Goal: Transaction & Acquisition: Purchase product/service

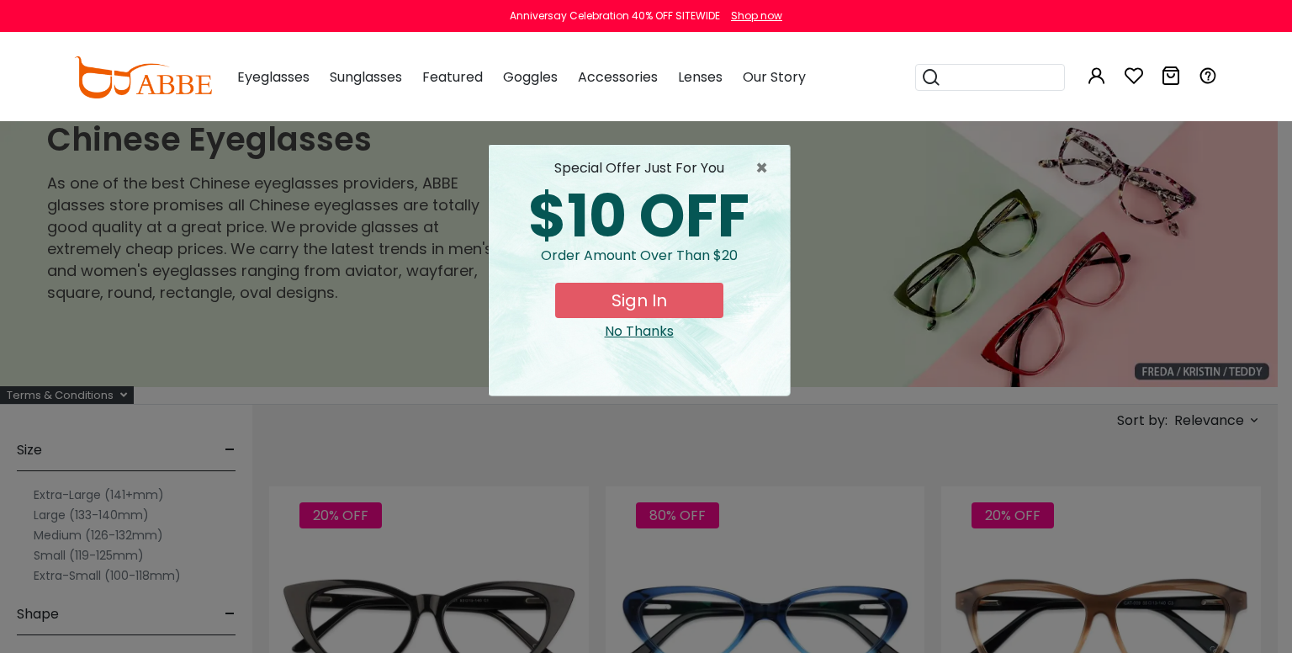
click at [629, 296] on button "Sign In" at bounding box center [639, 300] width 168 height 35
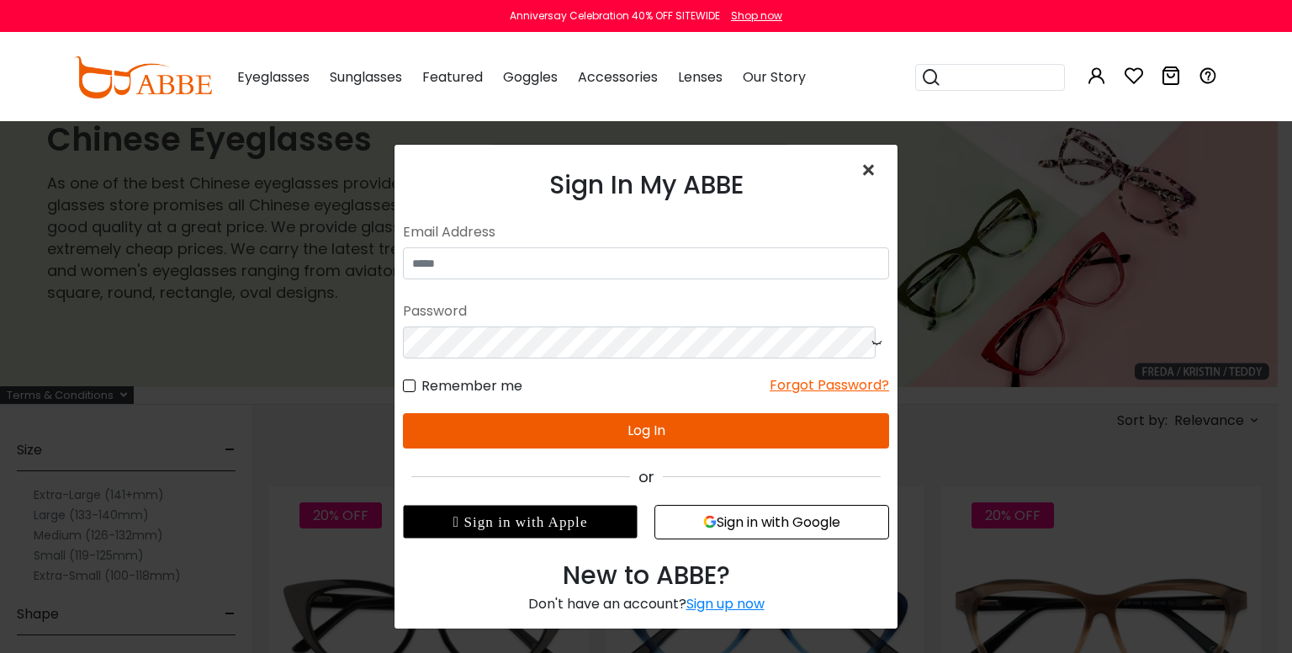
click at [860, 171] on span "×" at bounding box center [872, 170] width 24 height 36
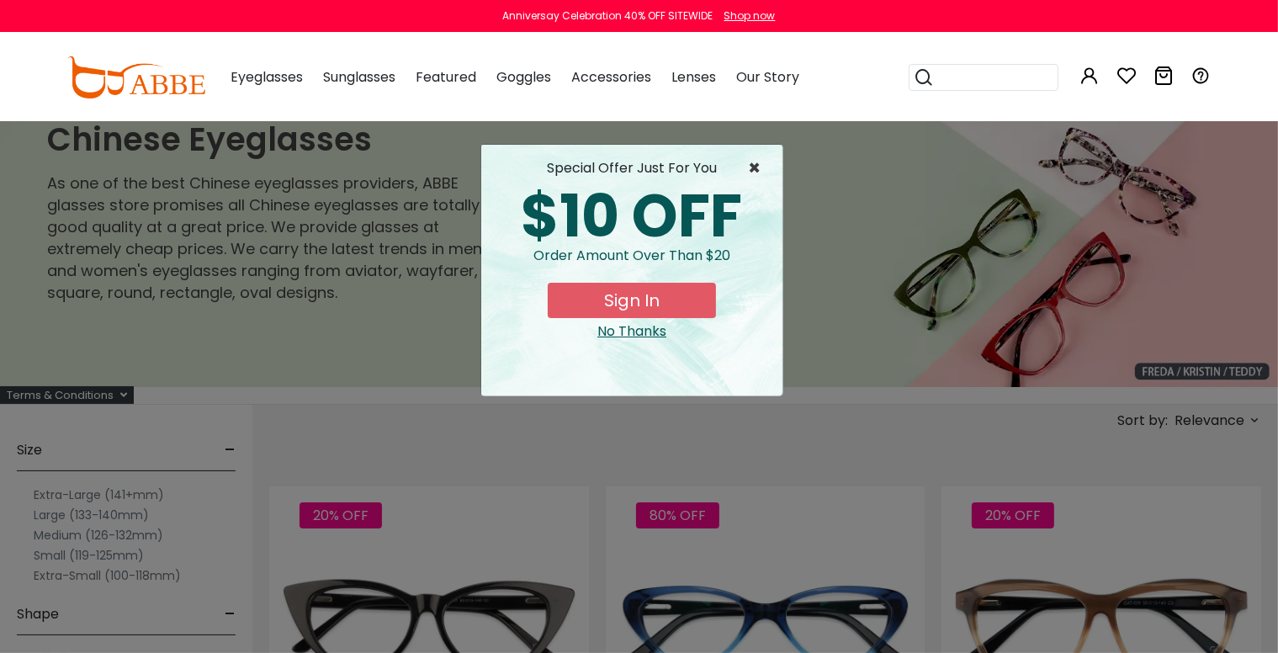
click at [755, 162] on span "×" at bounding box center [758, 168] width 21 height 20
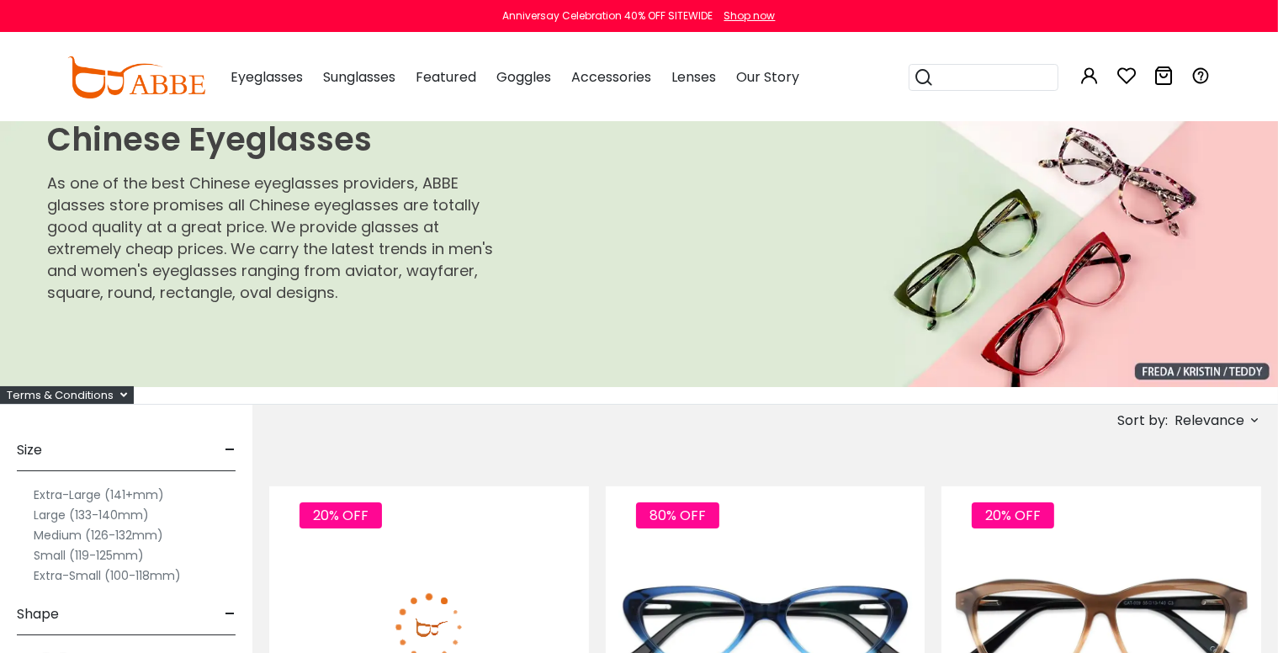
scroll to position [140, 0]
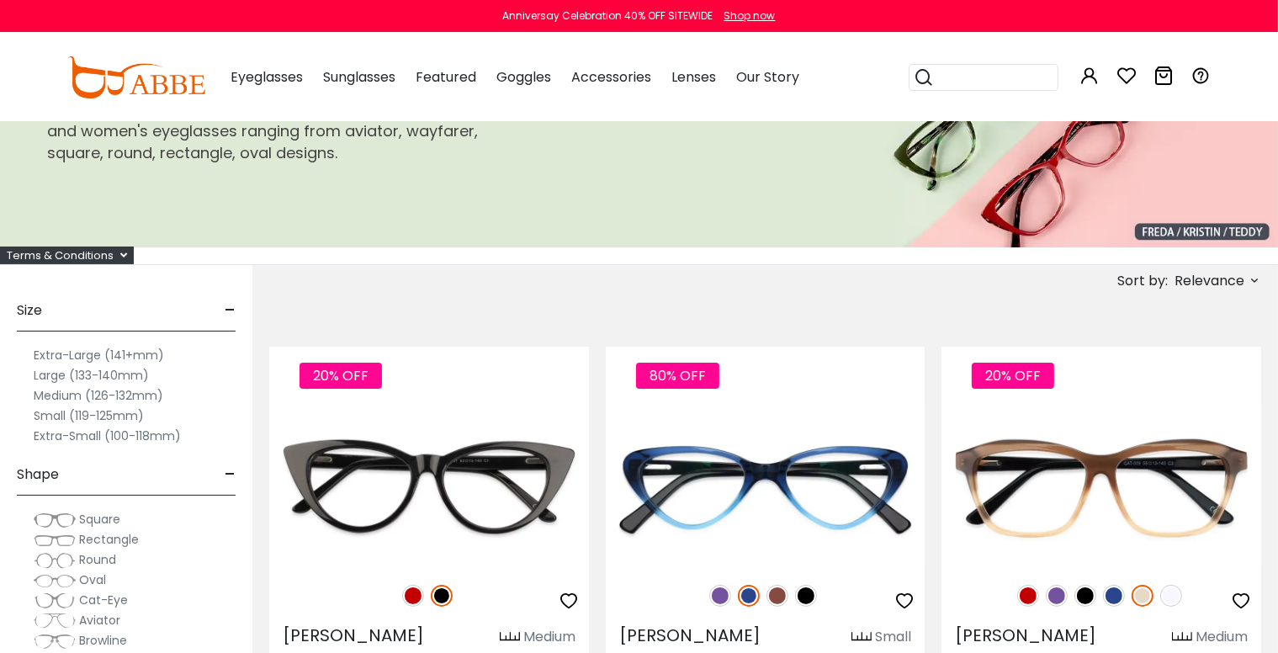
click at [96, 375] on label "Large (133-140mm)" at bounding box center [91, 375] width 115 height 20
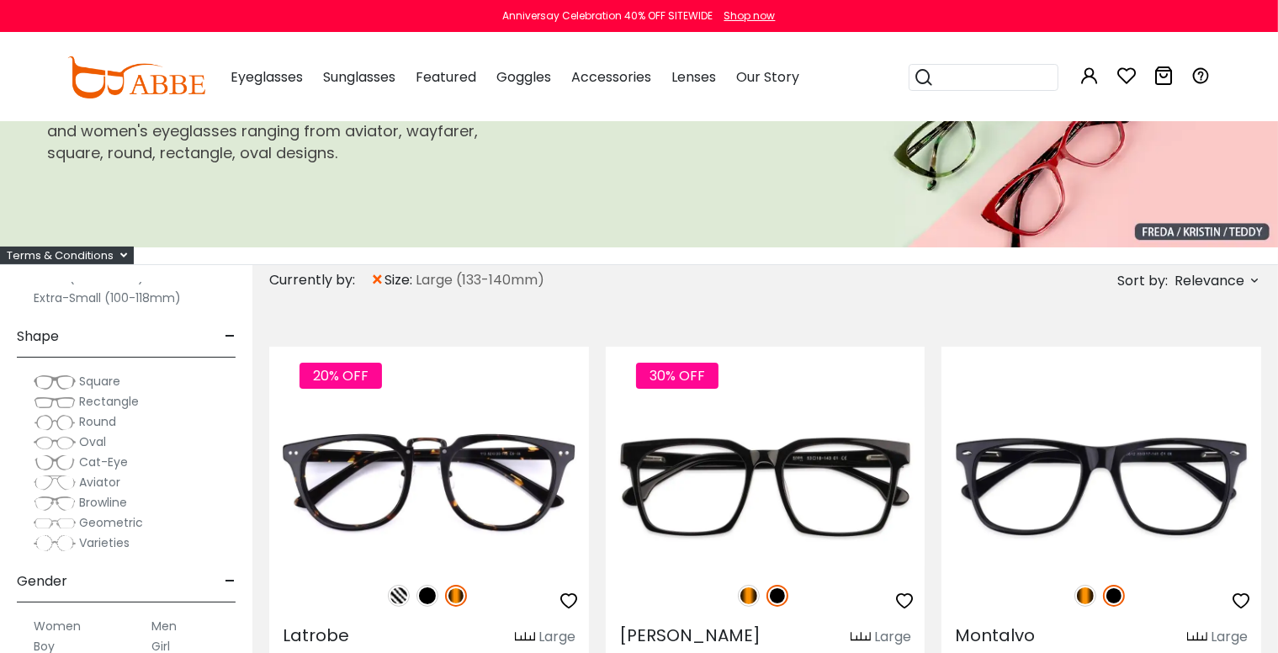
scroll to position [140, 0]
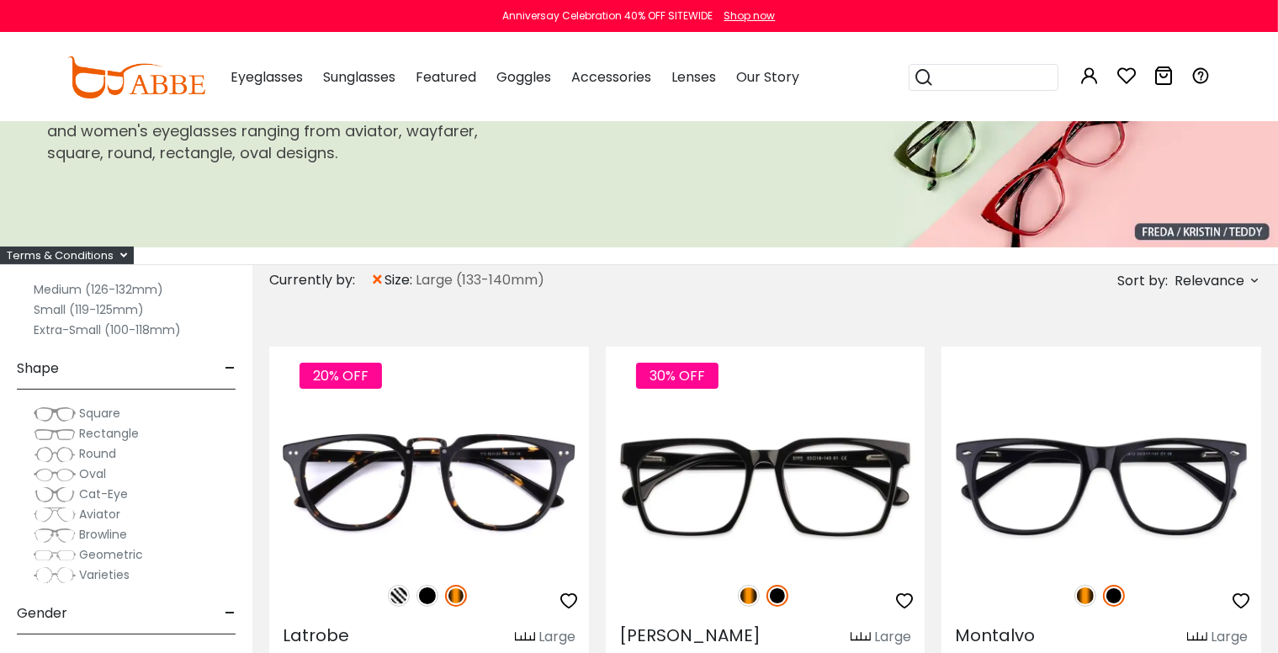
click at [79, 410] on span "Square" at bounding box center [99, 413] width 41 height 17
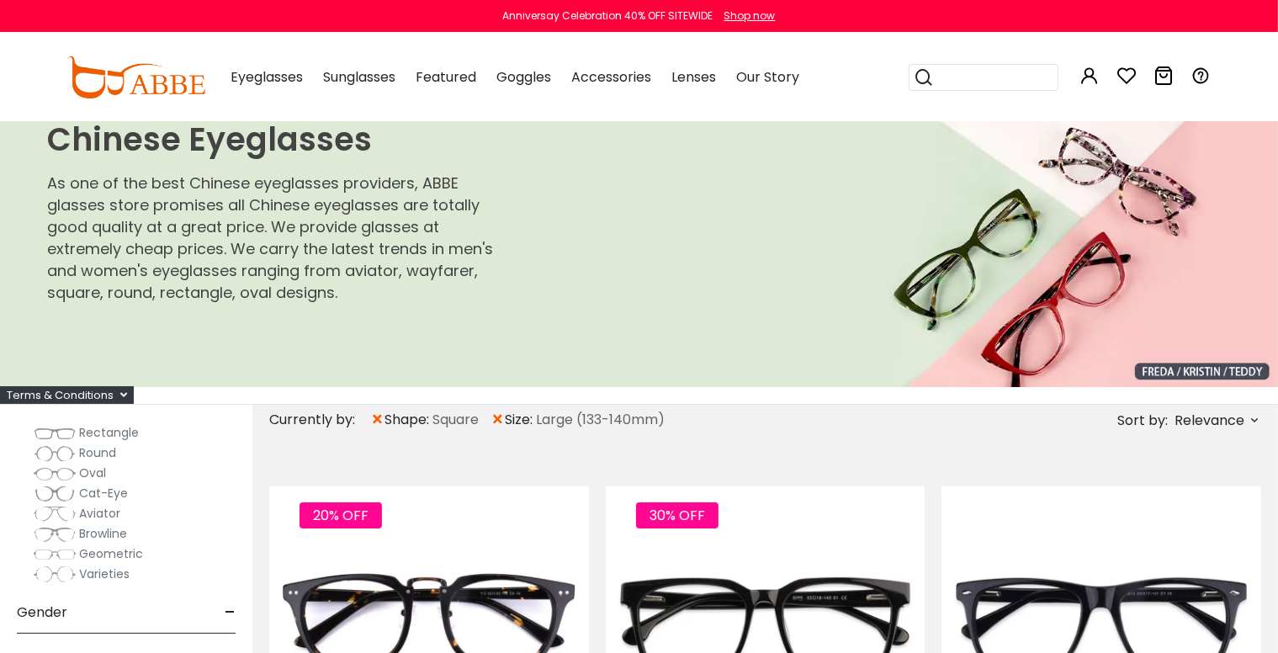
click at [94, 452] on span "Round" at bounding box center [97, 452] width 37 height 17
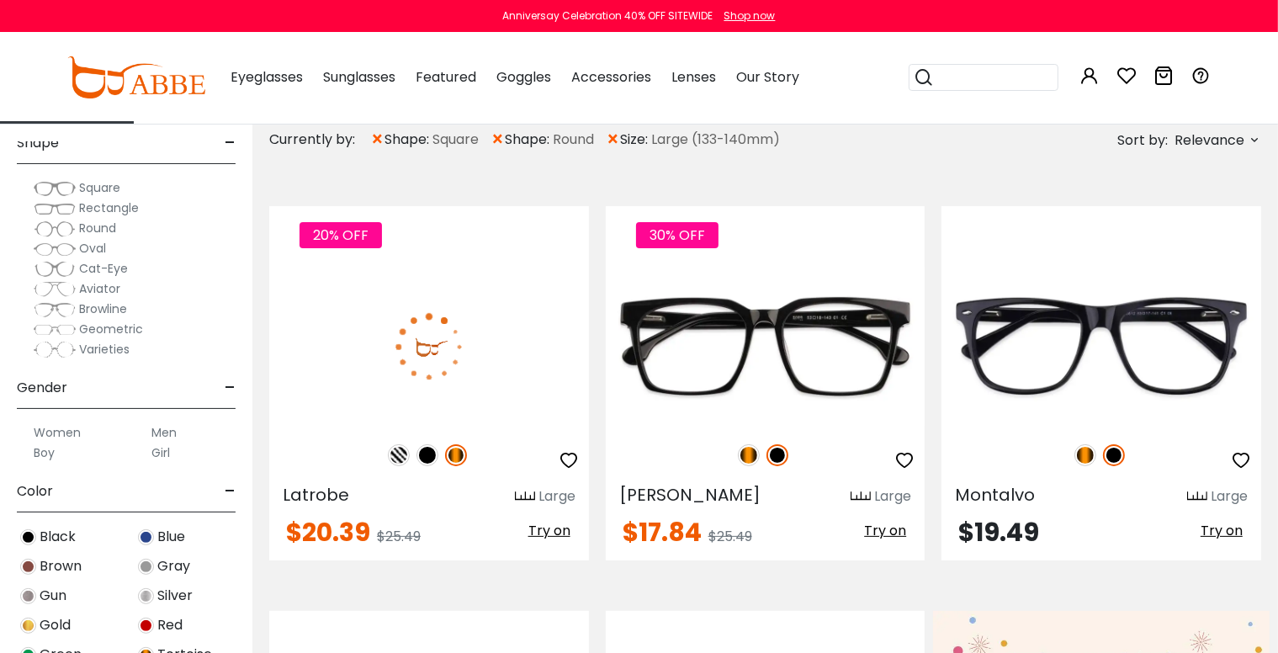
scroll to position [280, 0]
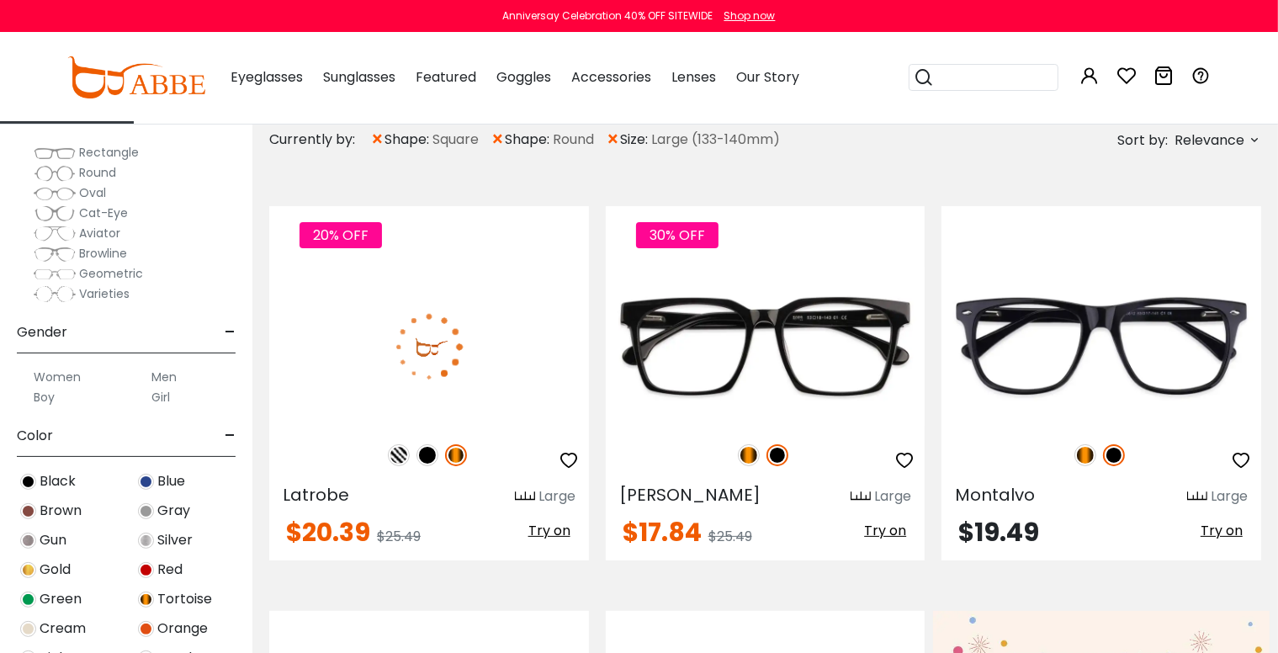
click at [162, 373] on label "Men" at bounding box center [163, 377] width 25 height 20
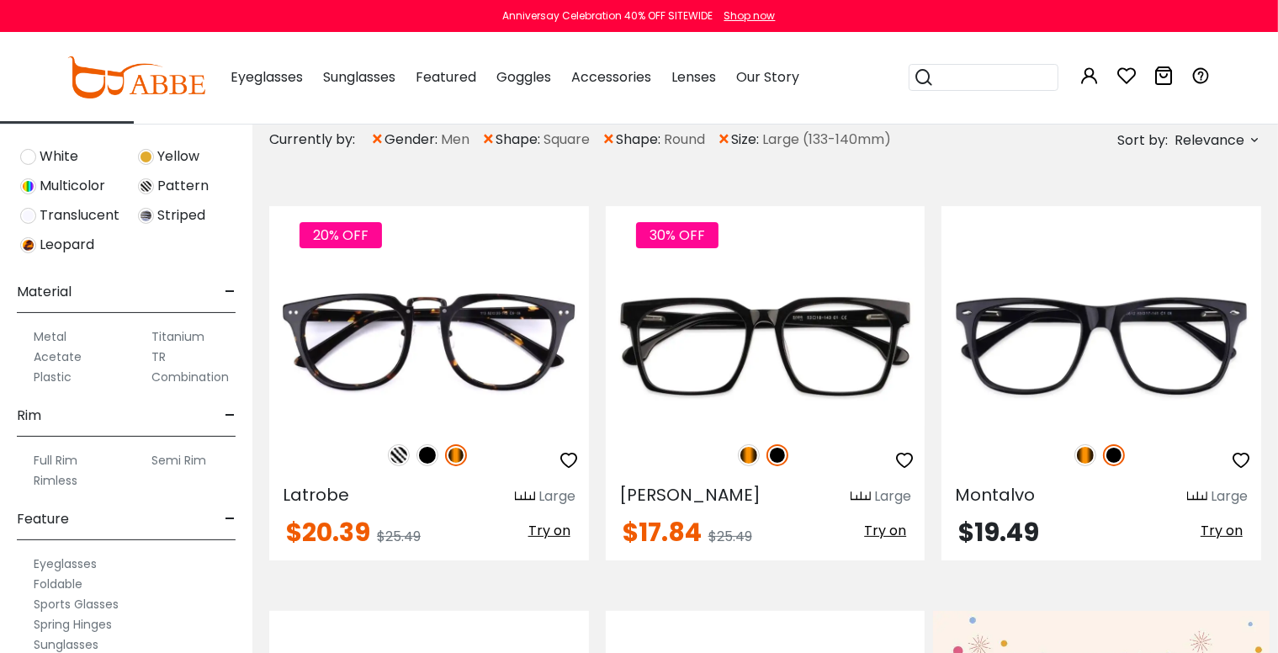
scroll to position [841, 0]
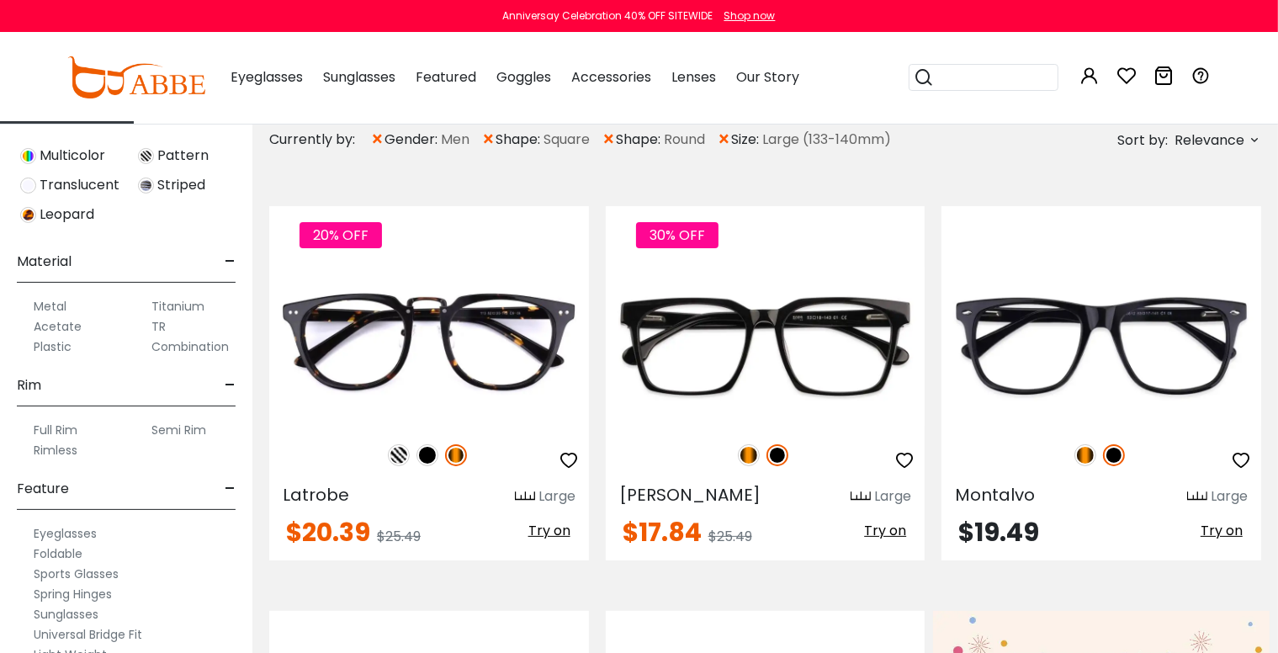
click at [54, 425] on label "Full Rim" at bounding box center [56, 430] width 44 height 20
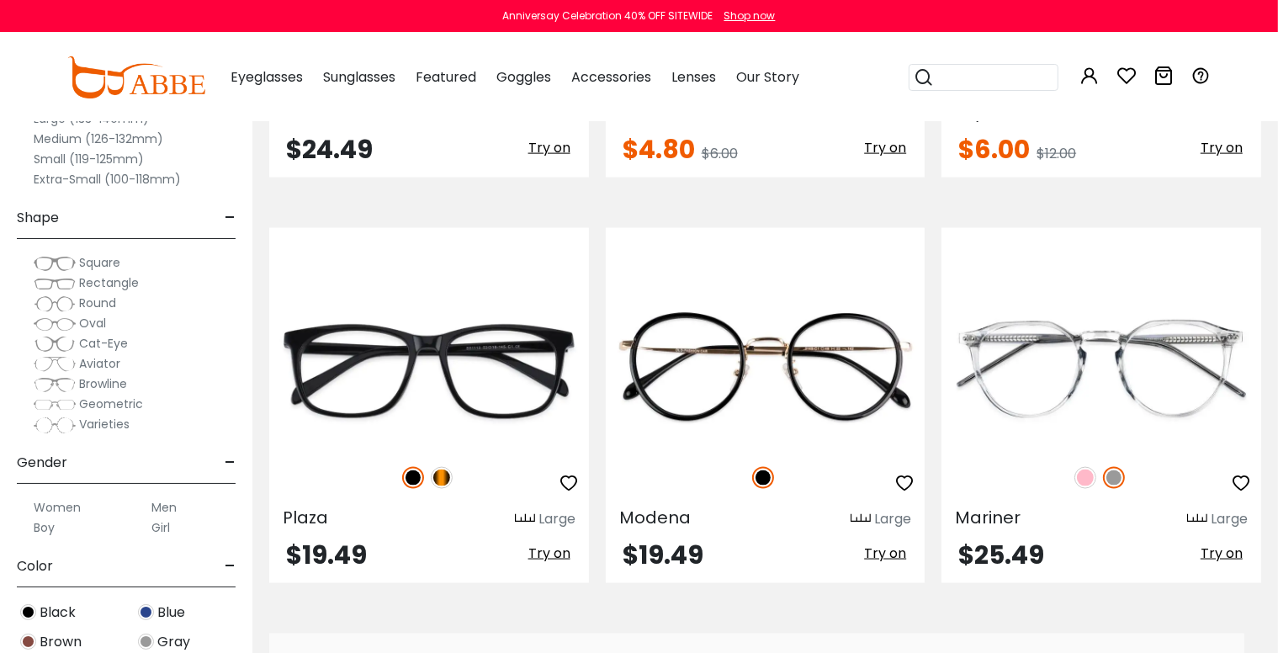
scroll to position [2383, 0]
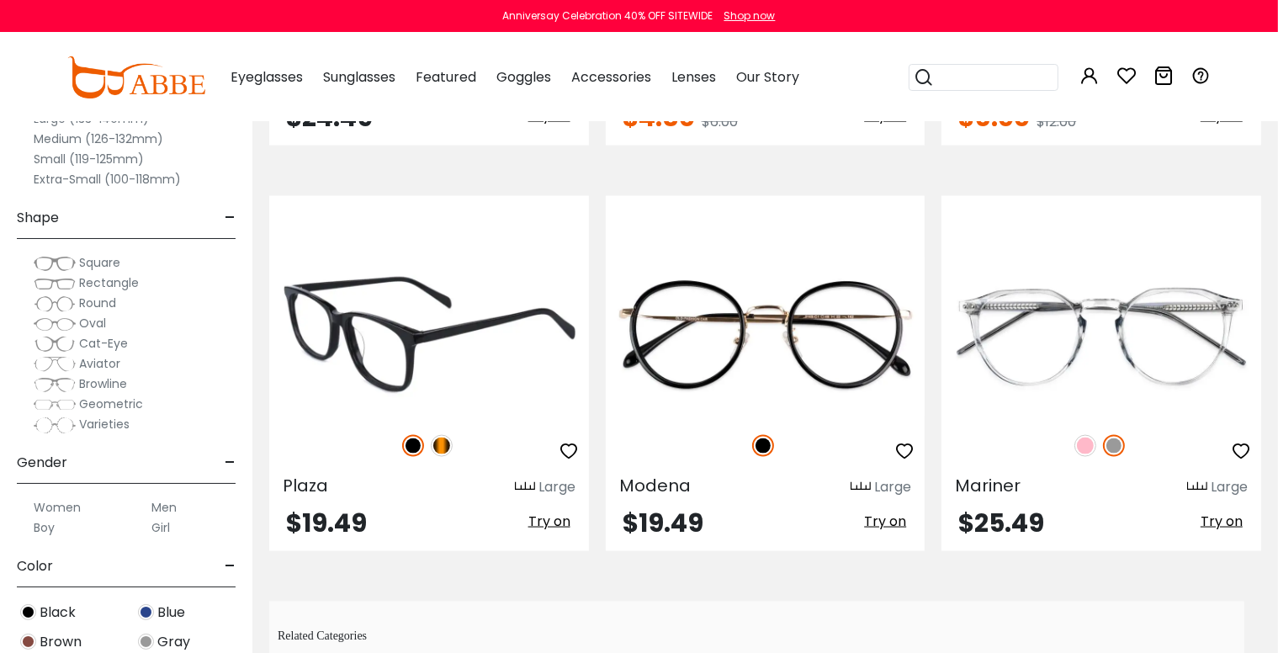
drag, startPoint x: 499, startPoint y: 373, endPoint x: 422, endPoint y: 327, distance: 89.4
click at [422, 327] on img at bounding box center [429, 337] width 320 height 160
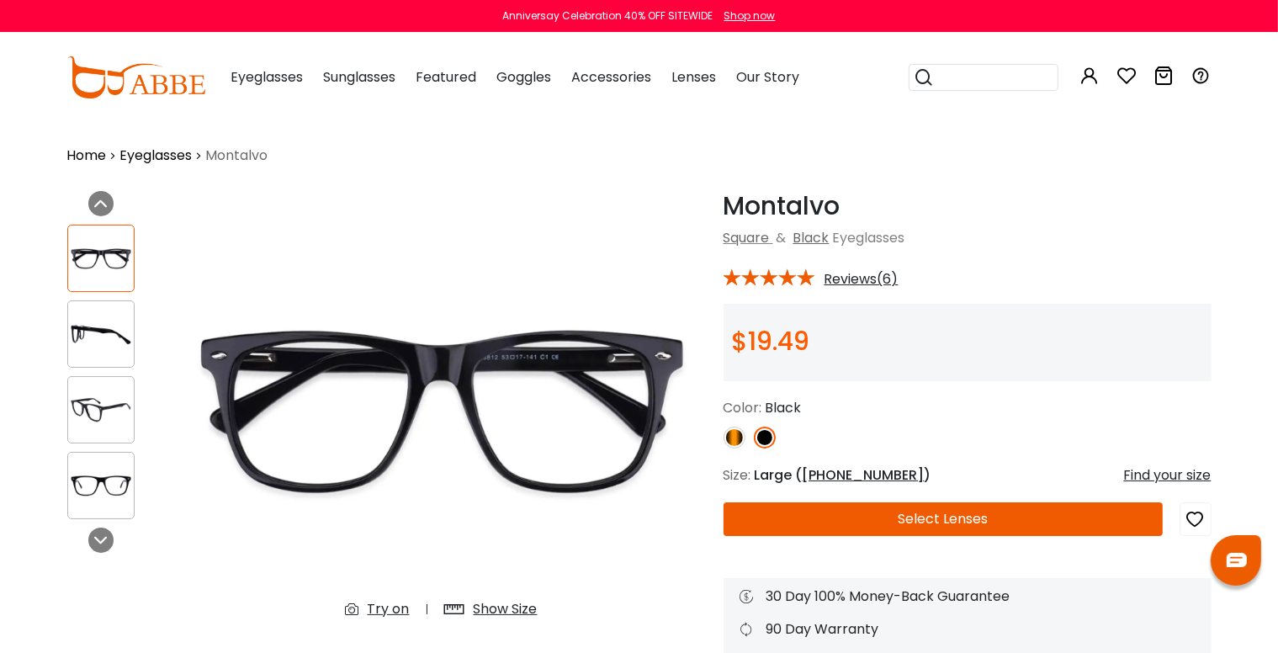
click at [91, 490] on img at bounding box center [101, 485] width 66 height 33
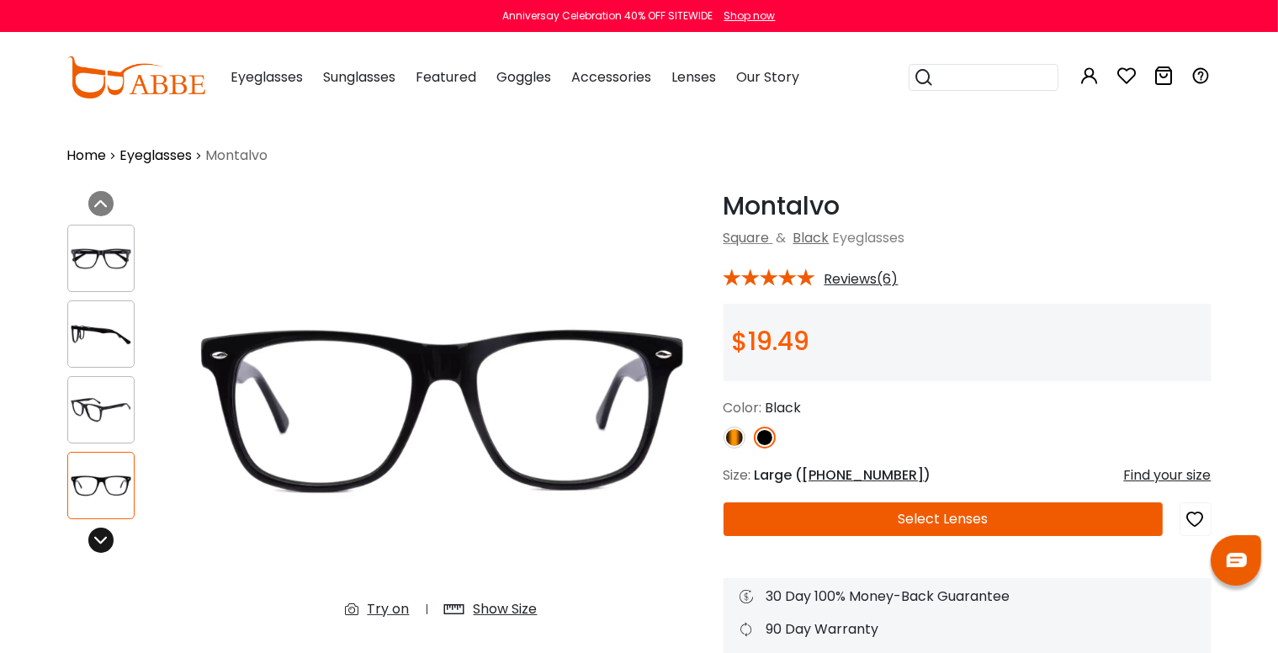
click at [94, 537] on icon at bounding box center [100, 539] width 13 height 13
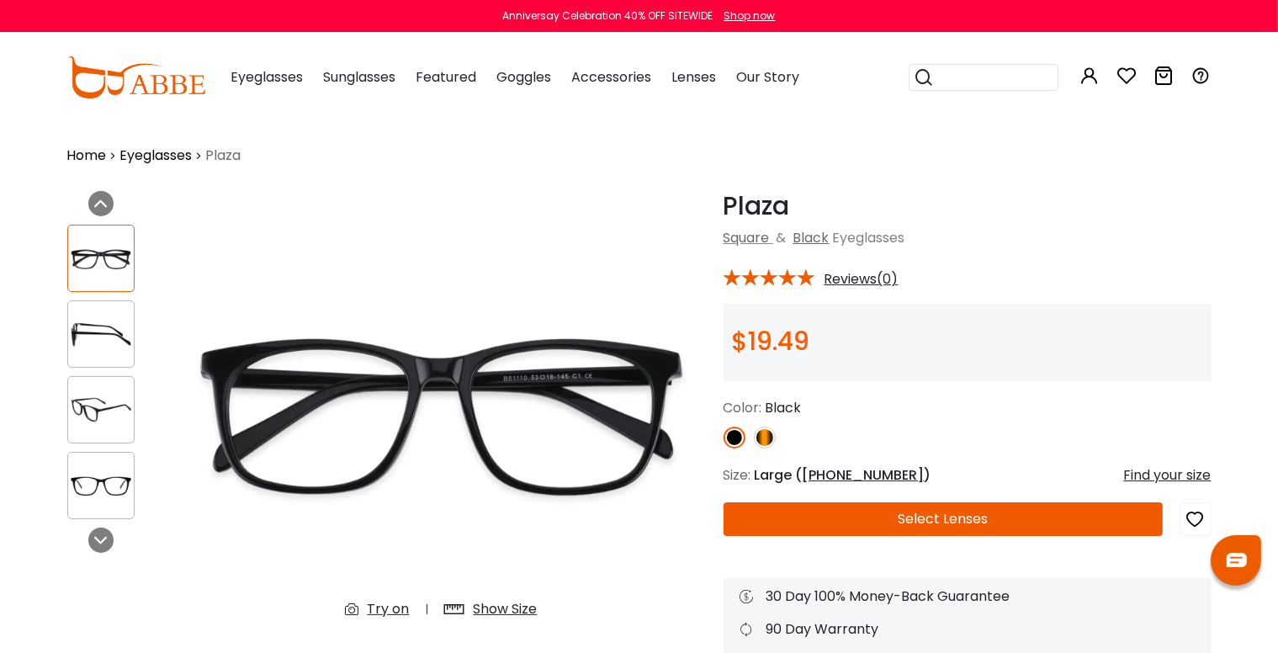
click at [73, 465] on div at bounding box center [100, 485] width 67 height 67
click at [114, 492] on img at bounding box center [101, 485] width 66 height 33
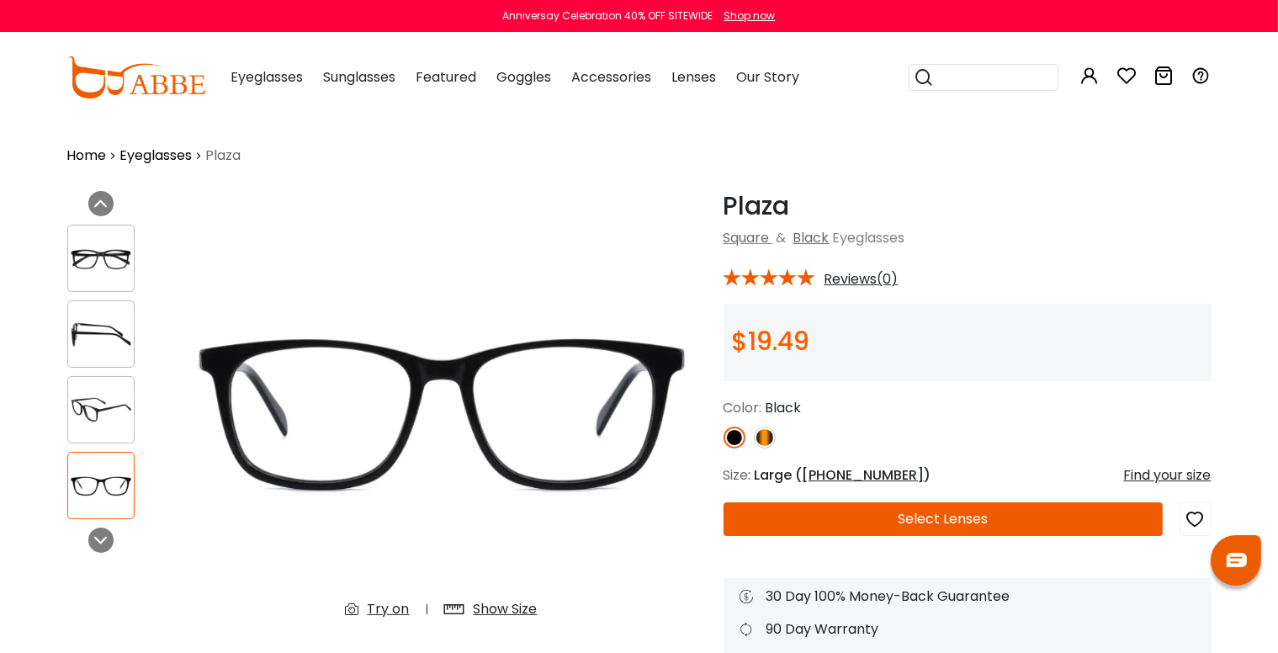
click at [107, 401] on img at bounding box center [101, 410] width 66 height 33
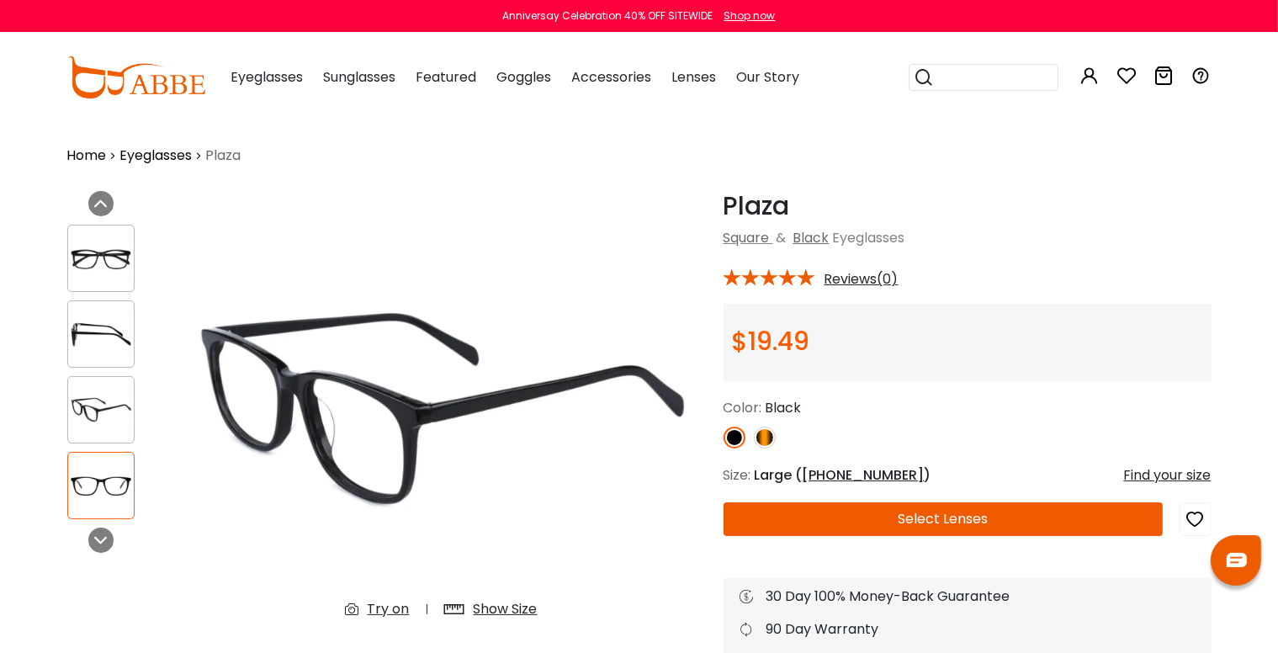
click at [103, 326] on img at bounding box center [101, 334] width 66 height 33
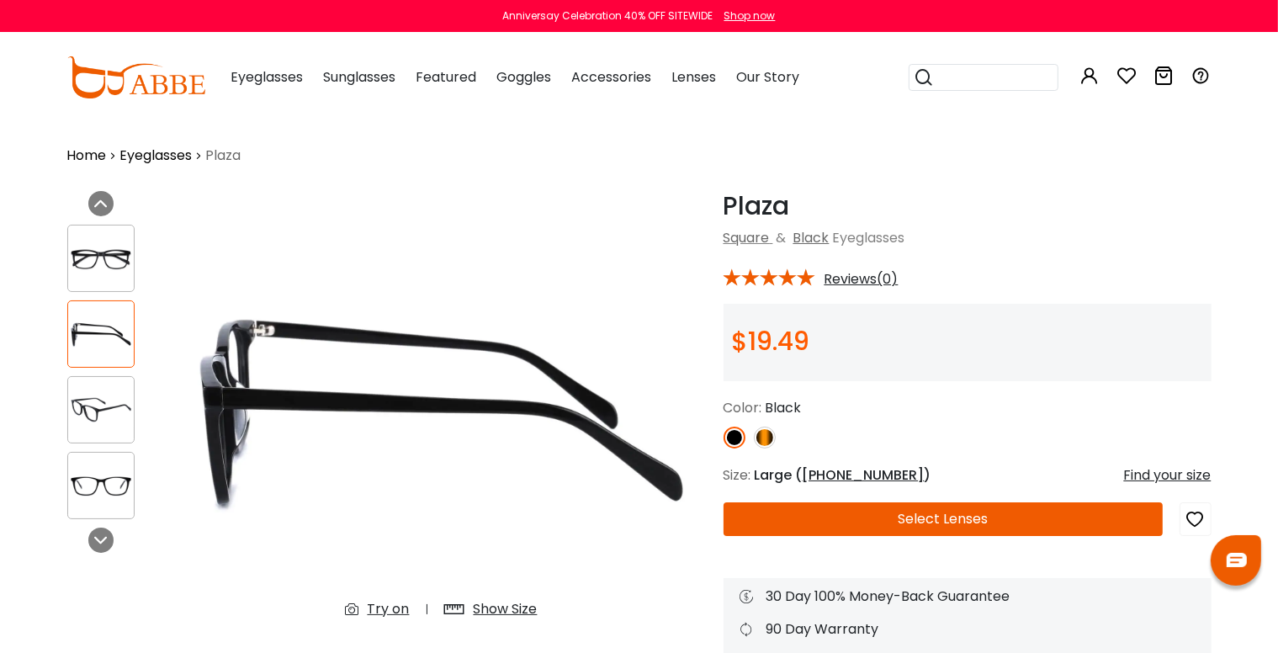
click at [89, 258] on img at bounding box center [101, 258] width 66 height 33
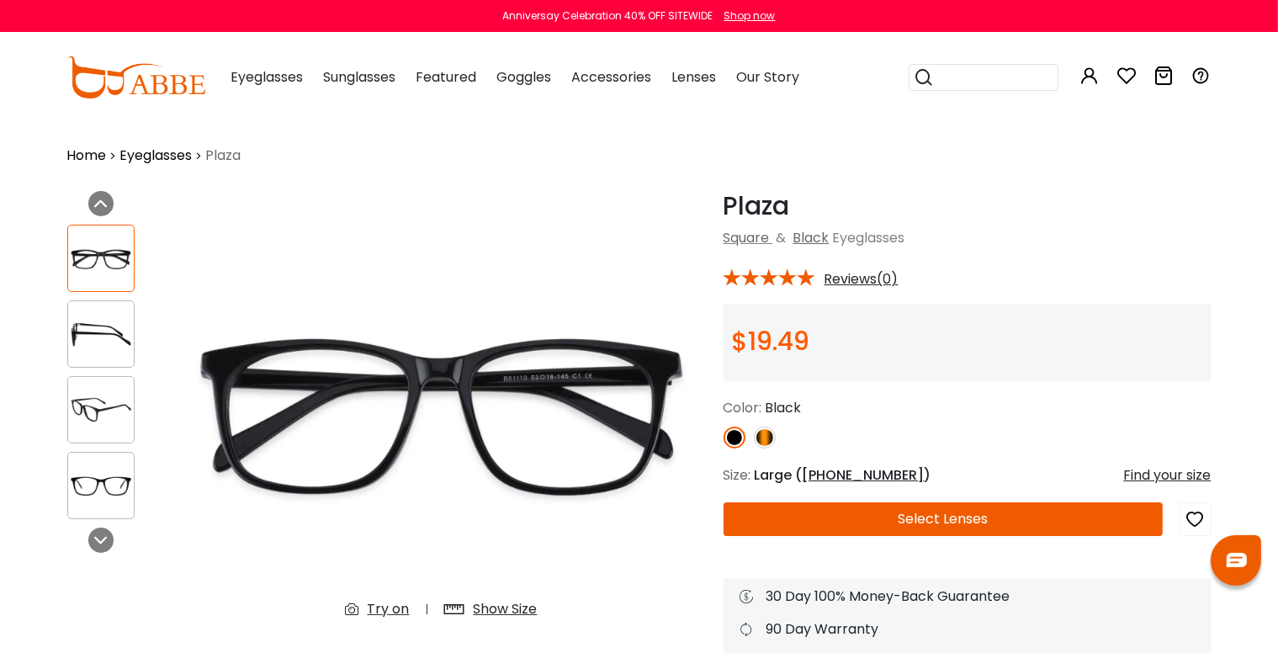
click at [920, 519] on button "Select Lenses" at bounding box center [942, 519] width 439 height 34
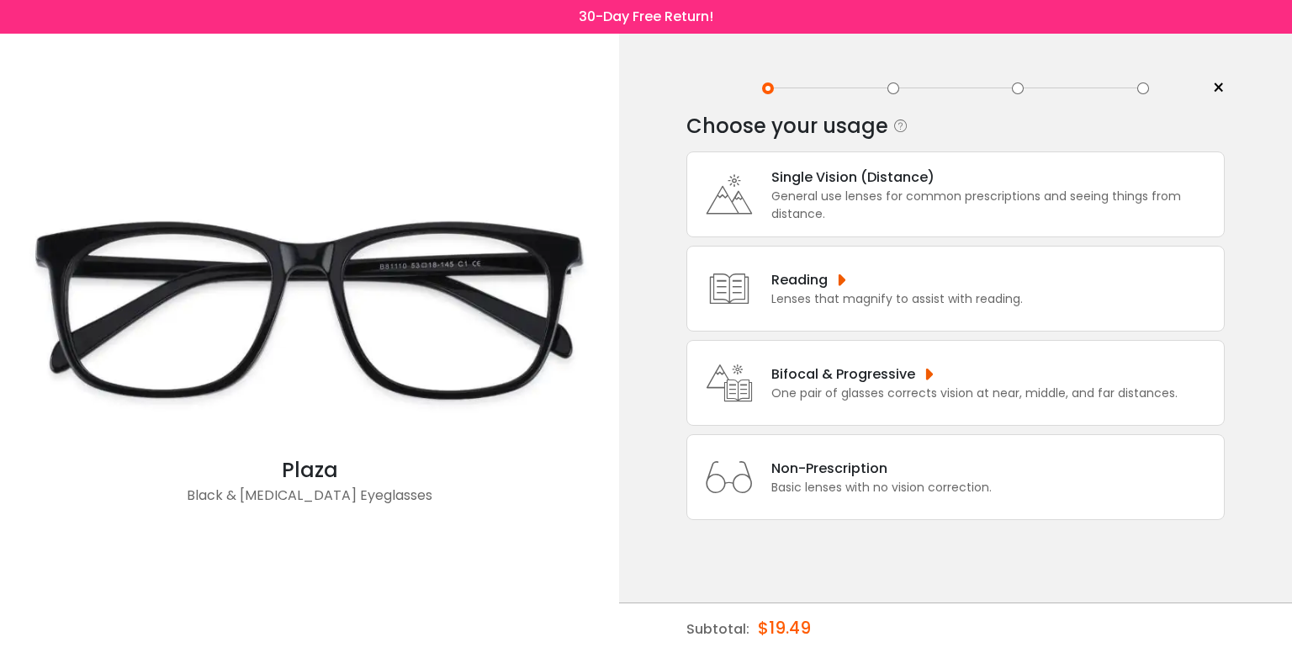
click at [874, 176] on div "Single Vision (Distance)" at bounding box center [993, 177] width 444 height 21
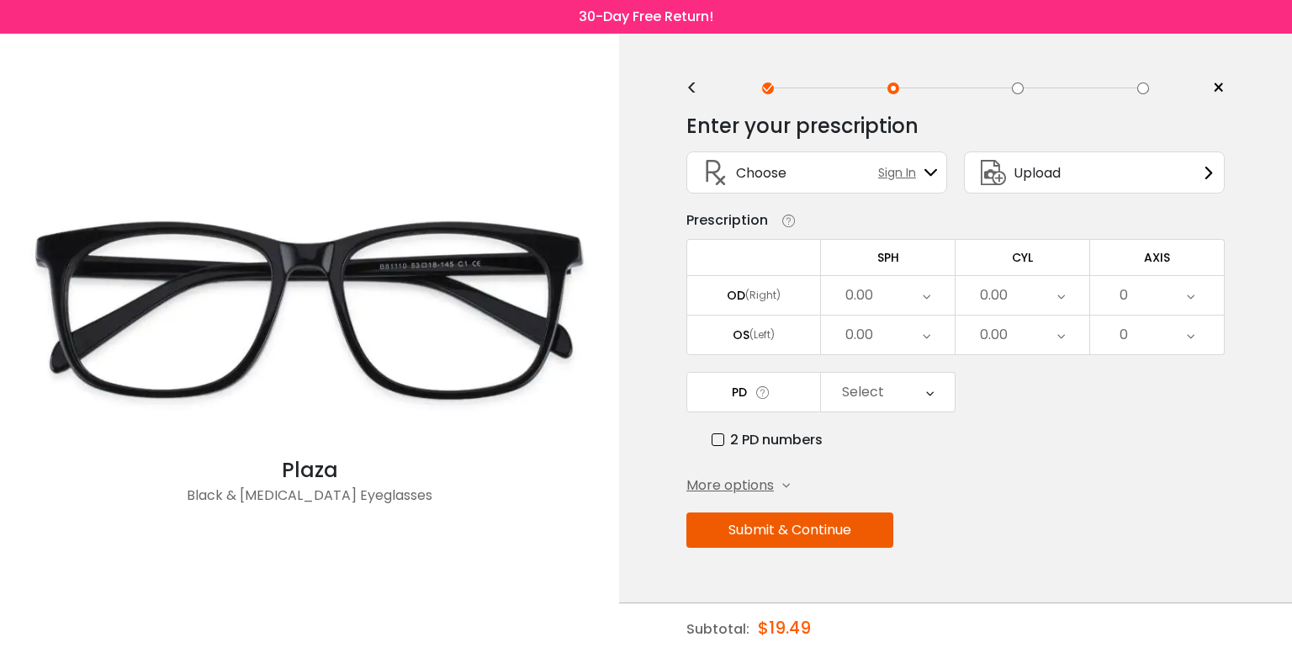
click at [937, 300] on div "0.00" at bounding box center [888, 295] width 134 height 39
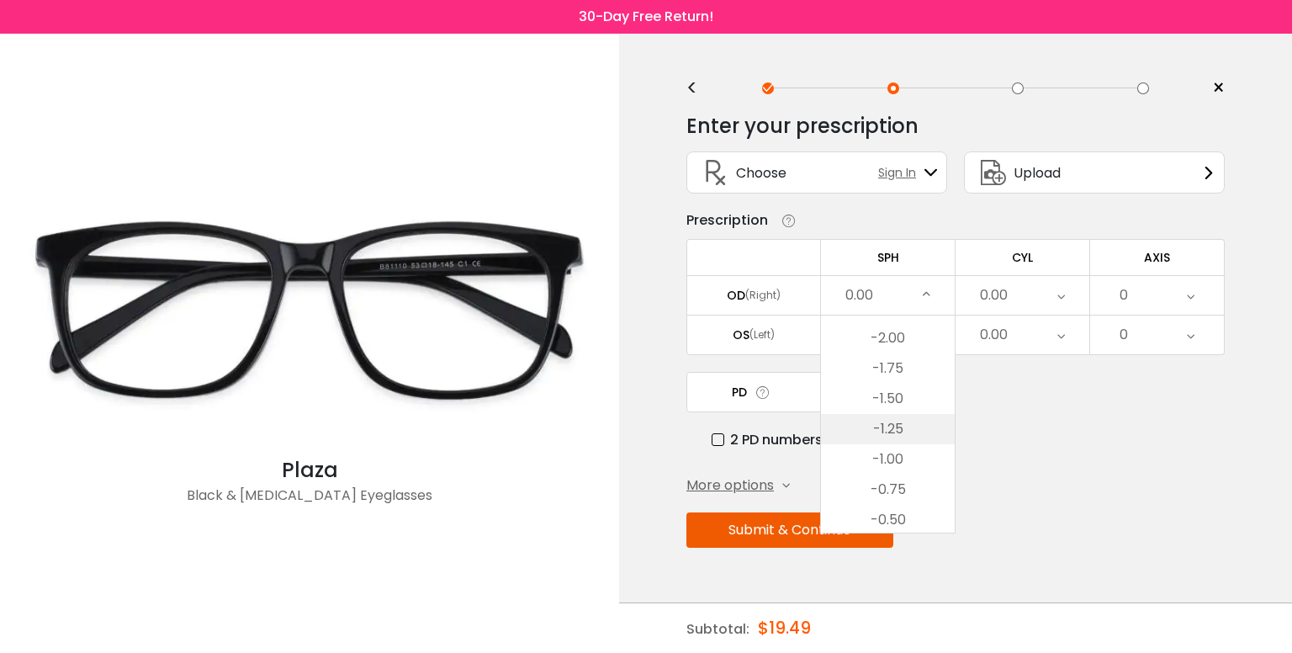
scroll to position [2032, 0]
click at [892, 347] on li "-3.00" at bounding box center [888, 357] width 134 height 30
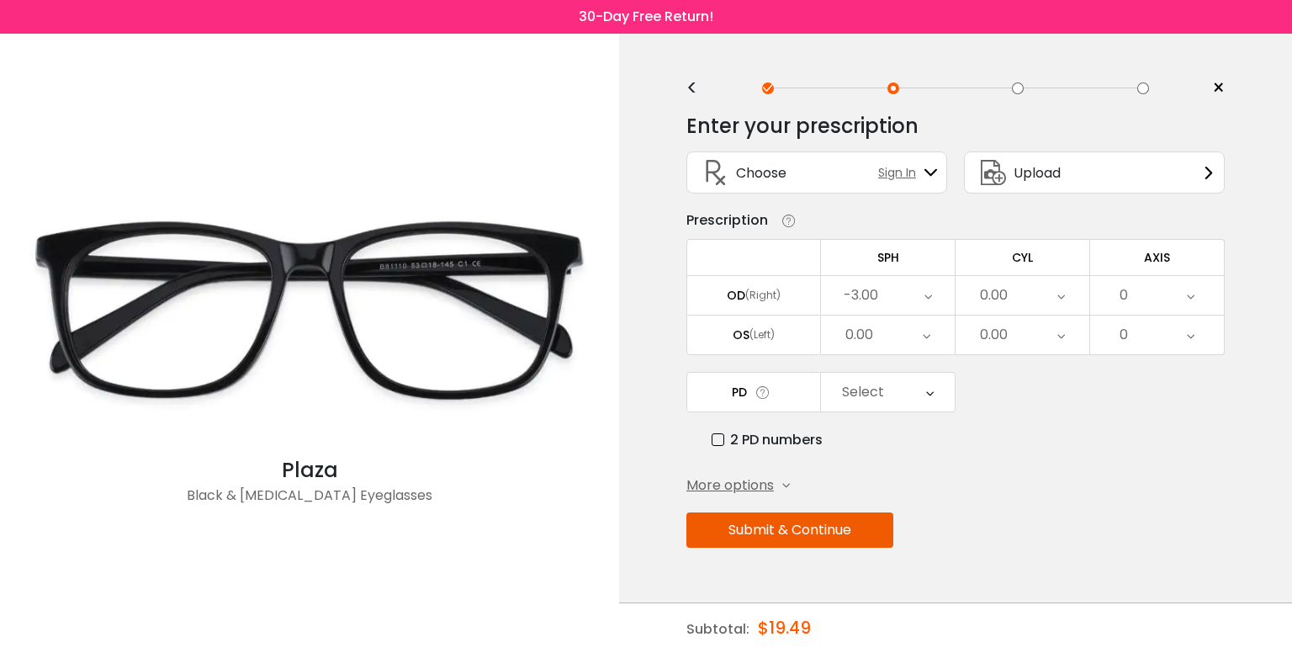
click at [887, 341] on div "0.00" at bounding box center [888, 334] width 134 height 39
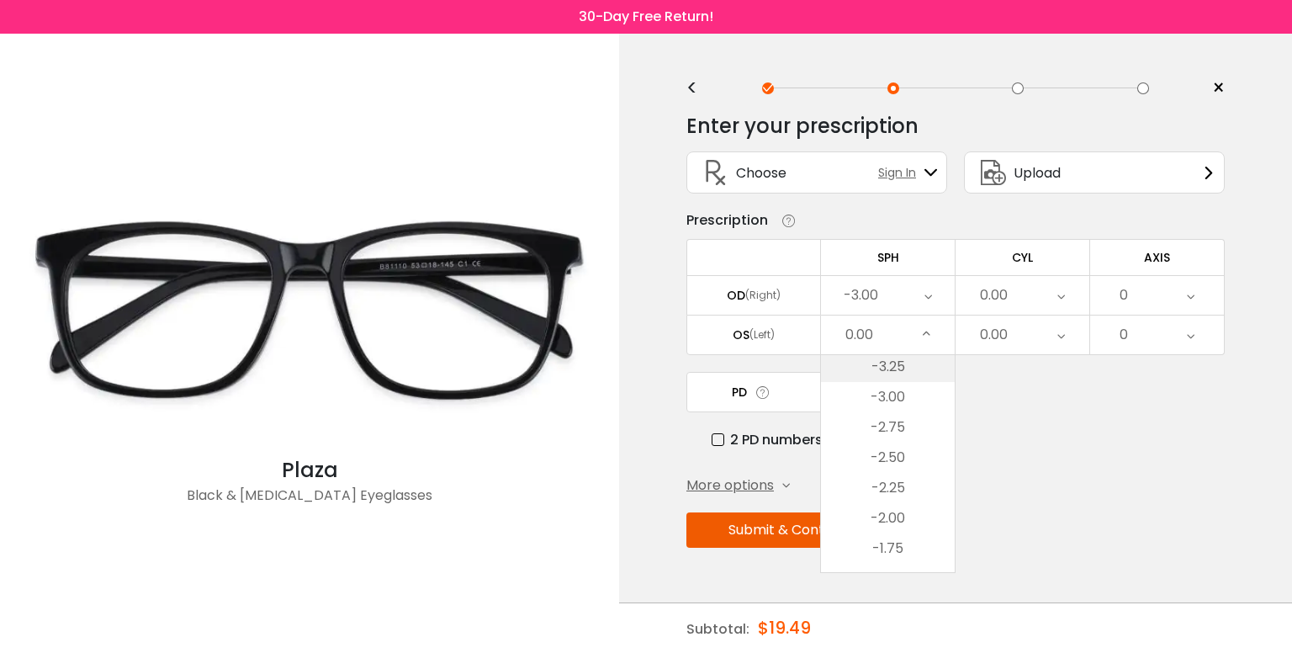
click at [896, 366] on li "-3.25" at bounding box center [888, 367] width 134 height 30
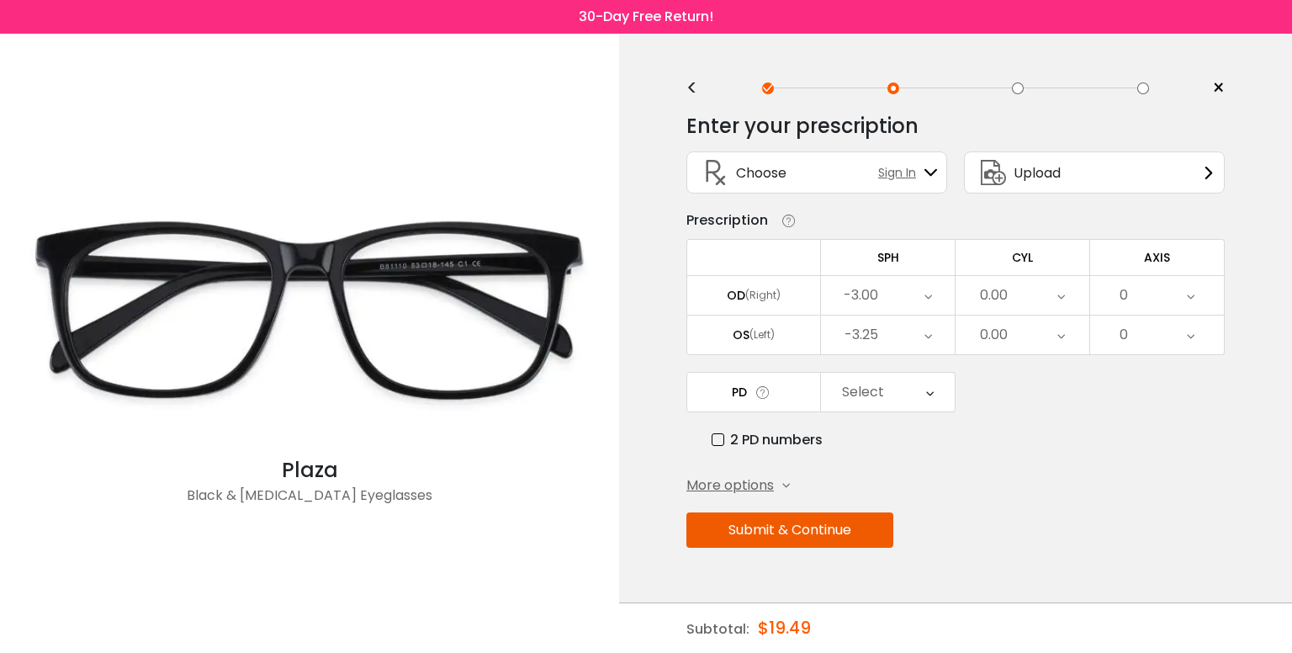
click at [890, 381] on div "Select" at bounding box center [888, 392] width 134 height 39
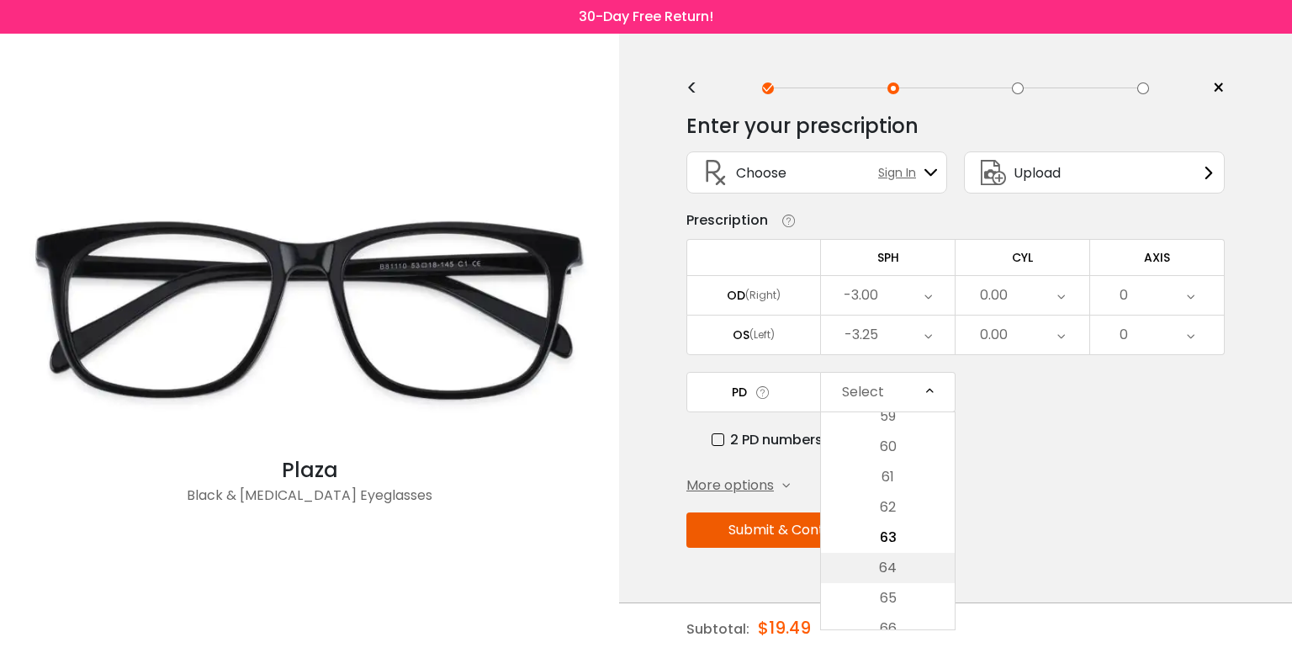
click at [893, 563] on li "64" at bounding box center [888, 568] width 134 height 30
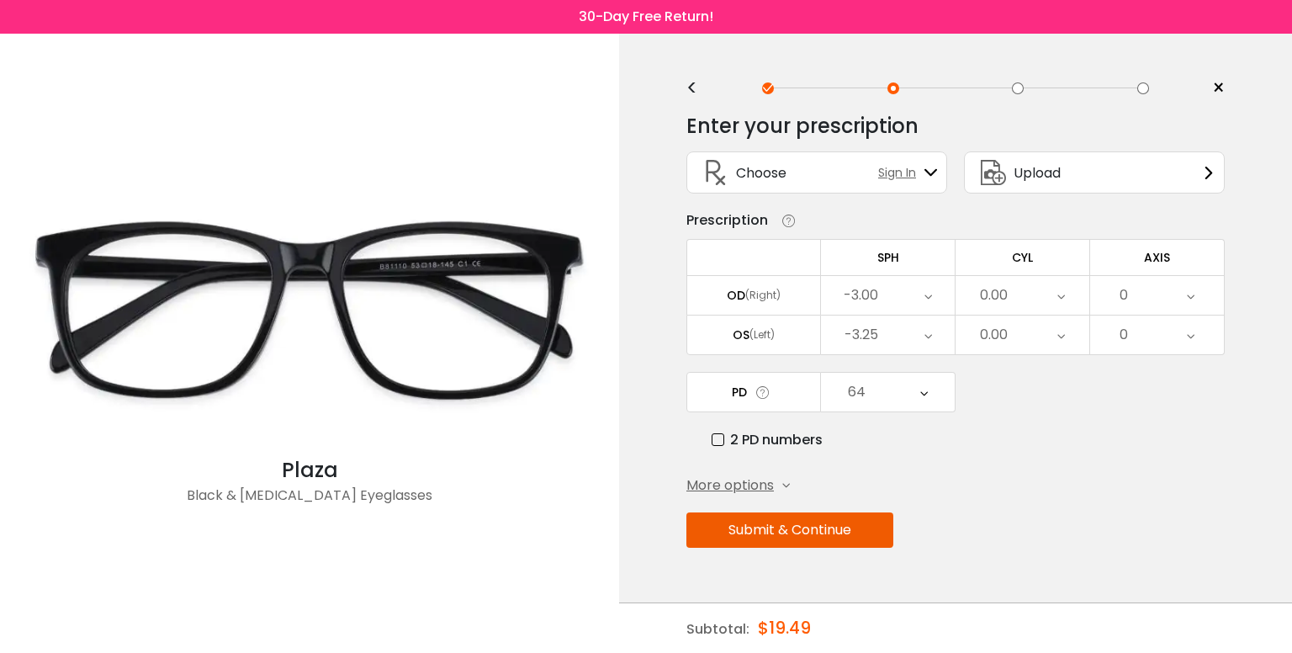
click at [1016, 493] on div "Enter your prescription SPH (Sphere) Lens strength needed to correct your visio…" at bounding box center [955, 366] width 538 height 531
click at [808, 531] on button "Submit & Continue" at bounding box center [789, 529] width 207 height 35
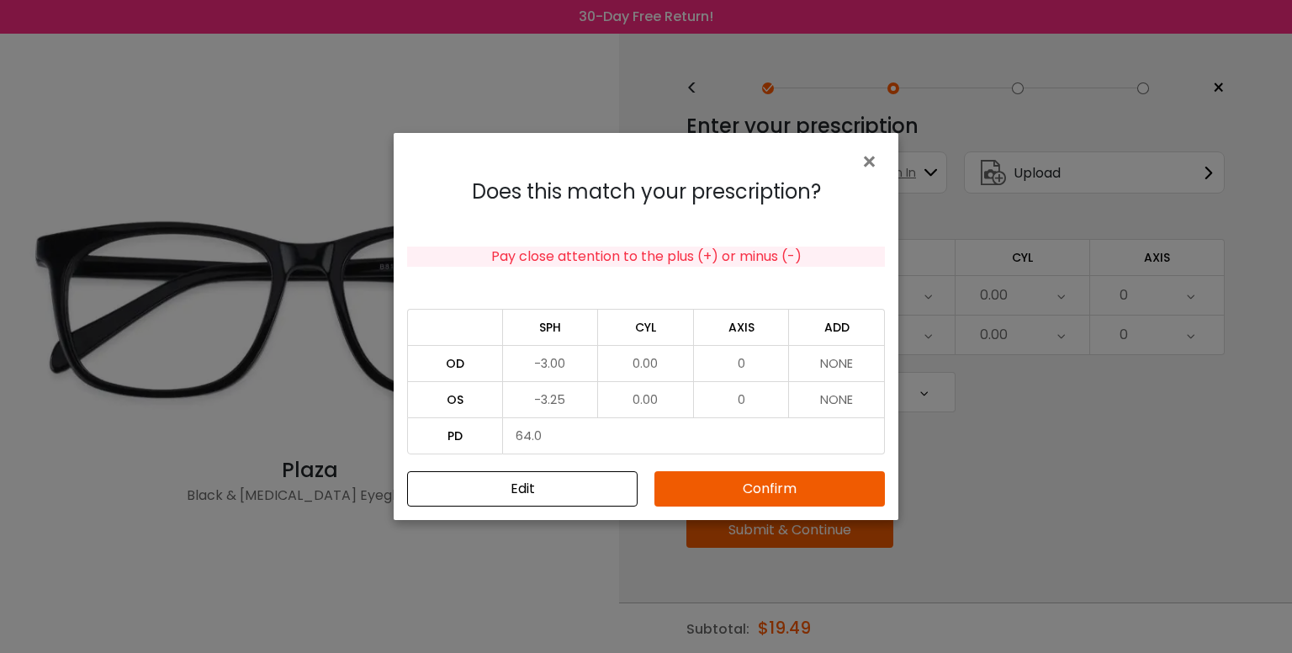
click at [751, 489] on button "Confirm" at bounding box center [769, 488] width 230 height 35
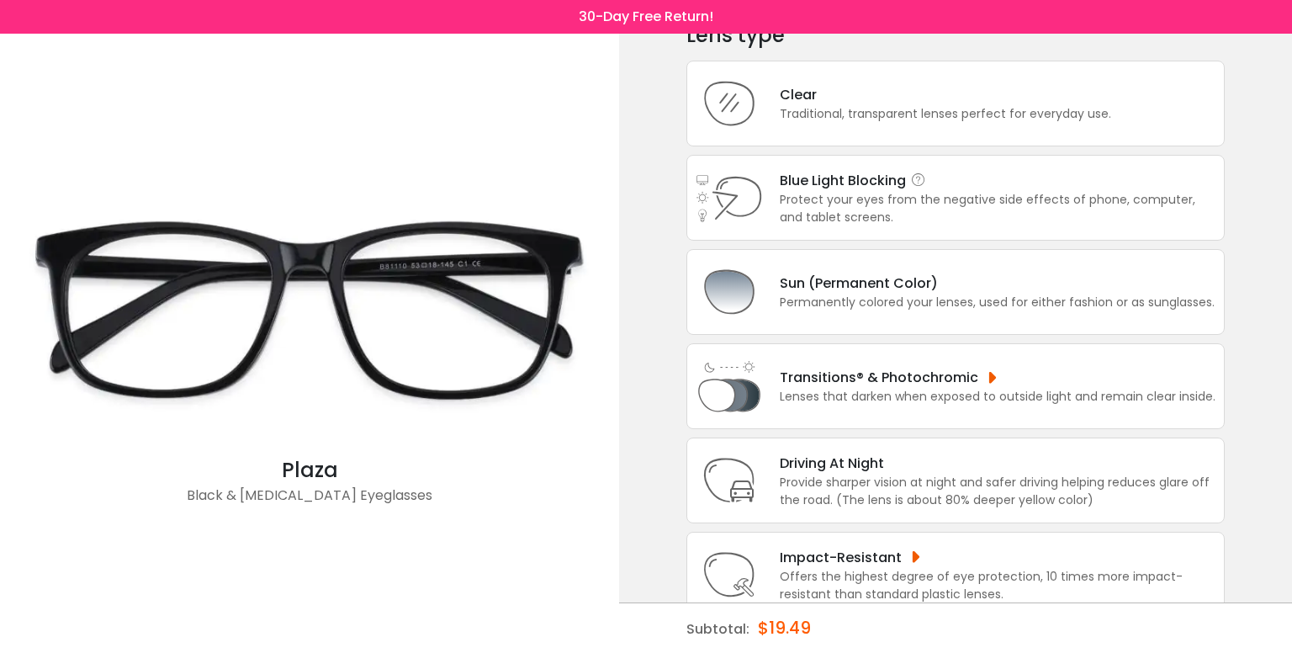
scroll to position [124, 0]
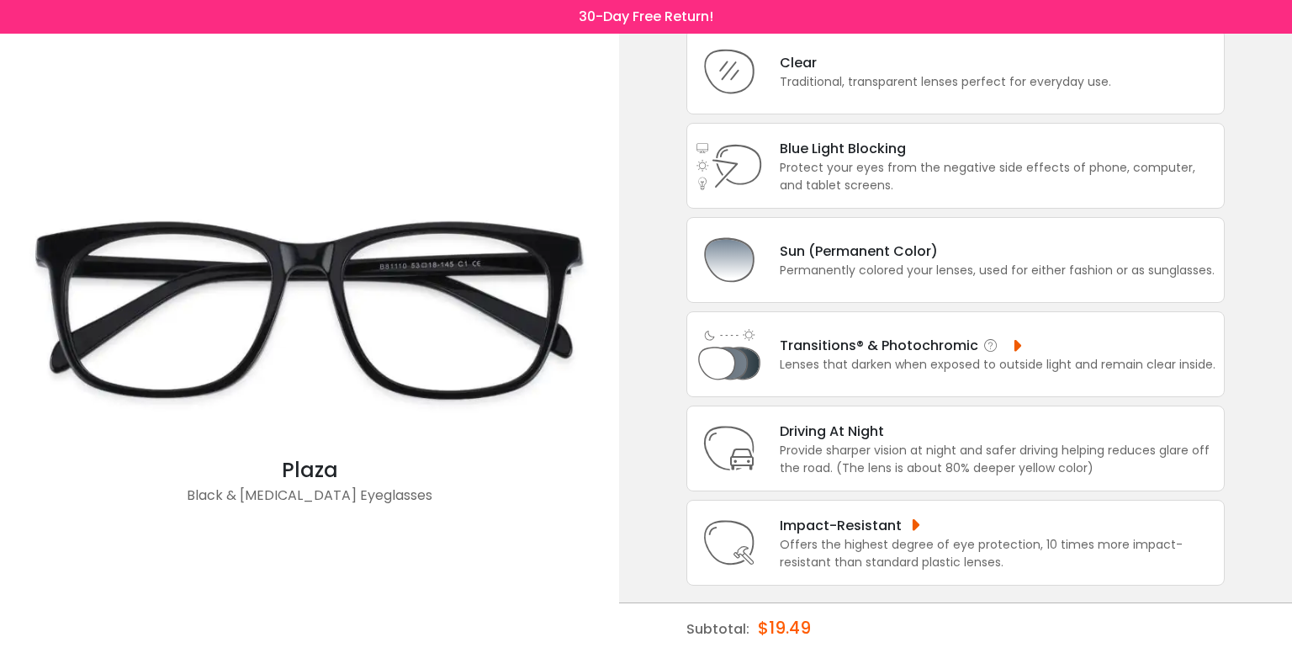
click at [1072, 357] on div "Lenses that darken when exposed to outside light and remain clear inside." at bounding box center [998, 365] width 436 height 18
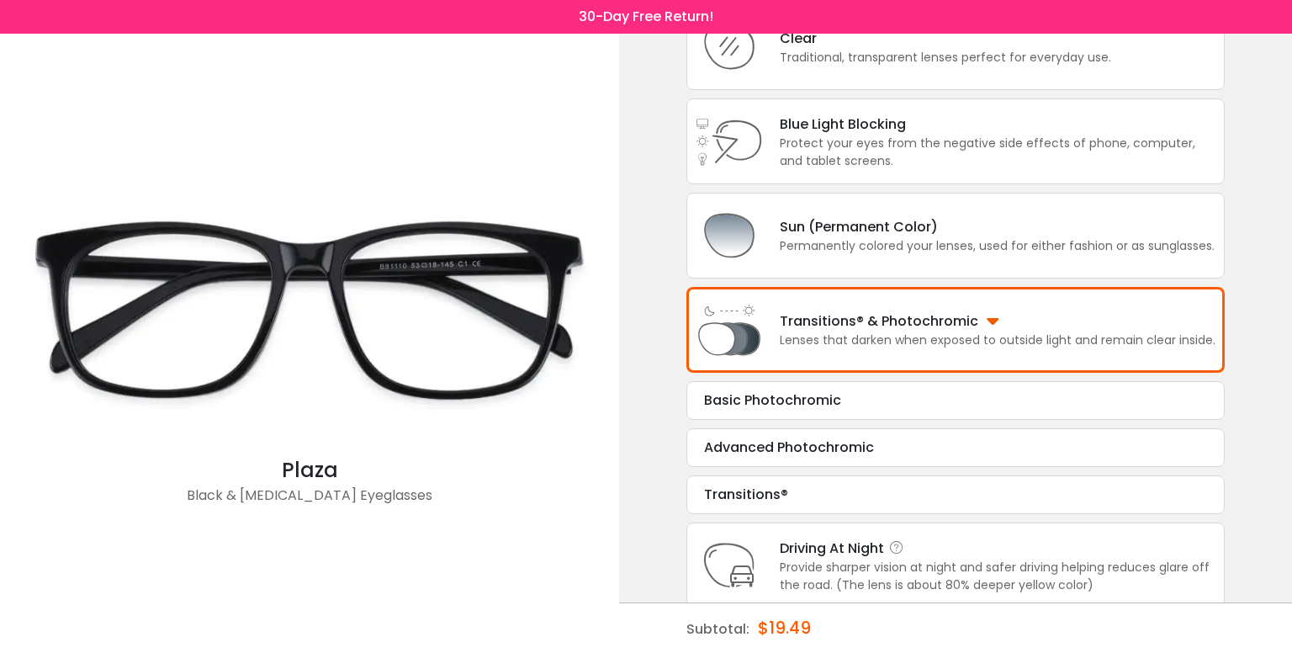
scroll to position [262, 0]
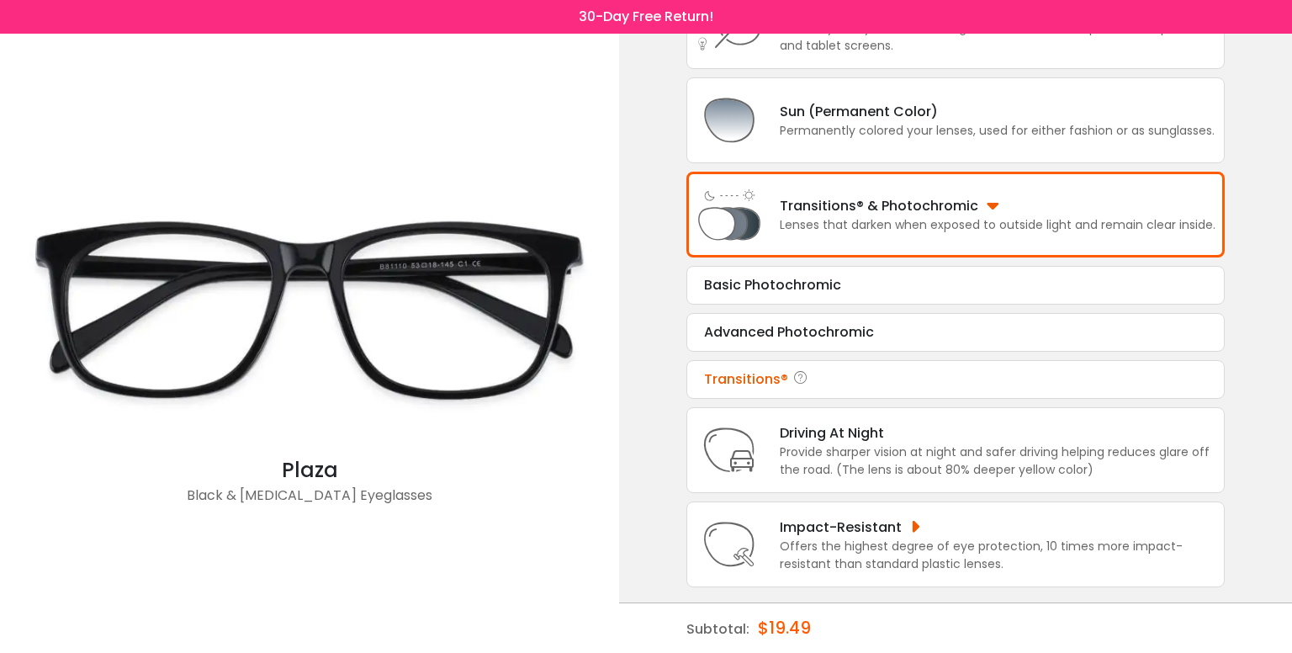
click at [839, 376] on div "Transitions®" at bounding box center [955, 379] width 503 height 20
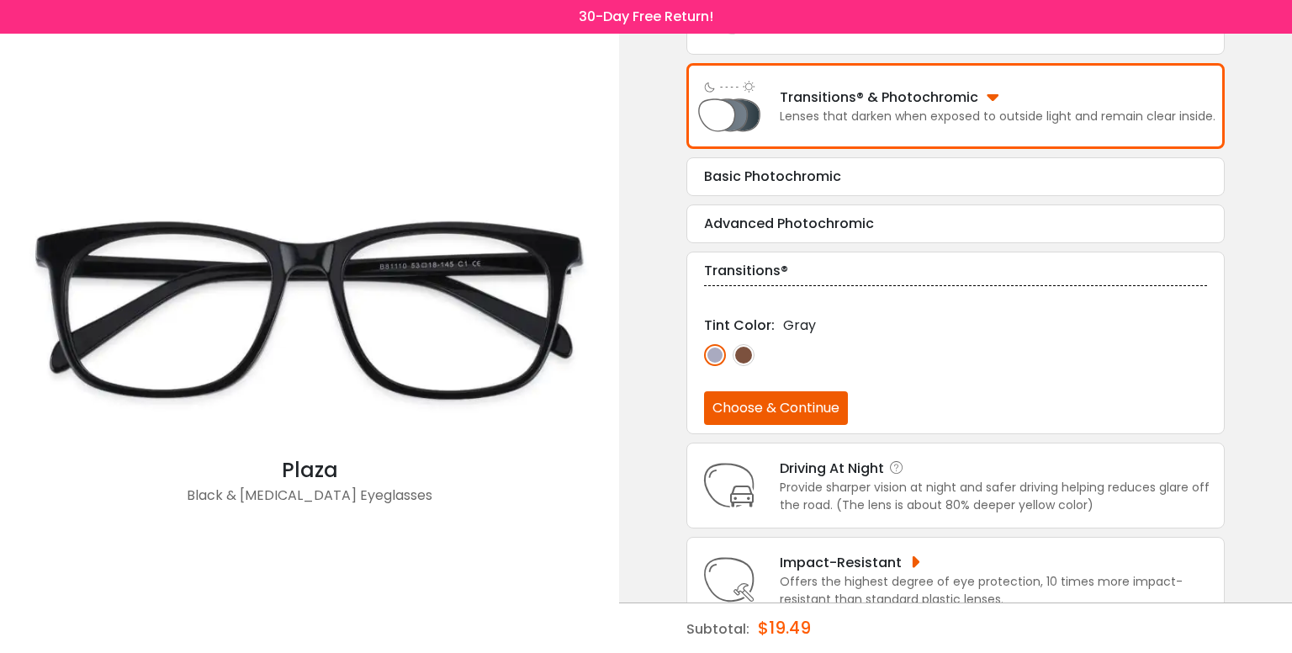
scroll to position [403, 0]
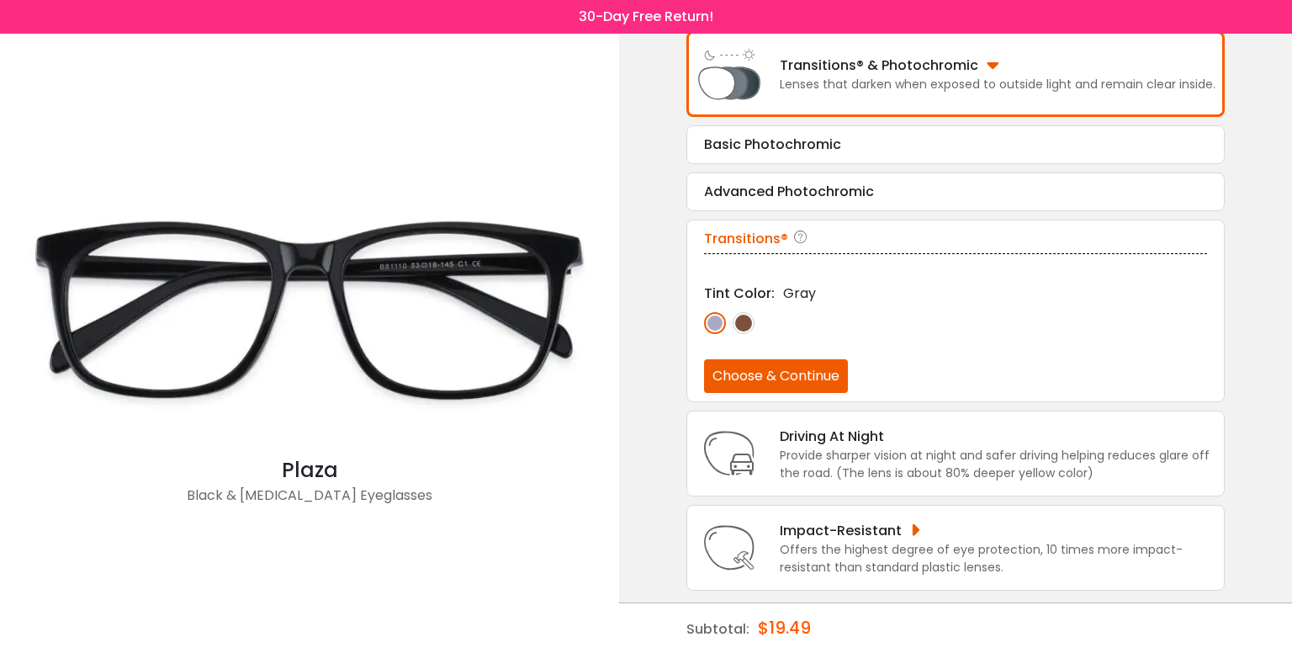
click at [748, 320] on img at bounding box center [744, 323] width 22 height 22
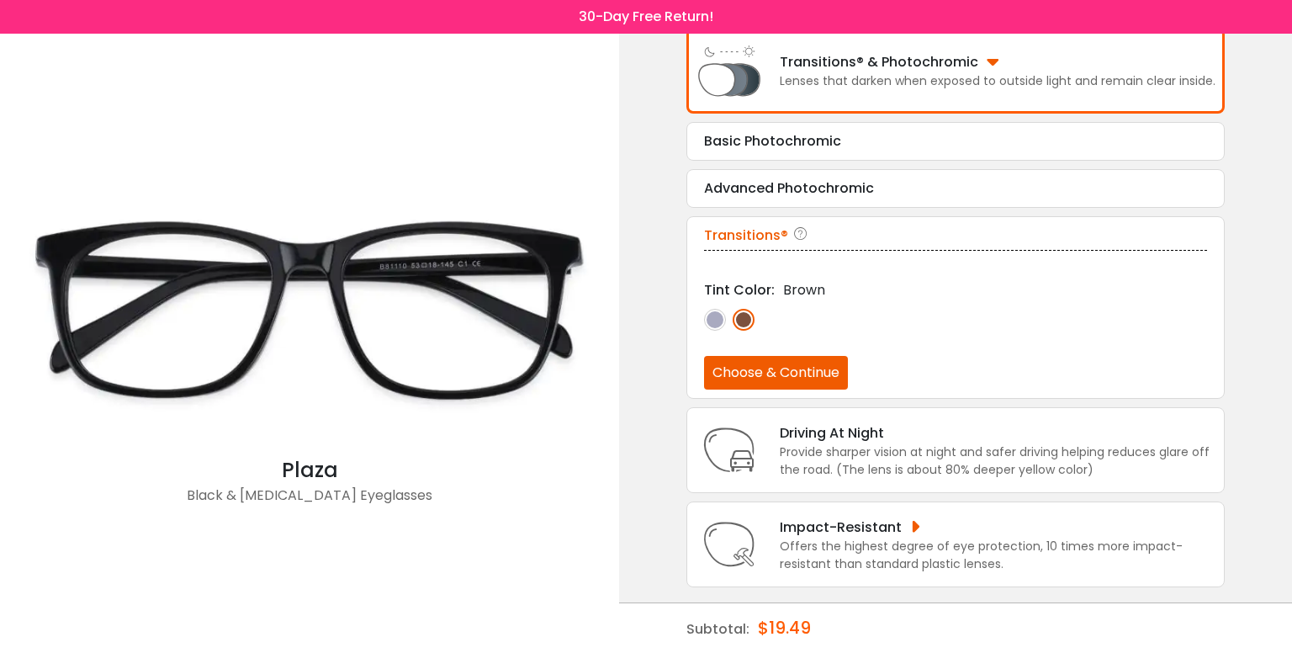
scroll to position [407, 0]
click at [774, 367] on button "Choose & Continue" at bounding box center [776, 372] width 144 height 34
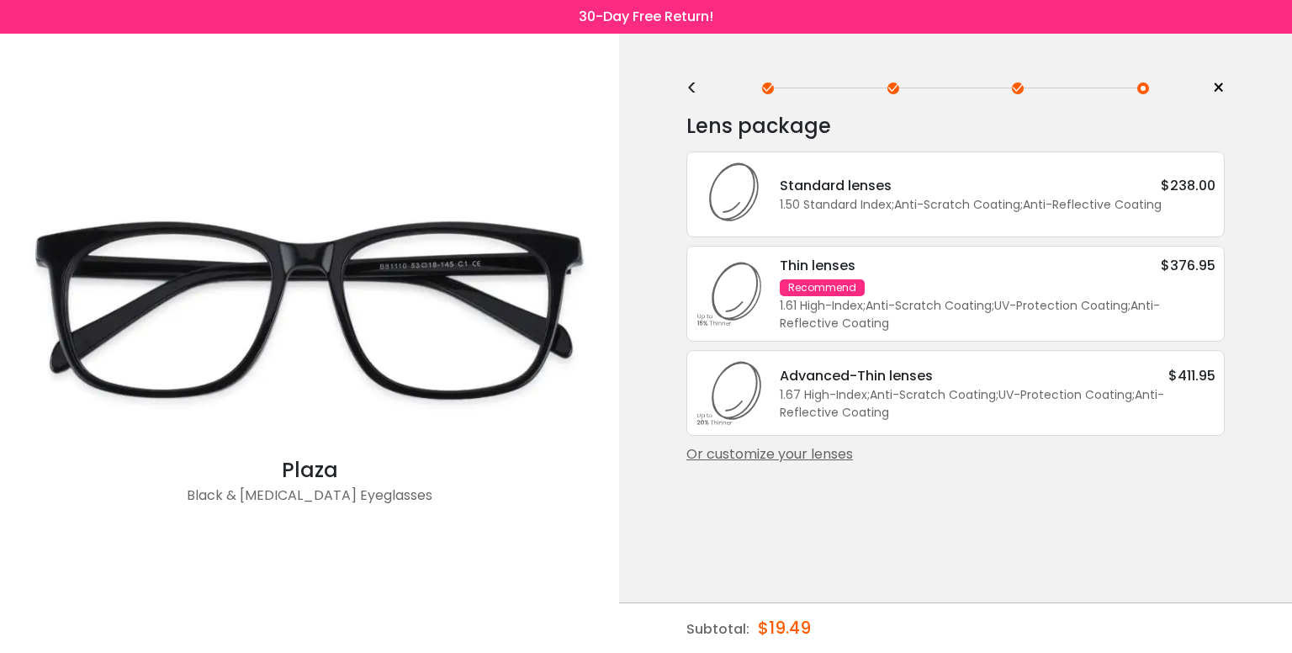
scroll to position [0, 0]
click at [695, 85] on div "<" at bounding box center [698, 88] width 25 height 13
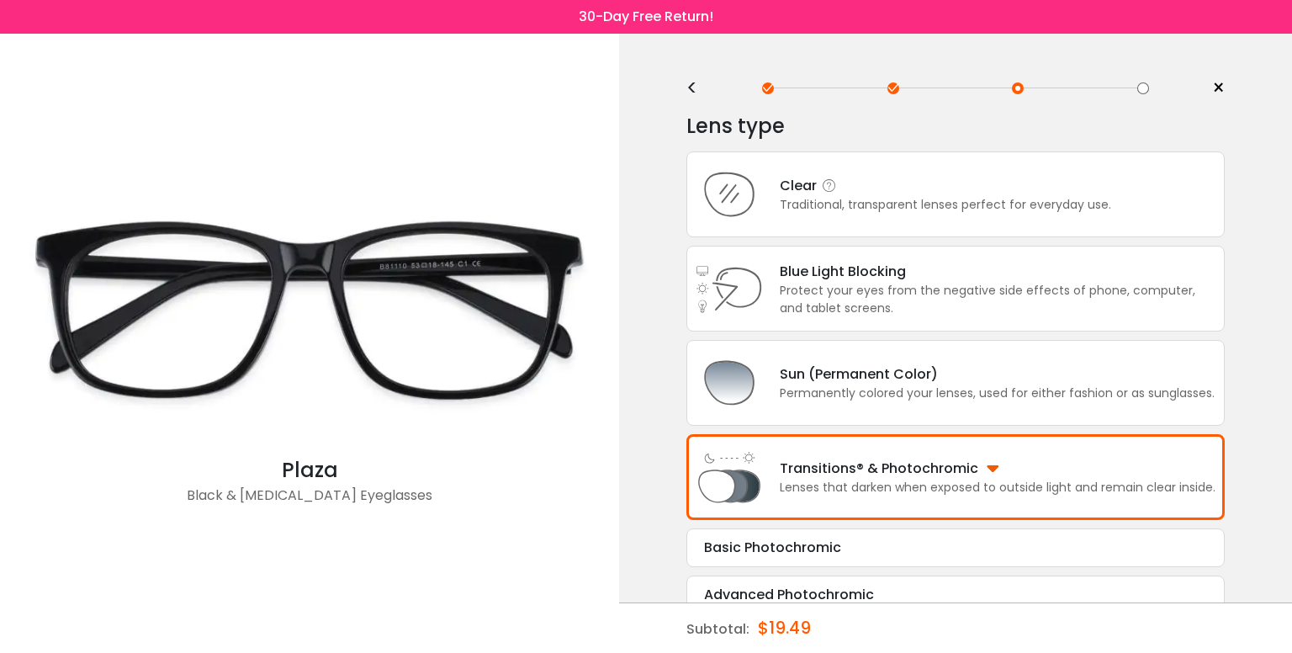
click at [903, 183] on div "Clear" at bounding box center [945, 185] width 331 height 21
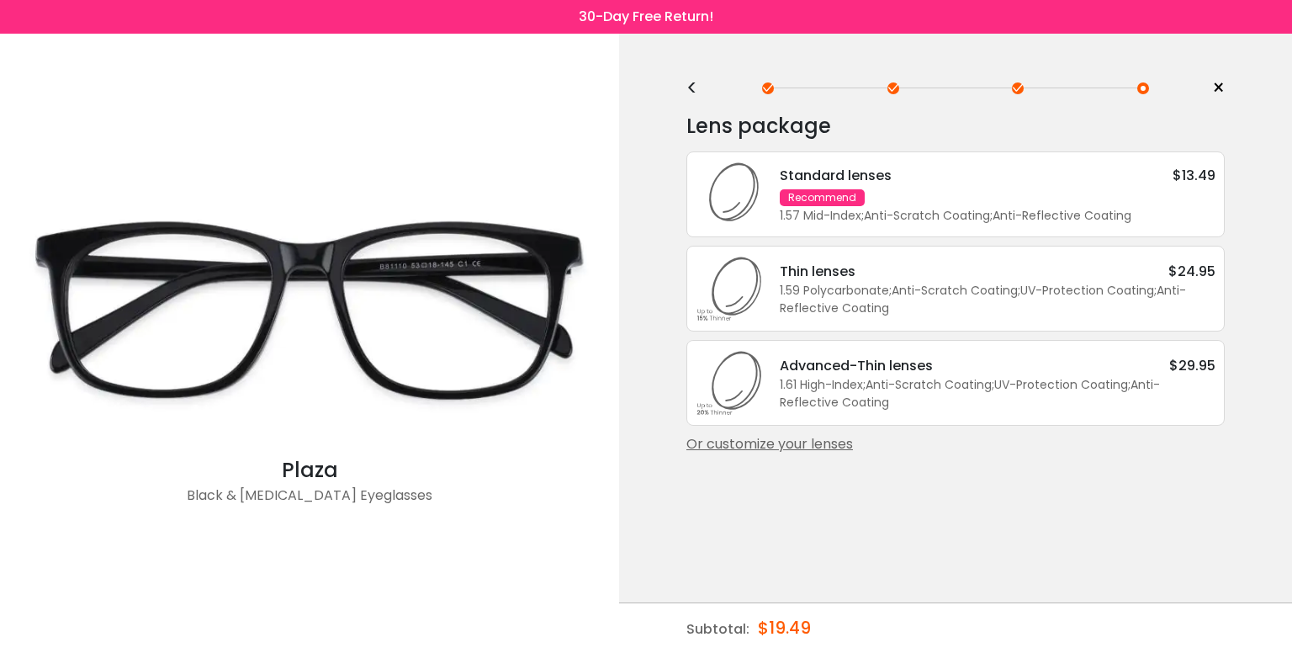
click at [1001, 183] on div "Standard lenses $13.49" at bounding box center [998, 175] width 436 height 21
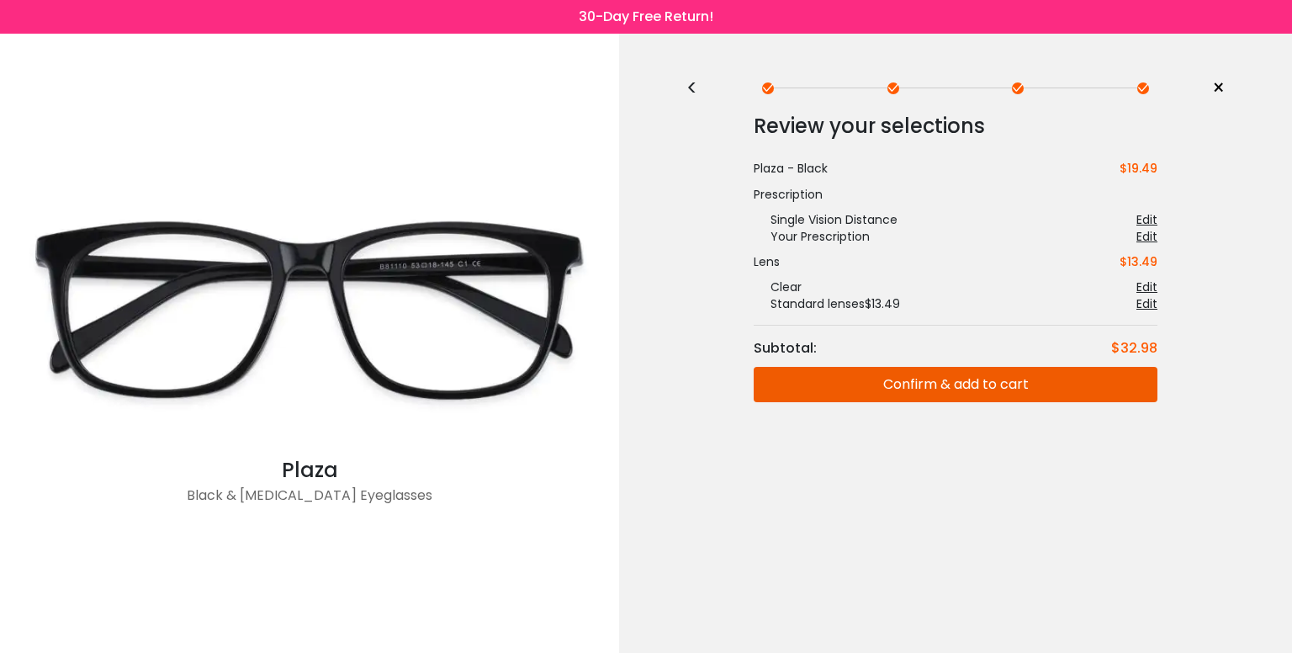
click at [1146, 300] on div "Edit" at bounding box center [1146, 303] width 21 height 17
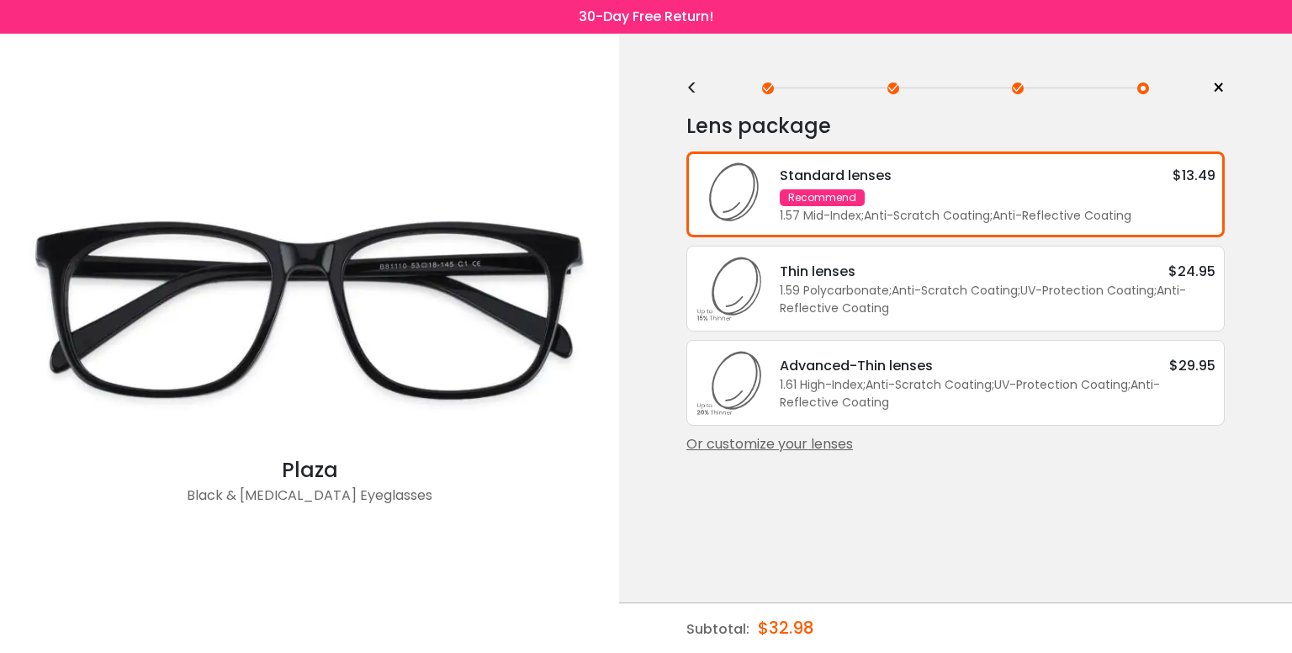
click at [980, 190] on div "Standard lenses $13.49 Recommend 1.57 Mid-Index ; Anti-Scratch Coating ; Anti-R…" at bounding box center [989, 195] width 453 height 60
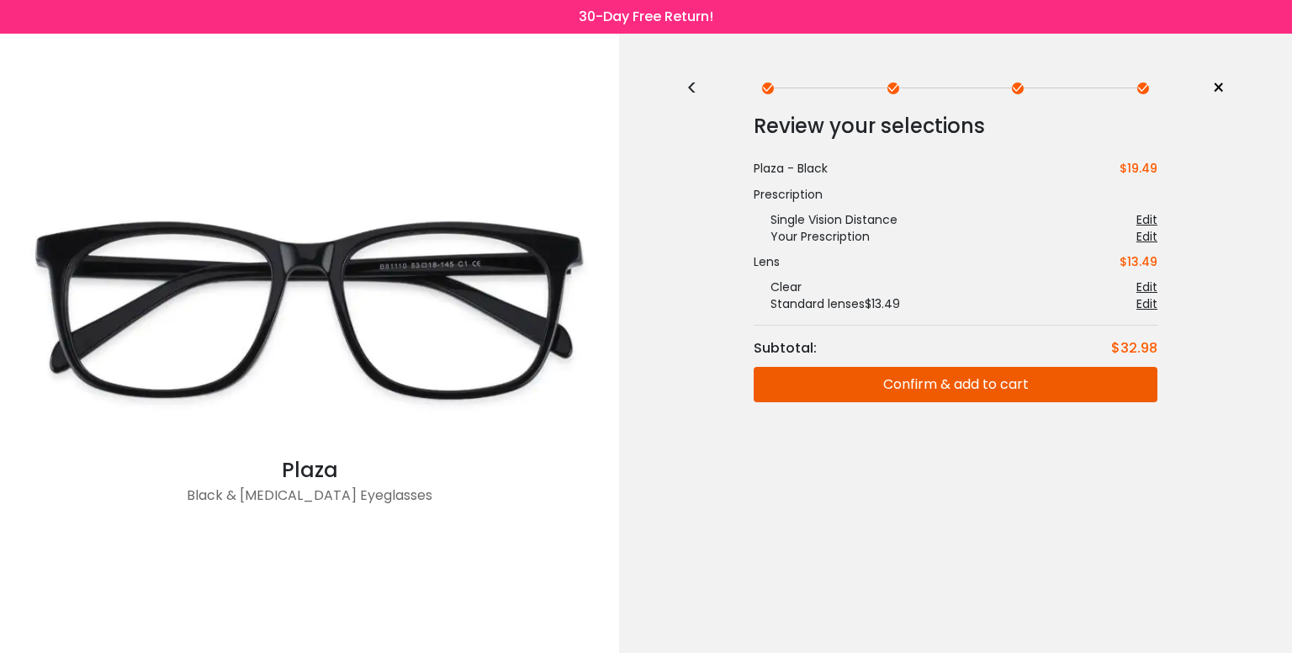
click at [1218, 86] on span "×" at bounding box center [1218, 88] width 13 height 25
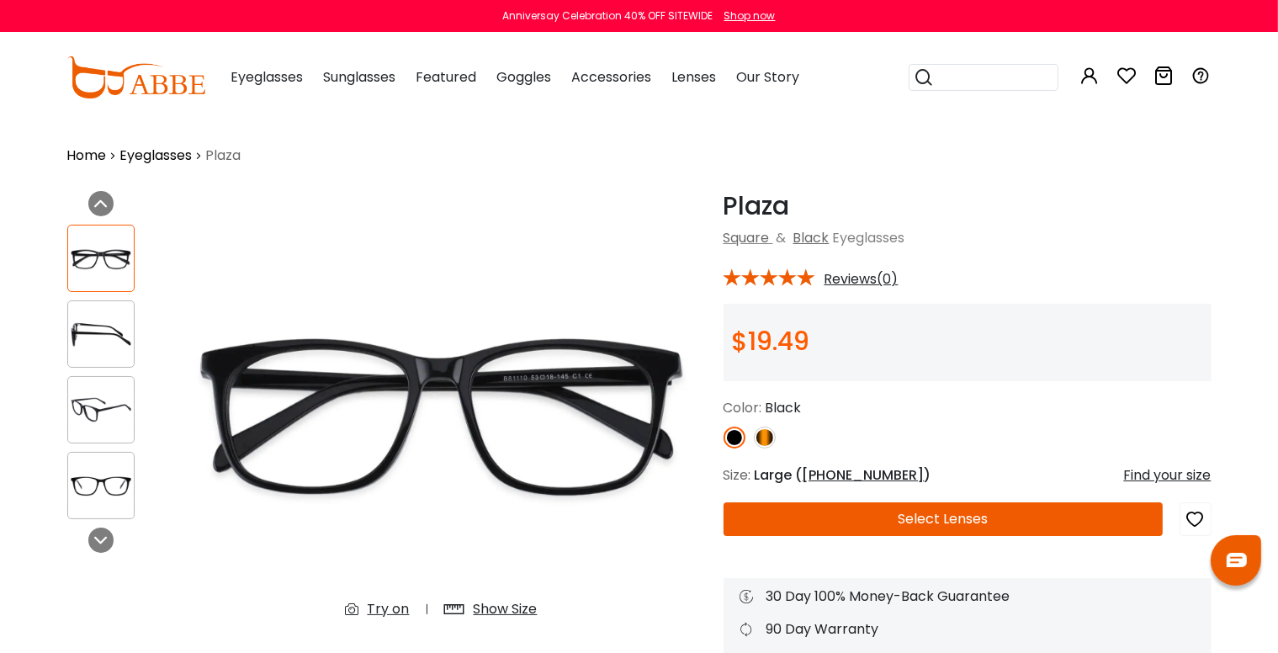
click at [103, 407] on img at bounding box center [101, 410] width 66 height 33
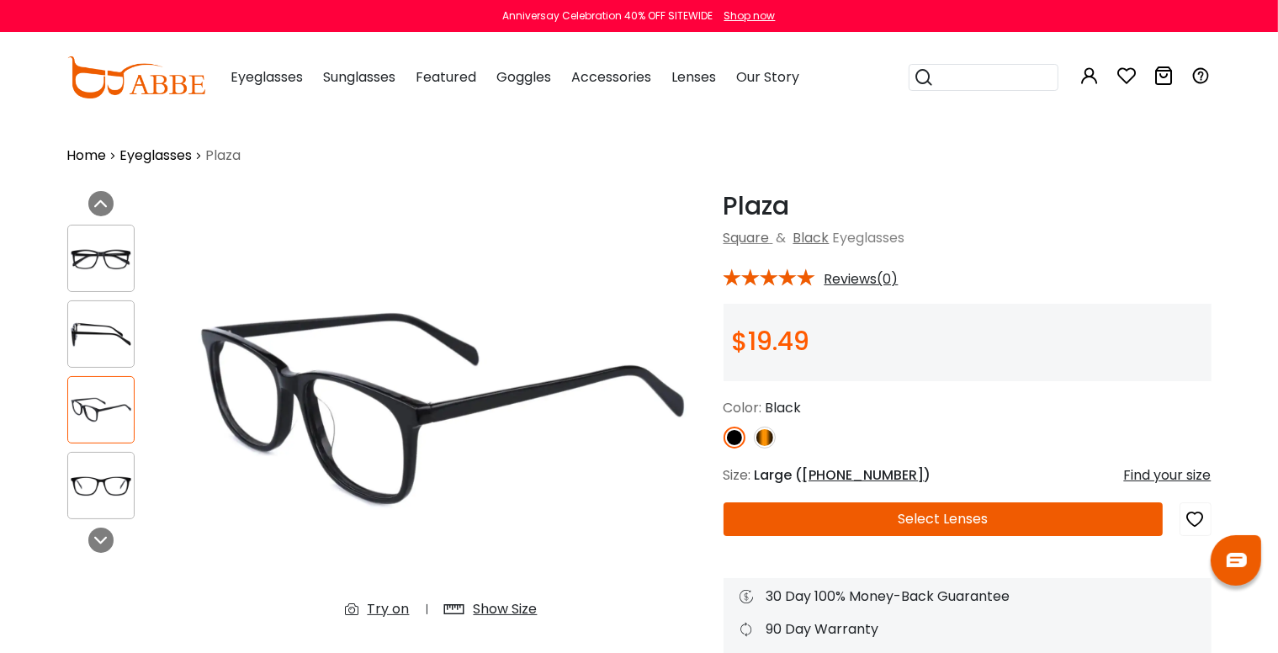
click at [88, 330] on img at bounding box center [101, 334] width 66 height 33
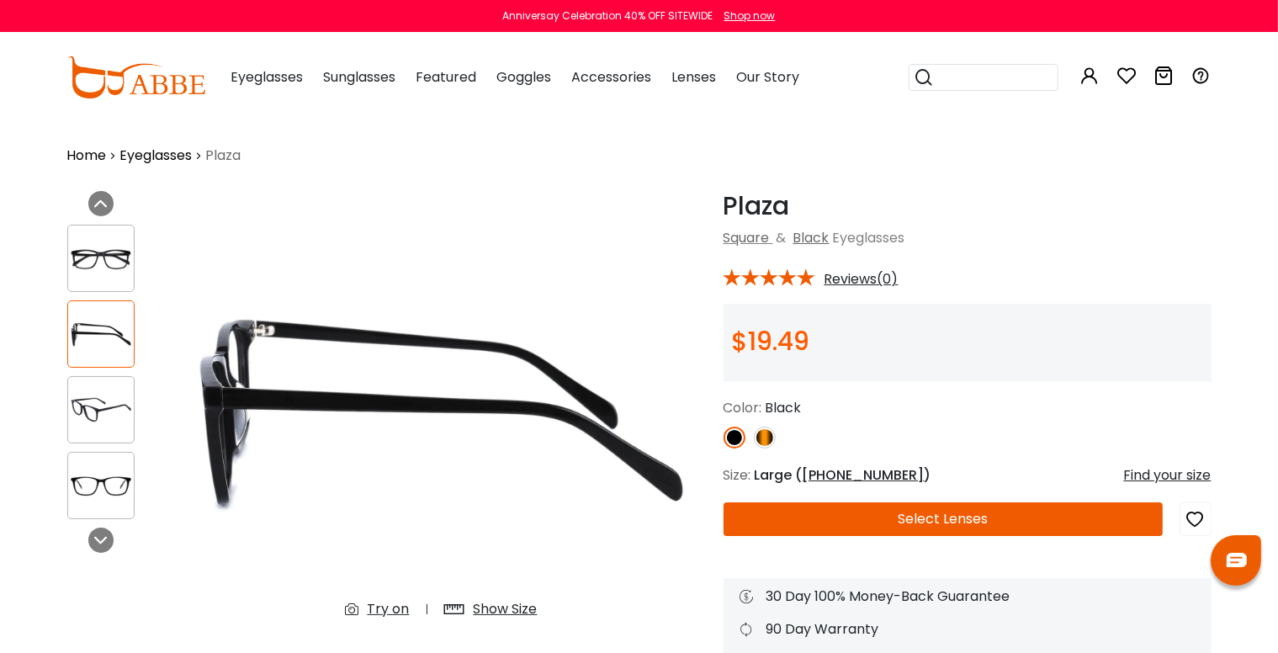
click at [102, 264] on img at bounding box center [101, 258] width 66 height 33
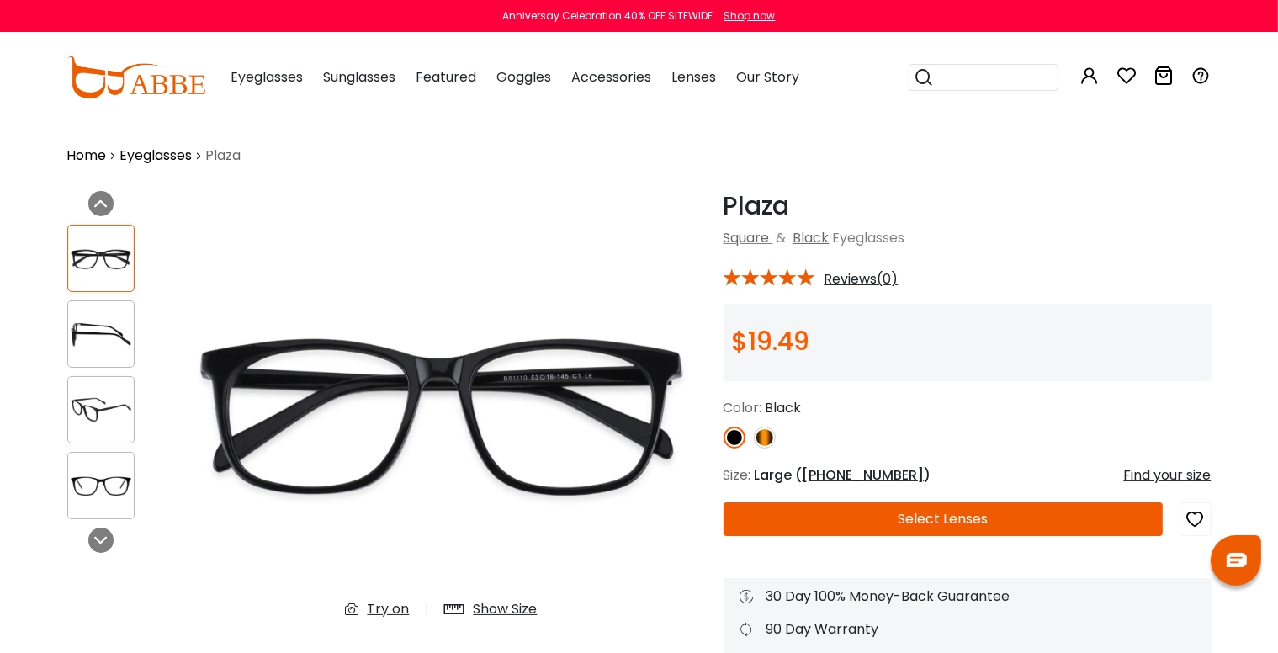
click at [109, 325] on img at bounding box center [101, 334] width 66 height 33
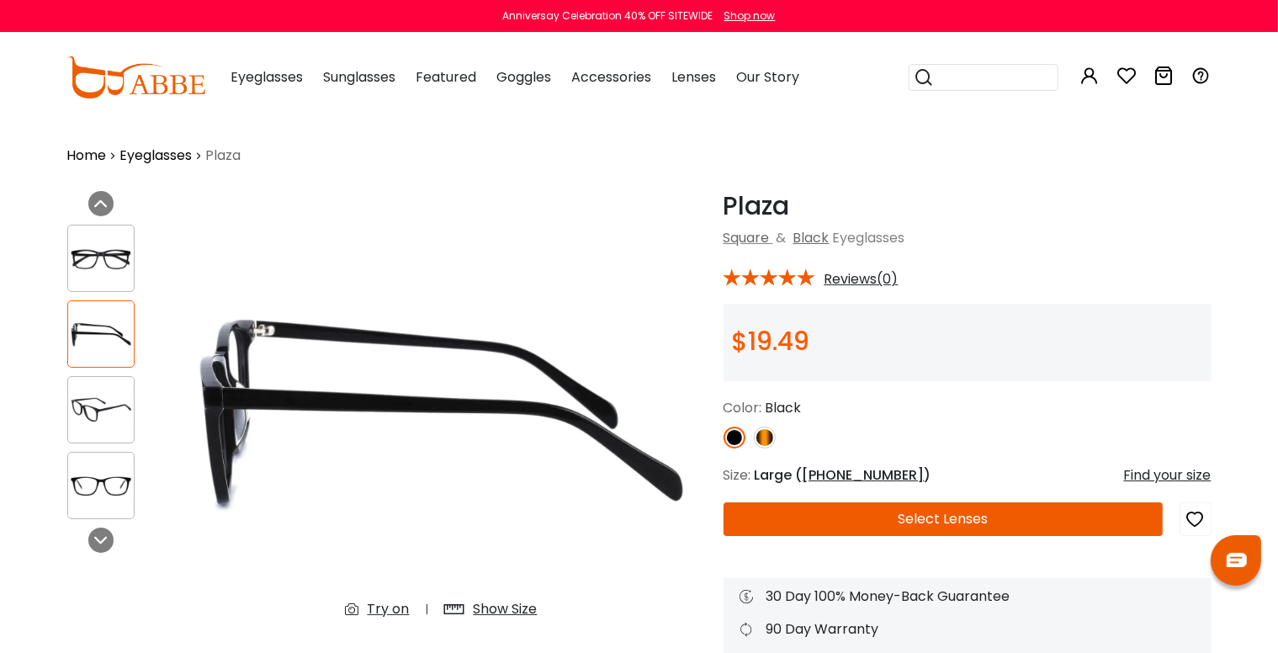
click at [89, 394] on img at bounding box center [101, 410] width 66 height 33
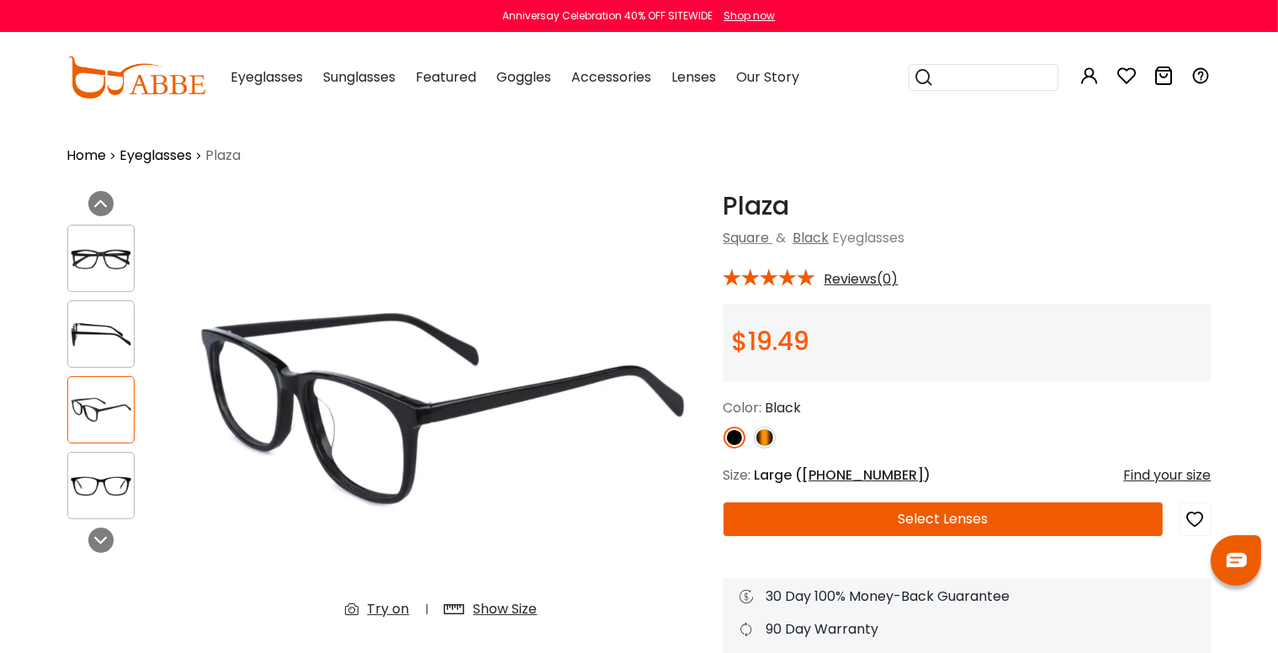
click at [113, 487] on img at bounding box center [101, 485] width 66 height 33
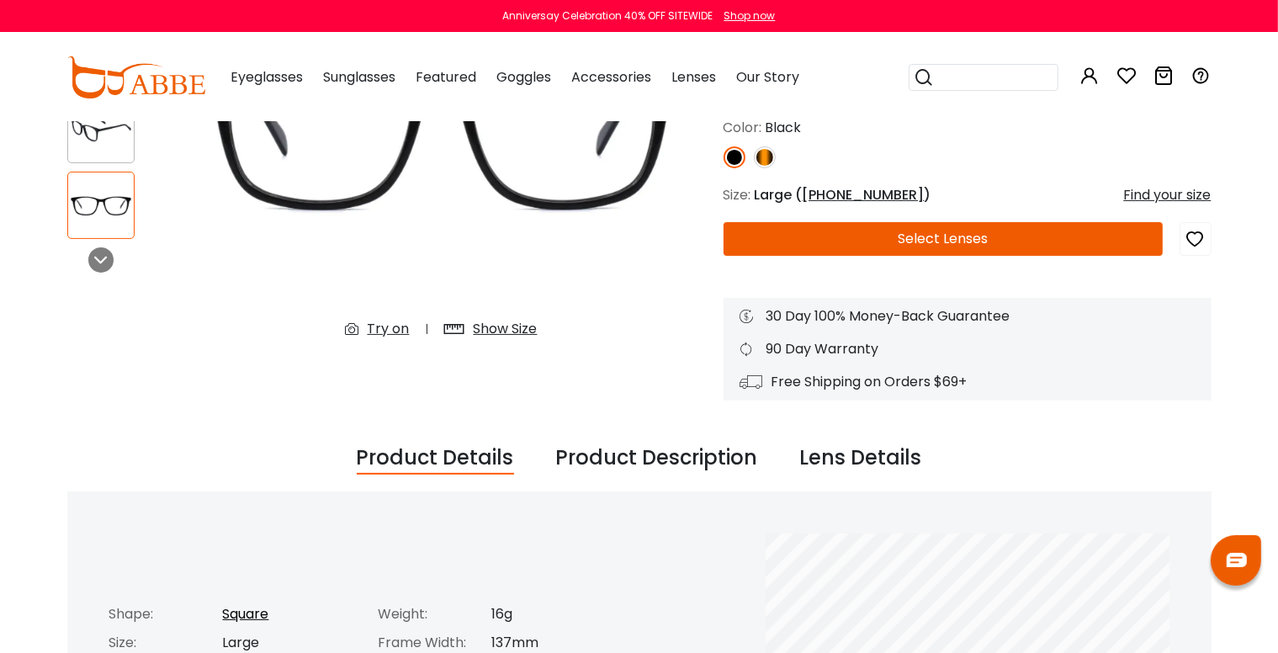
scroll to position [560, 0]
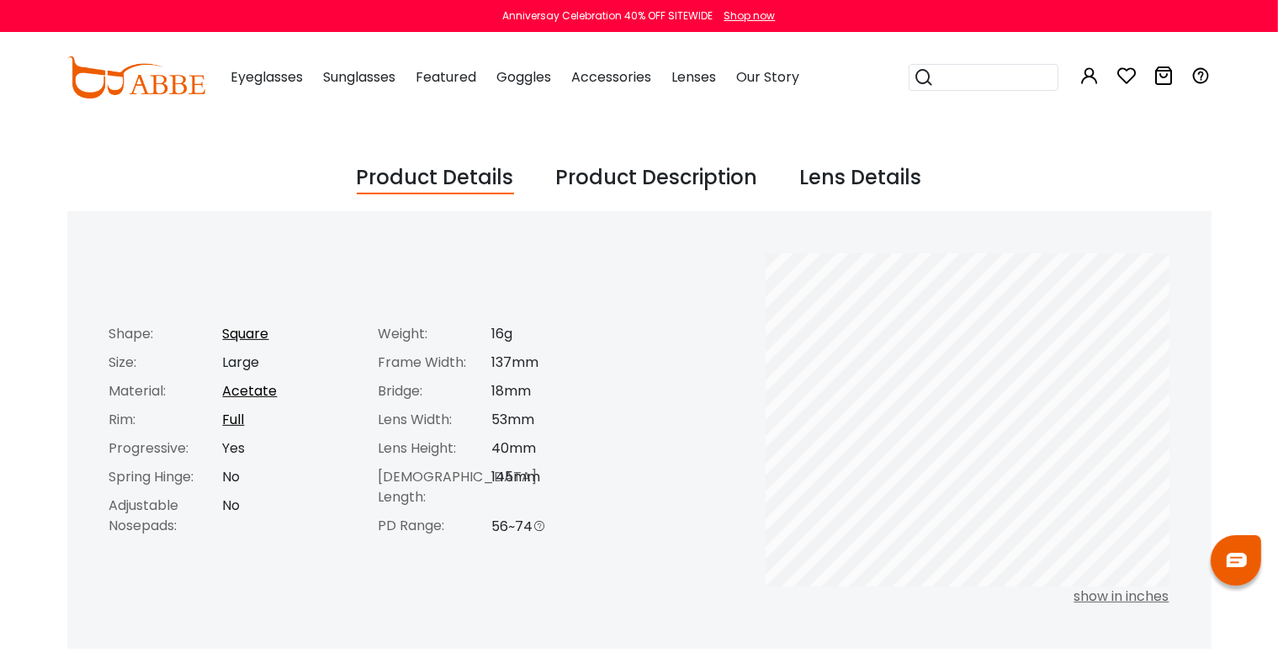
click at [639, 181] on div "Product Description" at bounding box center [657, 178] width 202 height 32
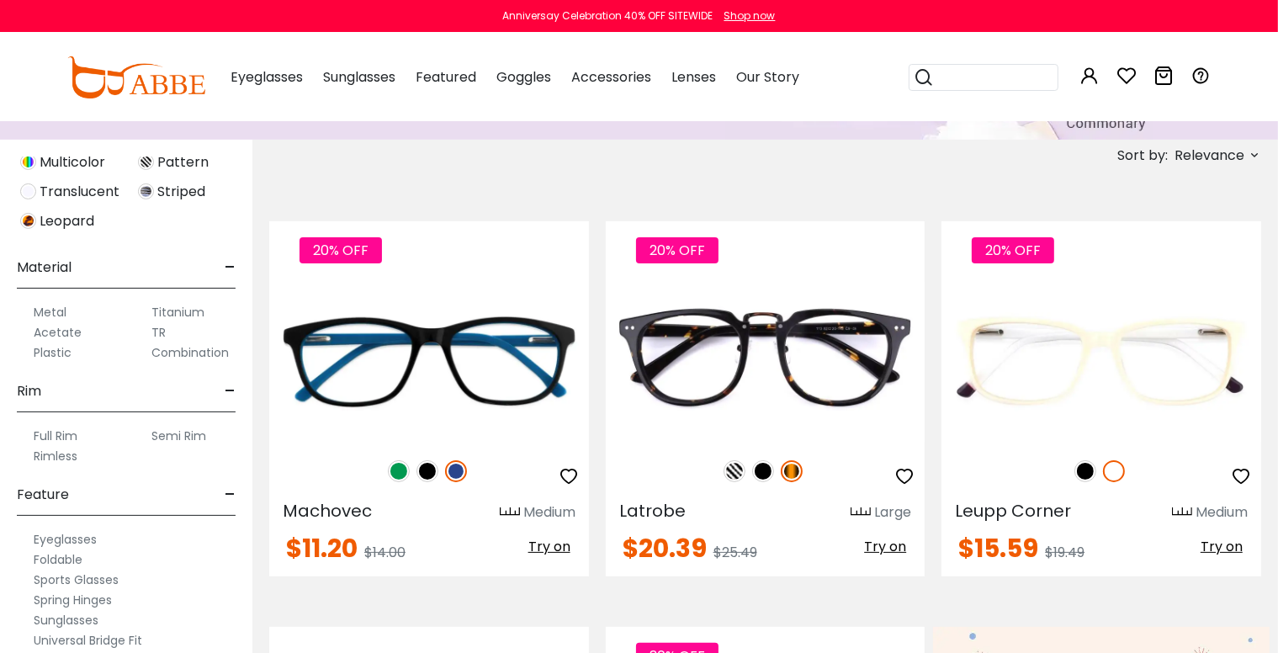
scroll to position [280, 0]
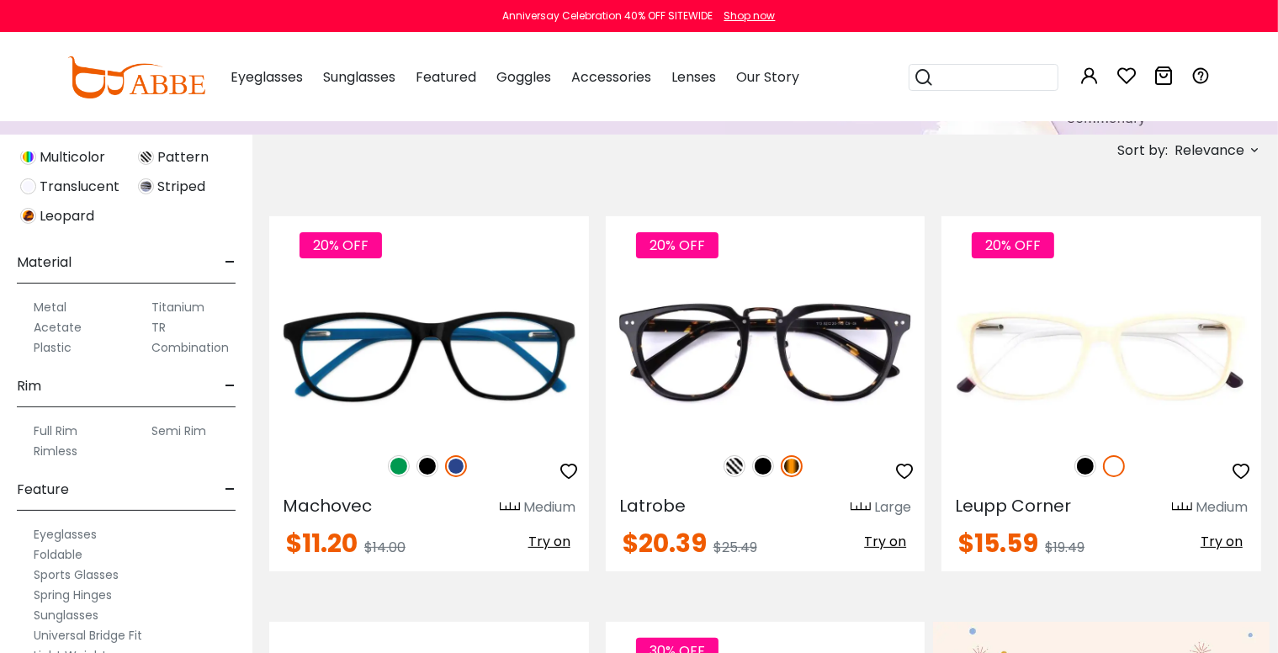
click at [56, 429] on label "Full Rim" at bounding box center [56, 431] width 44 height 20
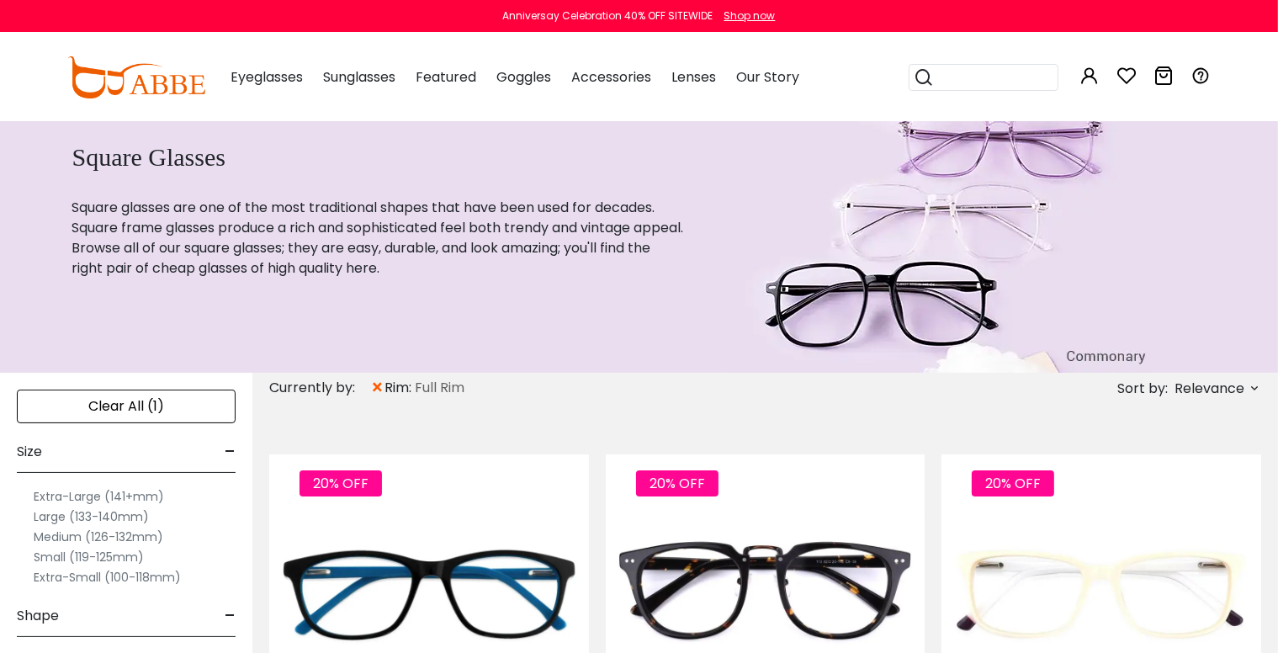
scroll to position [280, 0]
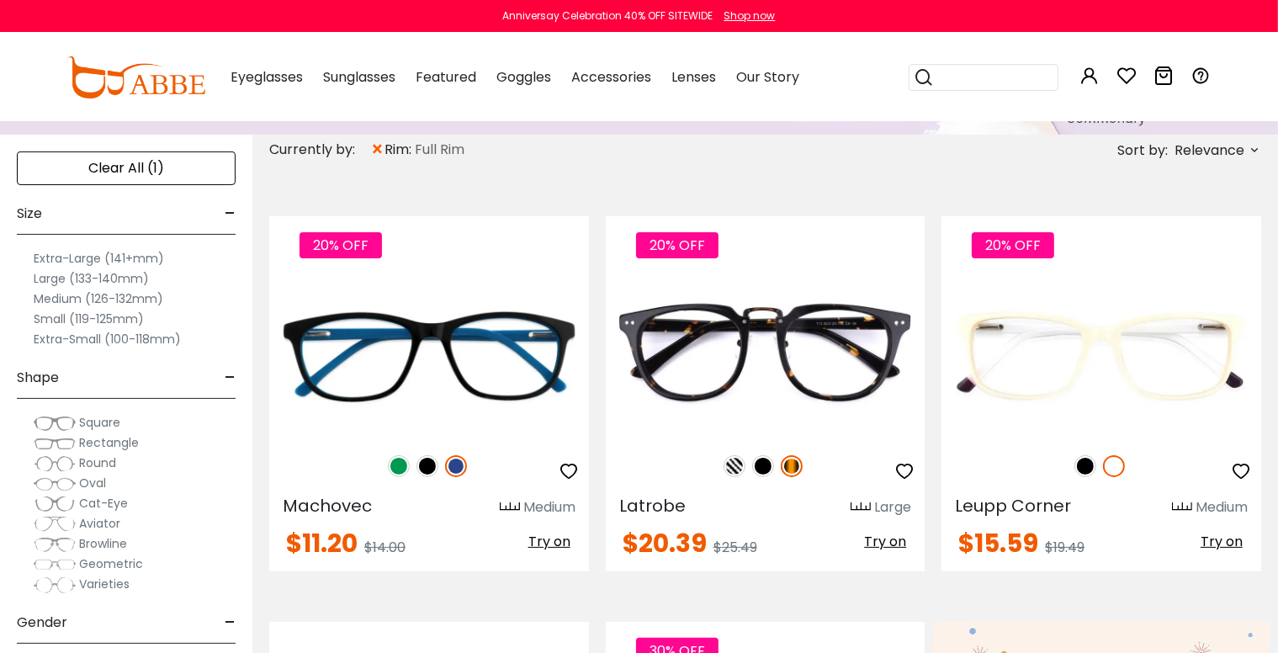
click at [55, 277] on label "Large (133-140mm)" at bounding box center [91, 278] width 115 height 20
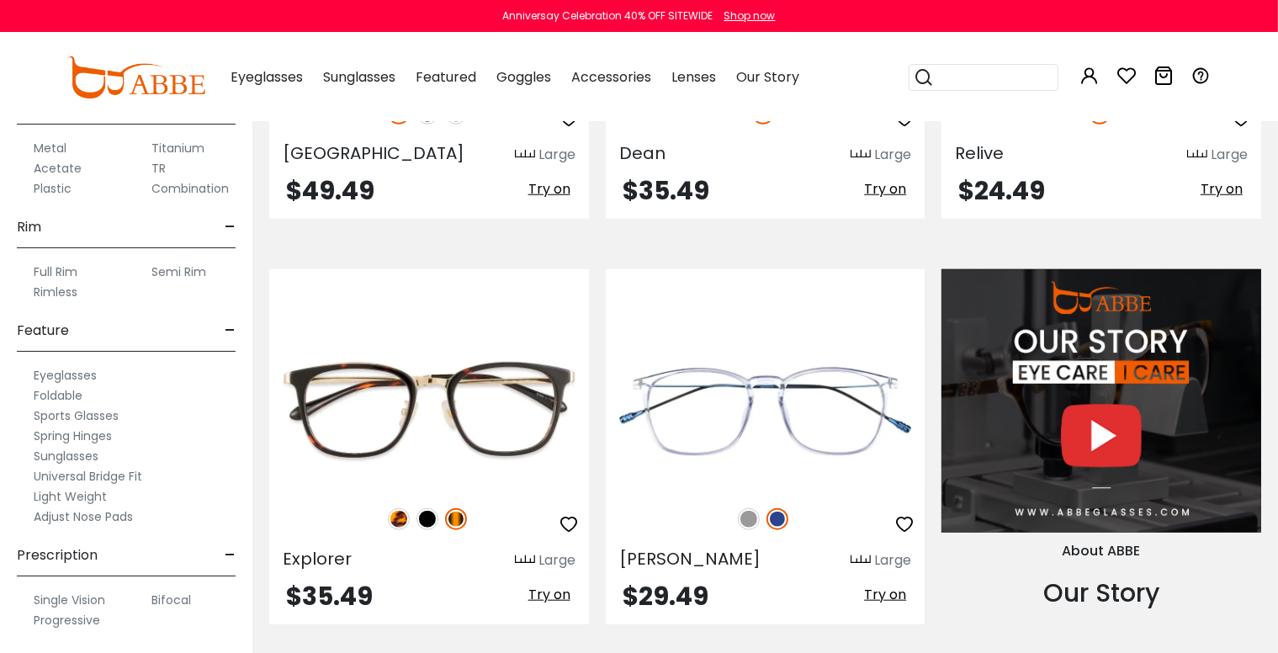
scroll to position [1542, 0]
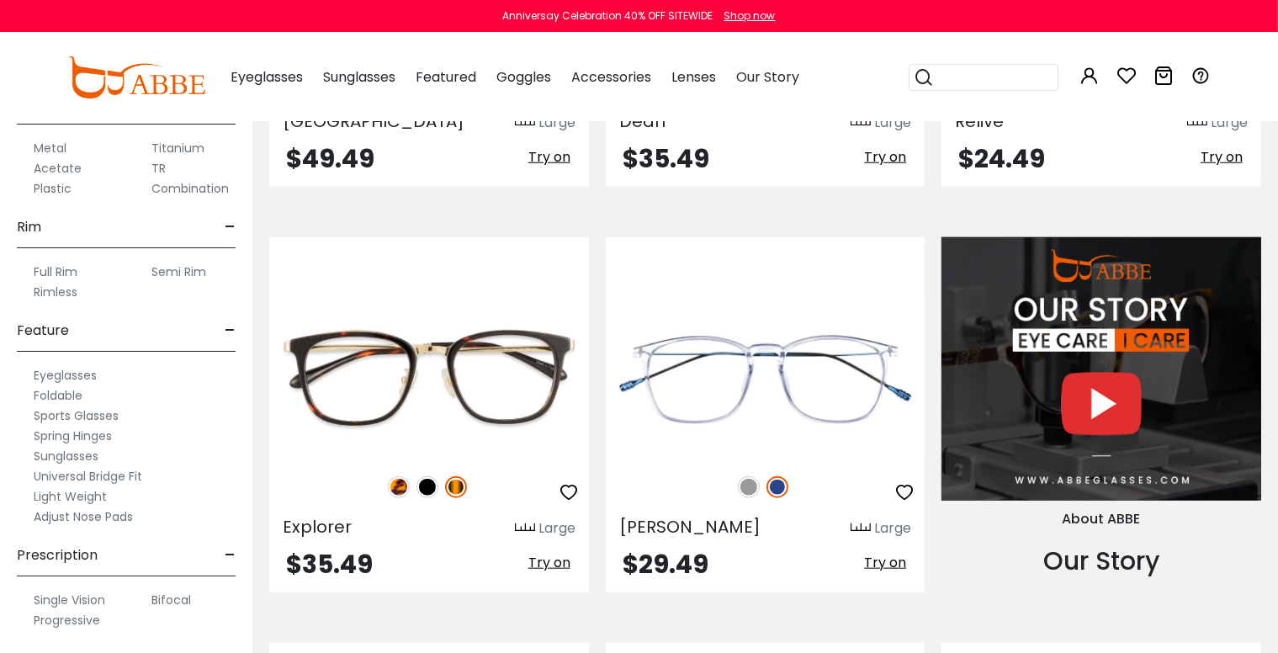
click at [67, 514] on label "Adjust Nose Pads" at bounding box center [83, 516] width 99 height 20
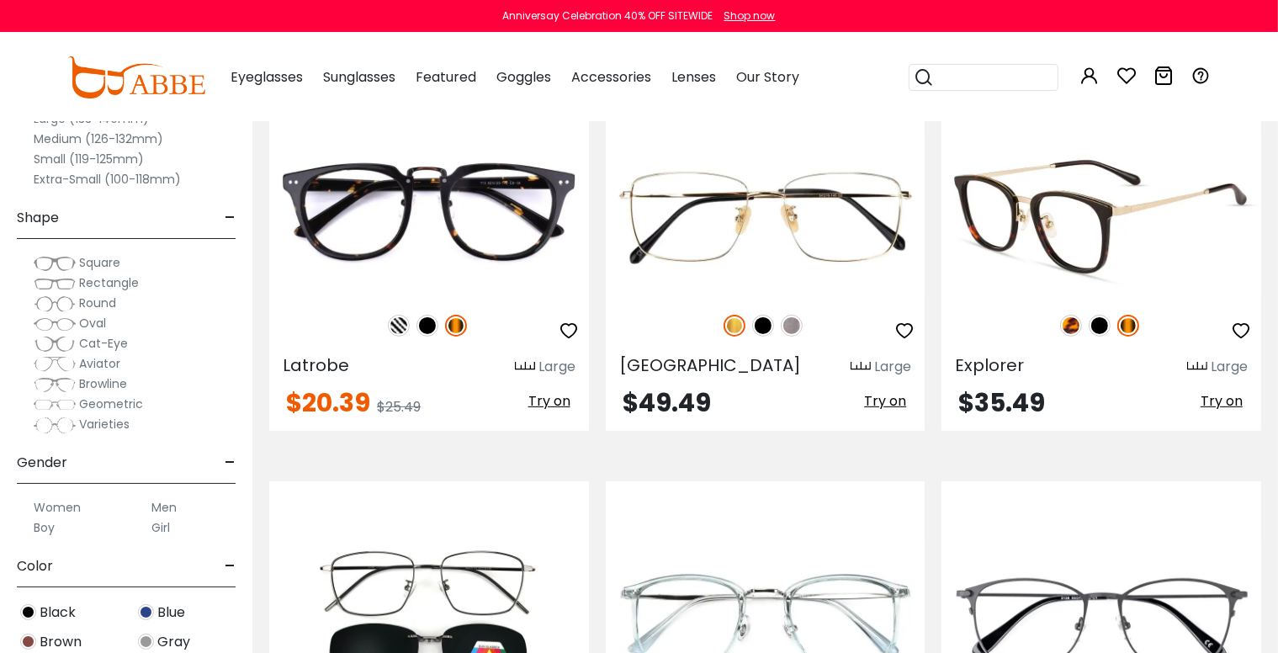
click at [1097, 325] on img at bounding box center [1099, 326] width 22 height 22
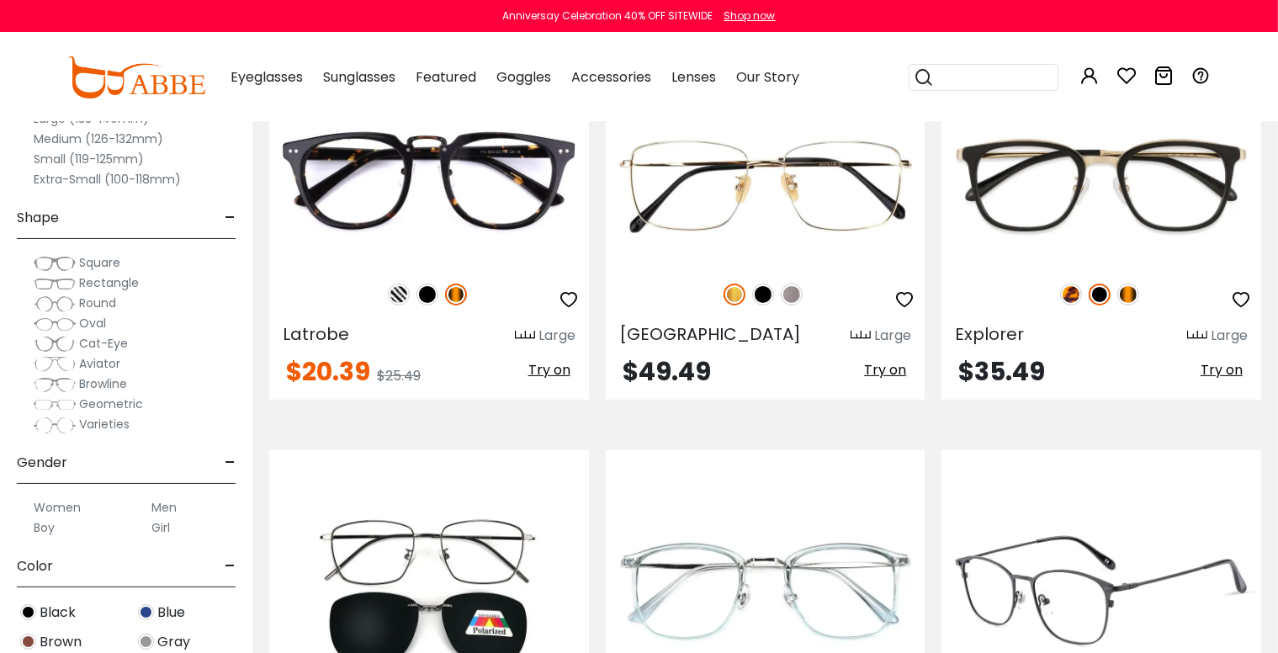
scroll to position [421, 0]
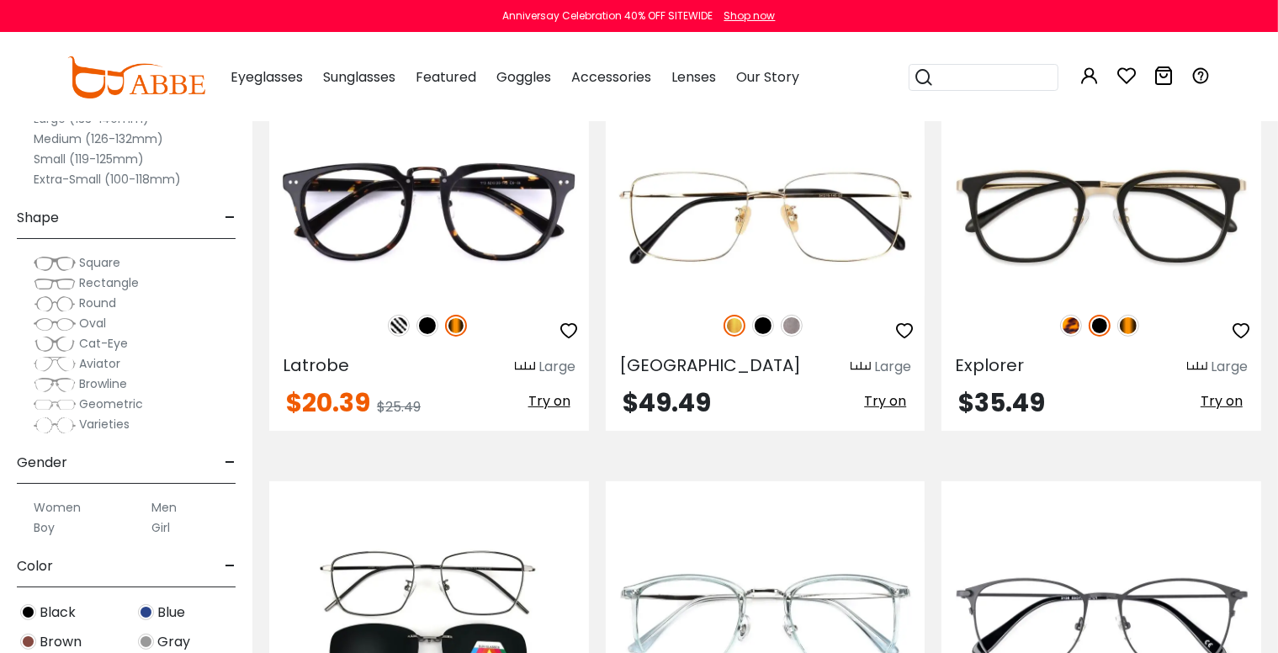
click at [163, 506] on label "Men" at bounding box center [163, 507] width 25 height 20
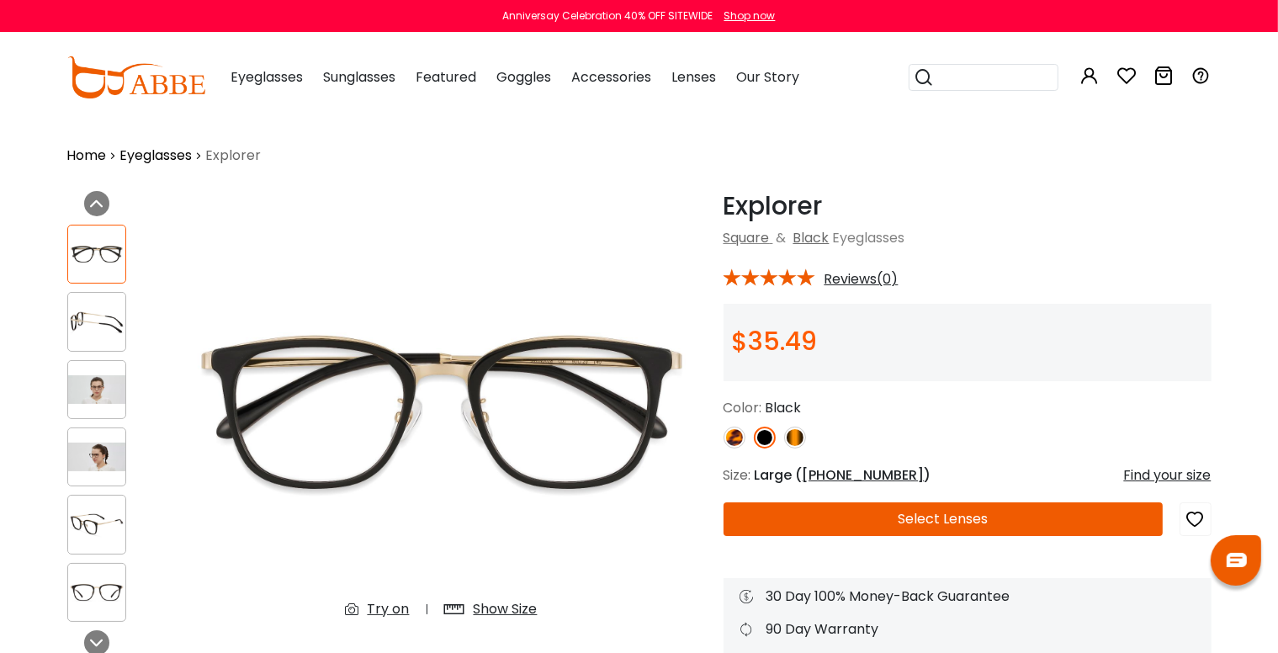
scroll to position [140, 0]
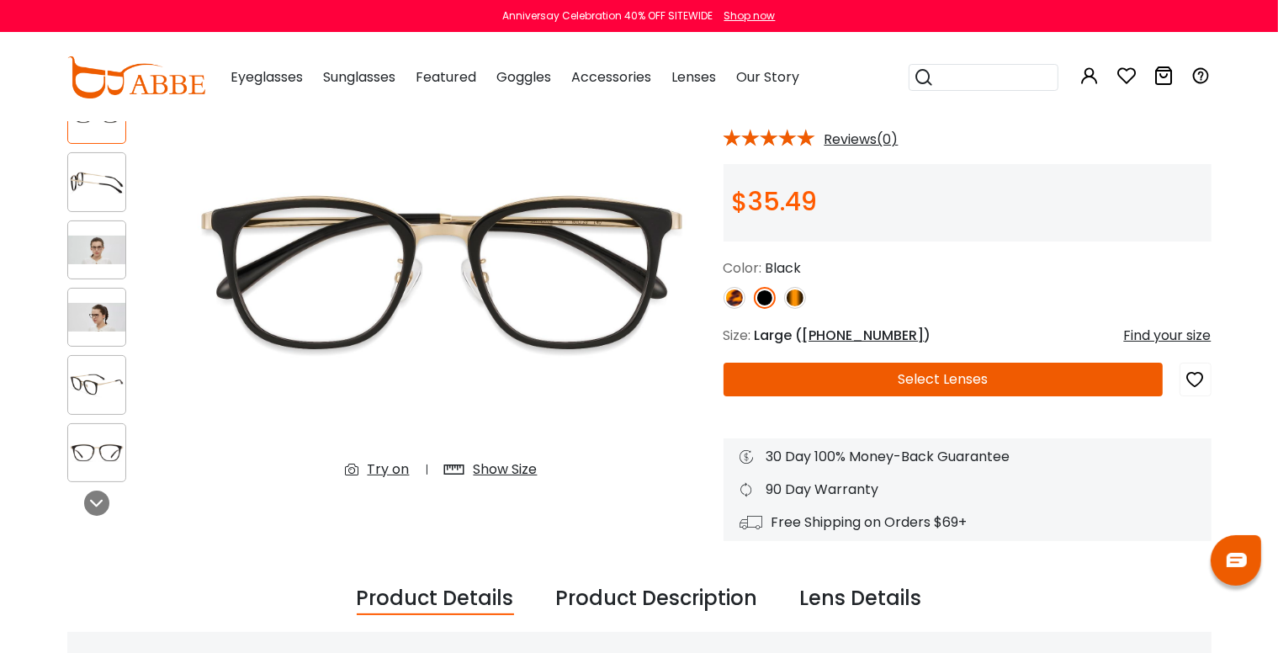
click at [839, 333] on span "50-20-140" at bounding box center [863, 335] width 122 height 19
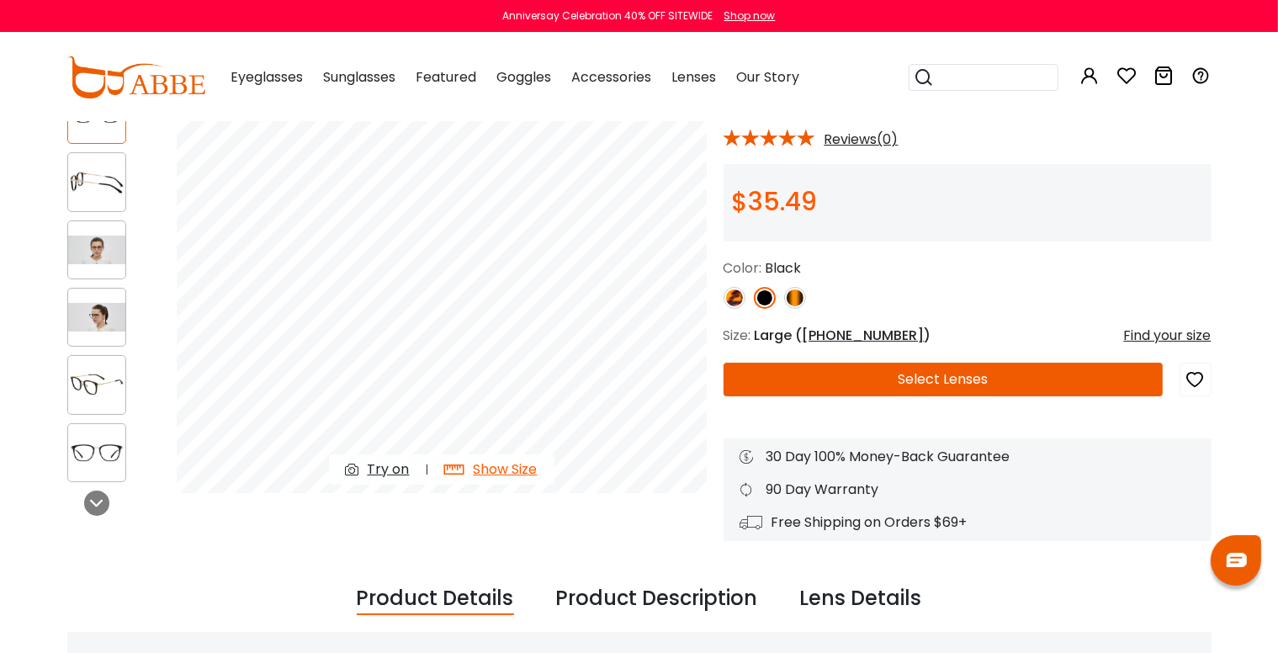
click at [505, 468] on div "Show Size" at bounding box center [506, 469] width 64 height 20
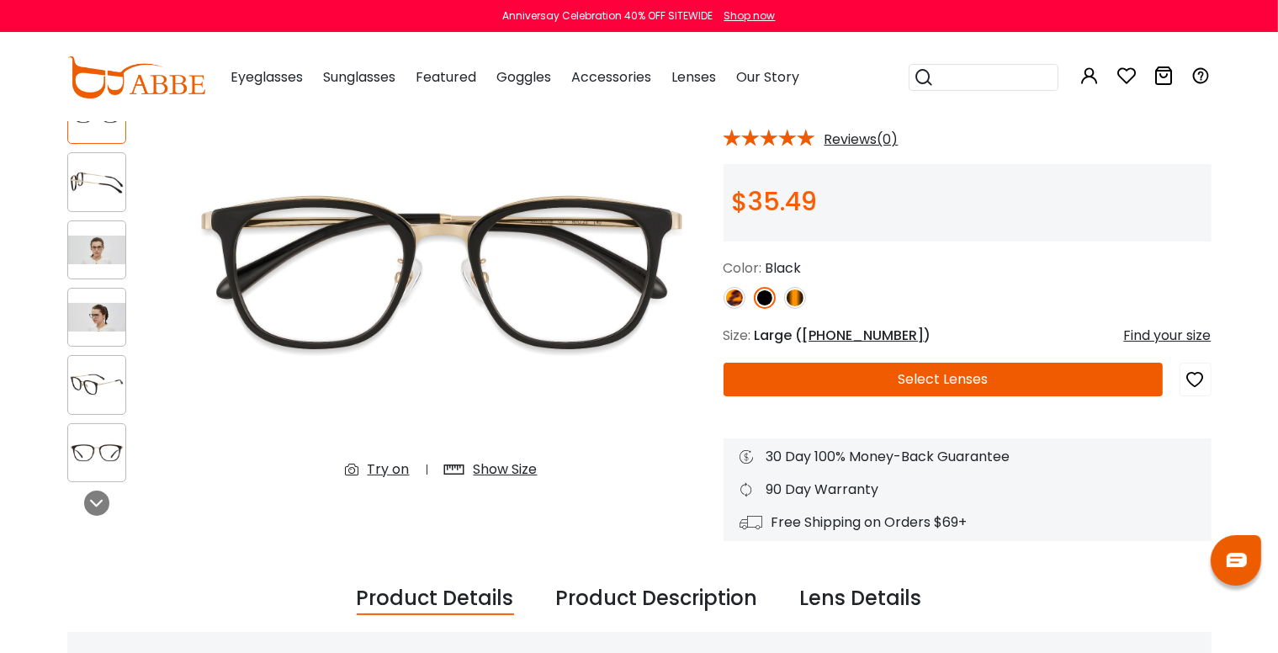
click at [515, 469] on div "Show Size" at bounding box center [506, 469] width 64 height 20
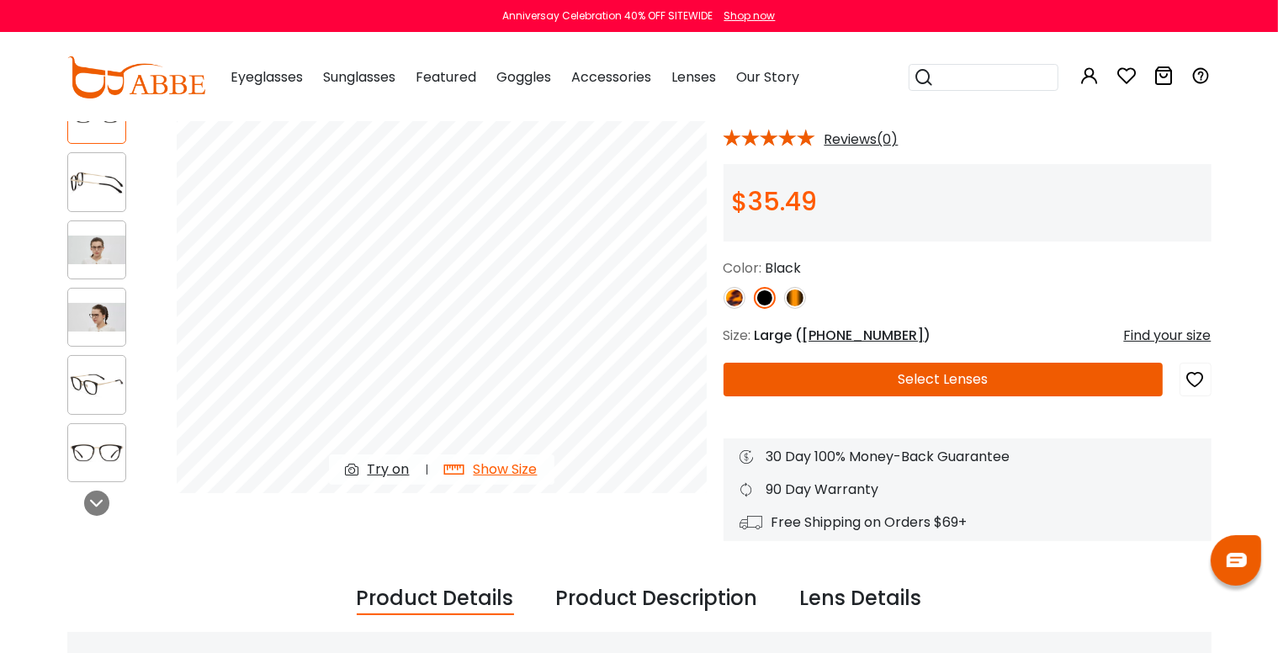
click at [101, 263] on img at bounding box center [96, 250] width 57 height 29
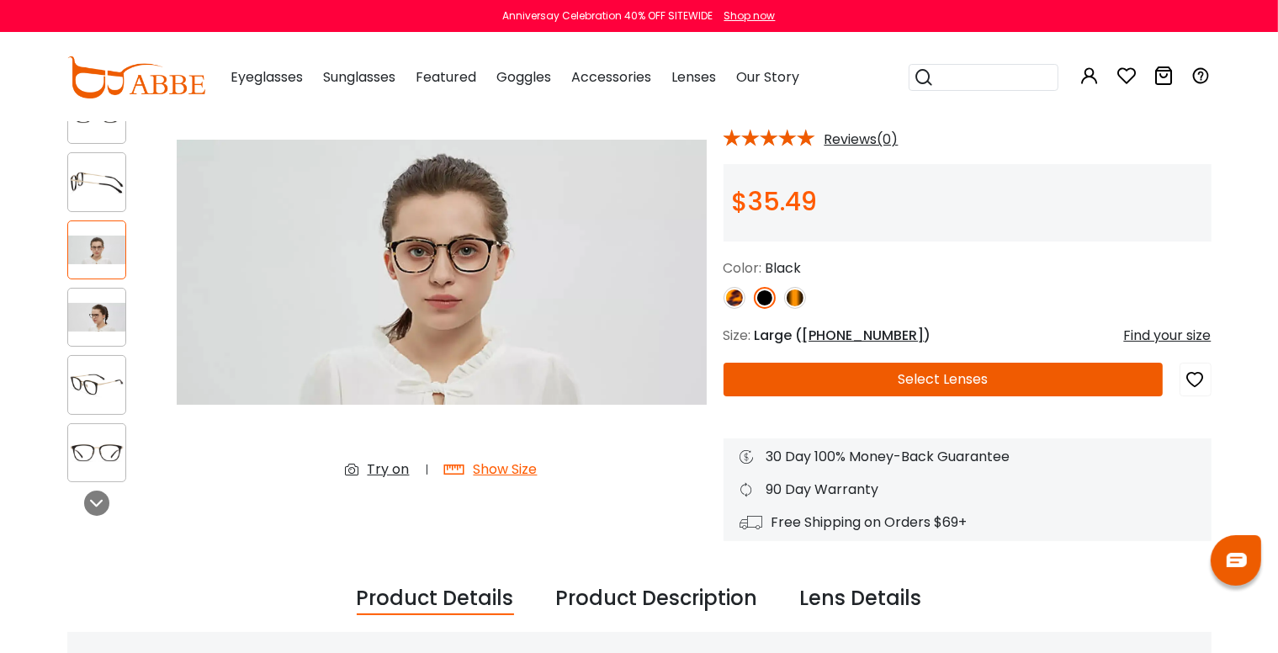
click at [95, 297] on div at bounding box center [96, 317] width 59 height 59
click at [103, 310] on img at bounding box center [96, 317] width 57 height 29
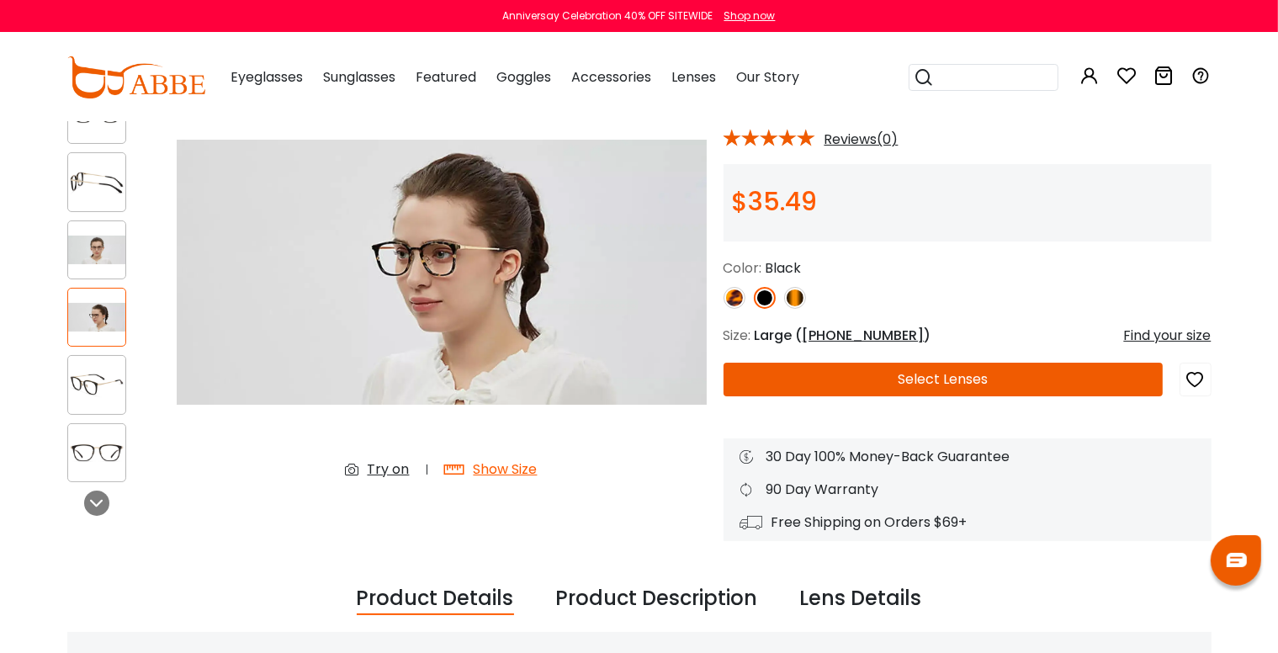
click at [86, 124] on img at bounding box center [96, 114] width 57 height 29
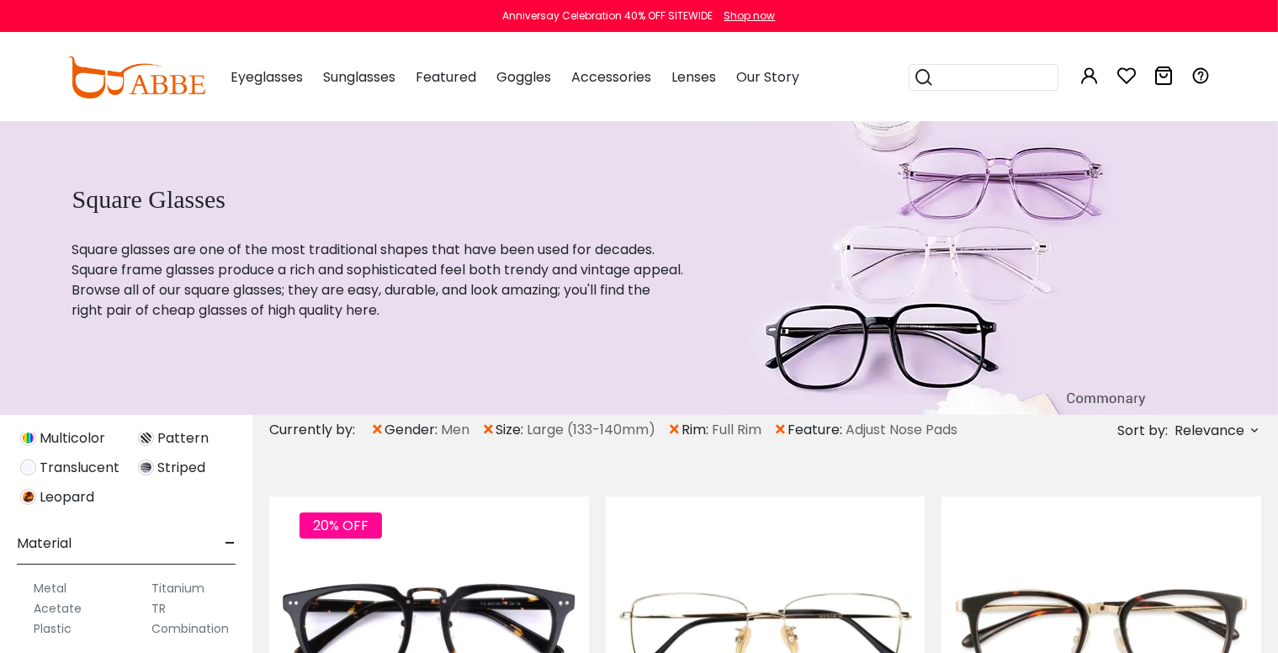
click at [786, 430] on span "×" at bounding box center [780, 430] width 14 height 30
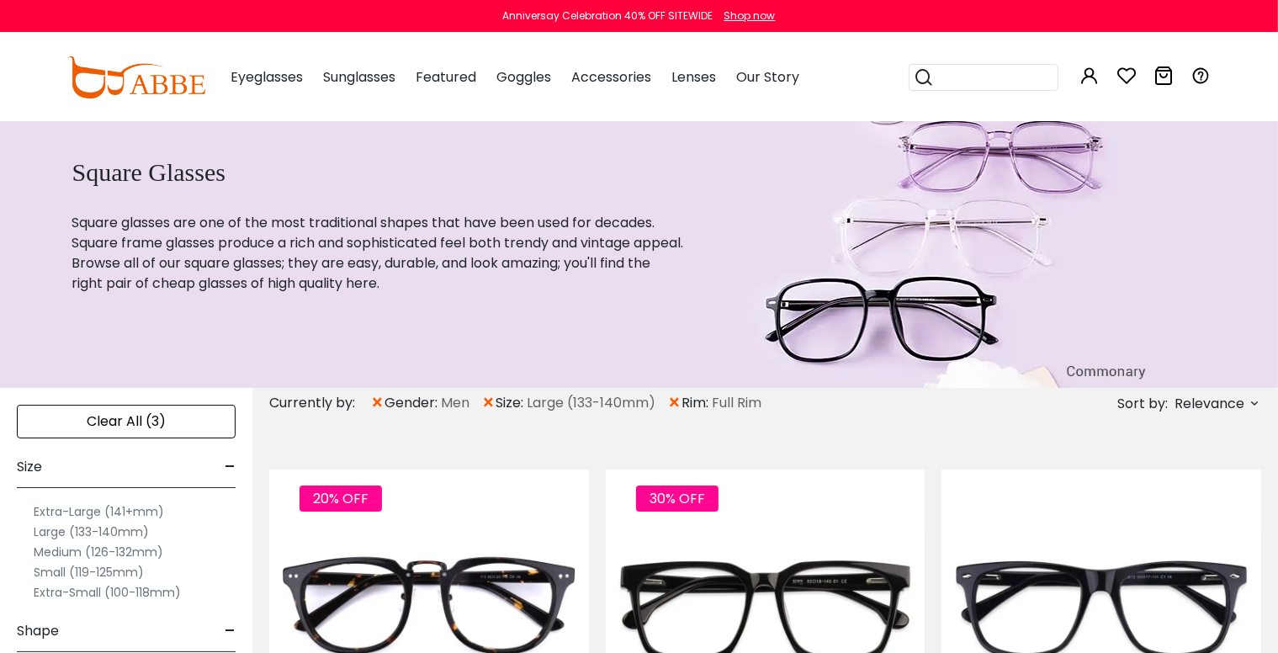
scroll to position [280, 0]
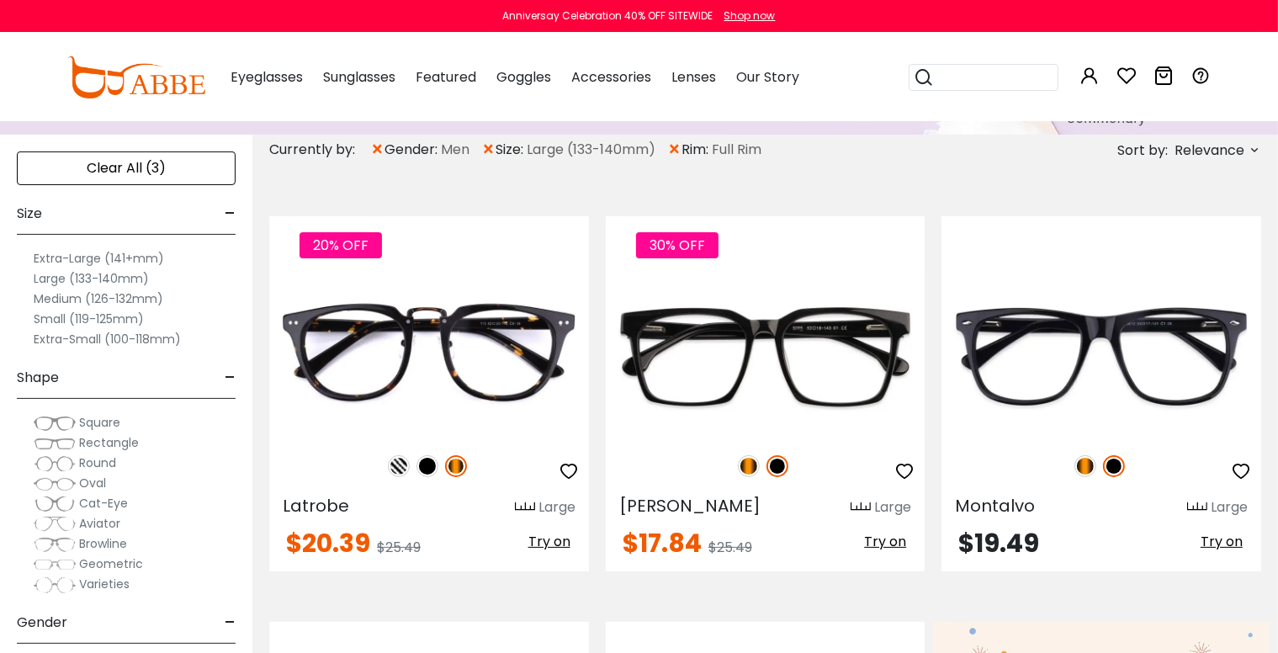
click at [1218, 149] on span "Relevance" at bounding box center [1209, 150] width 70 height 30
click at [1130, 216] on label "Best Sellers" at bounding box center [1168, 219] width 77 height 20
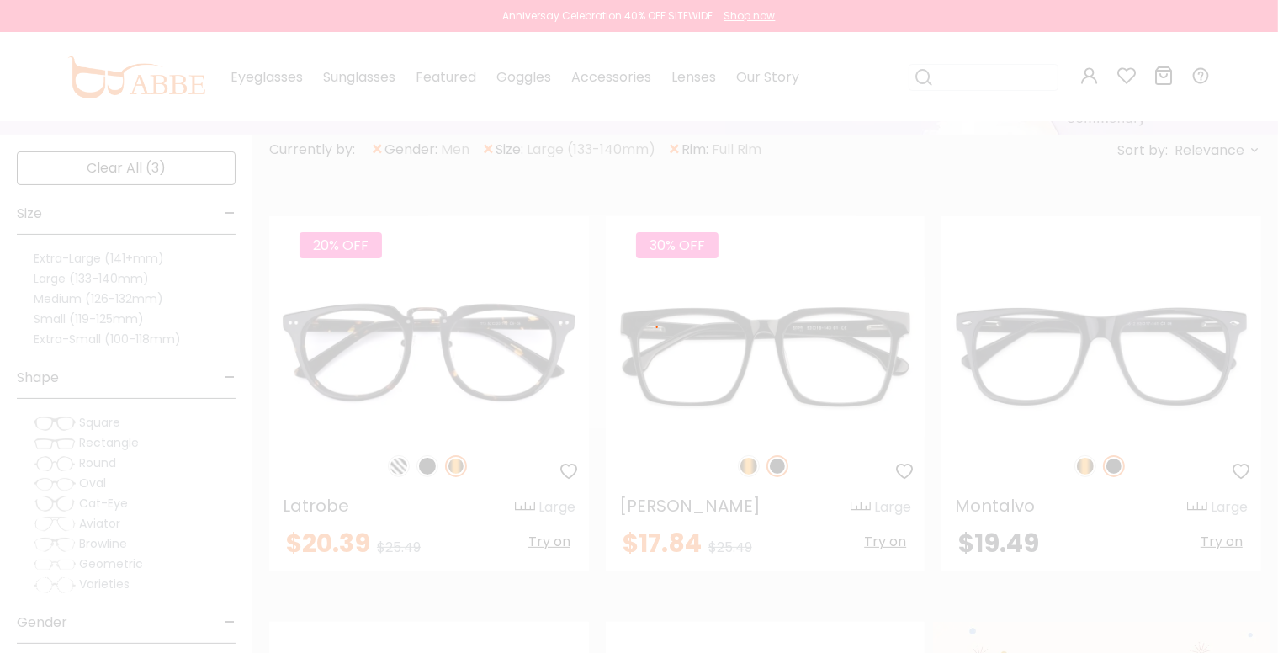
scroll to position [231, 0]
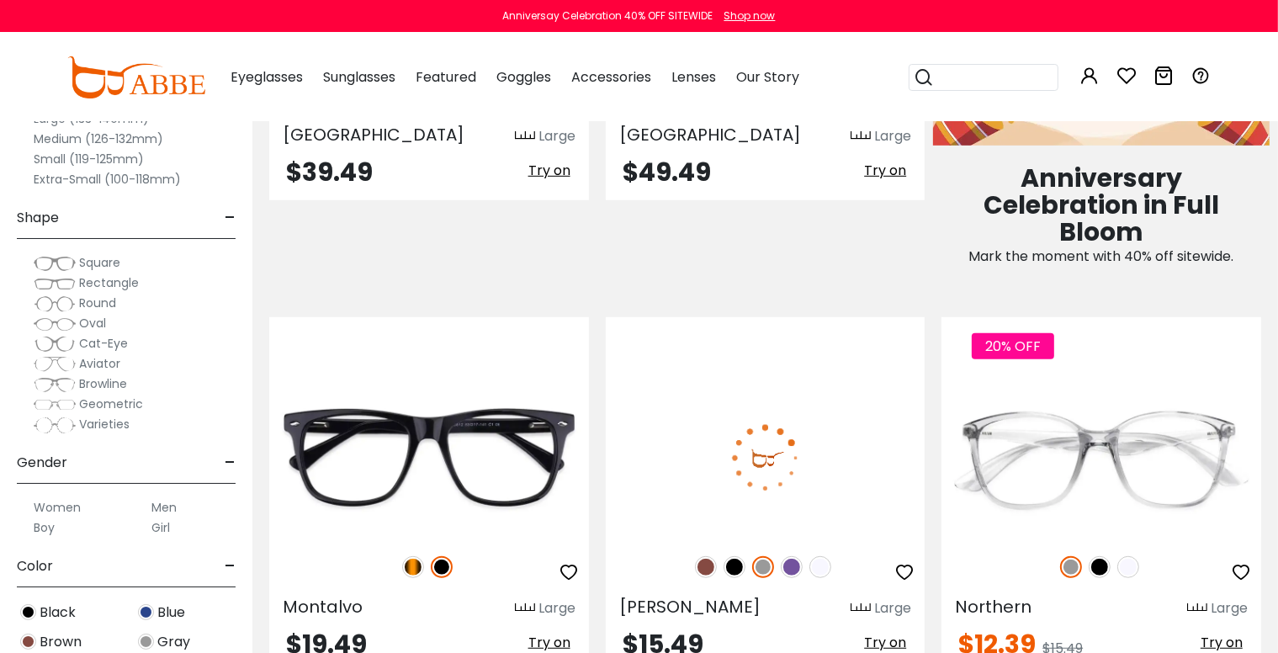
scroll to position [1121, 0]
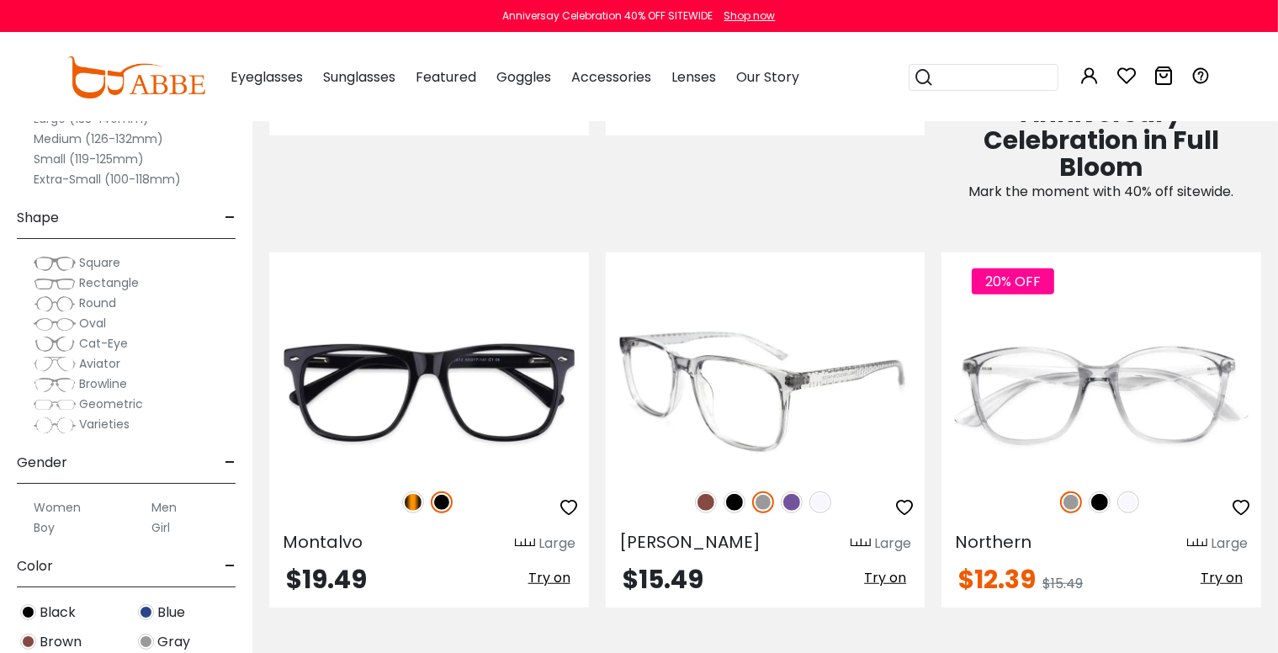
click at [734, 495] on img at bounding box center [734, 502] width 22 height 22
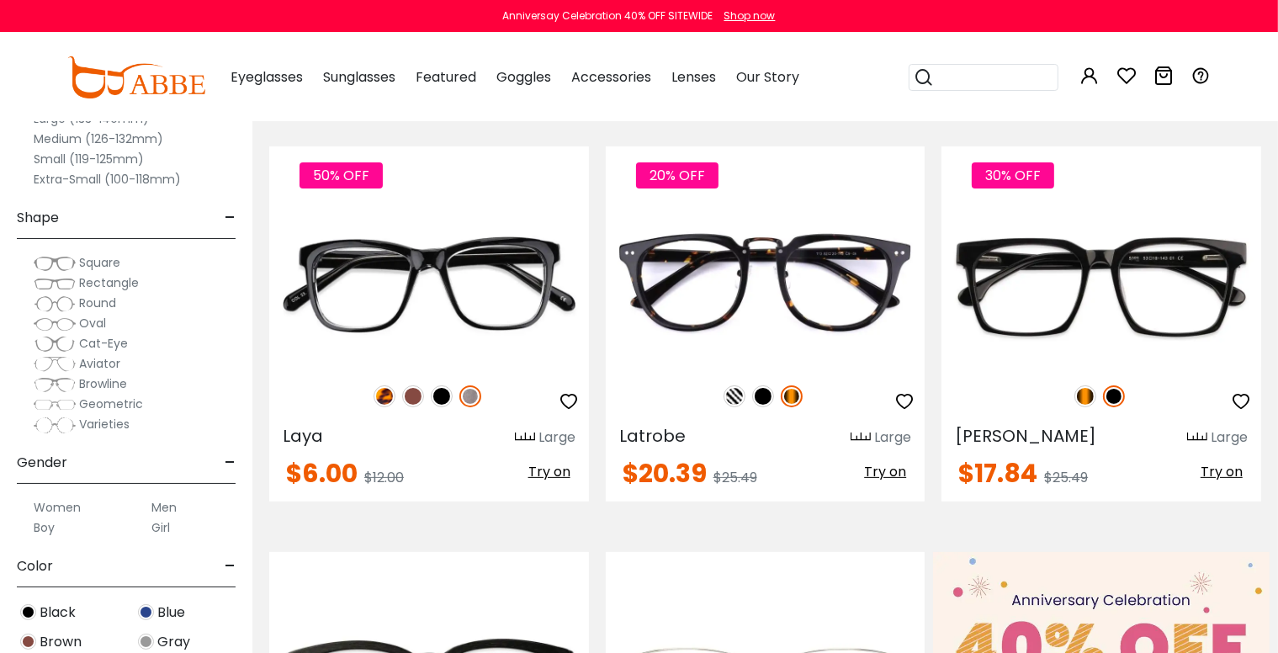
scroll to position [280, 0]
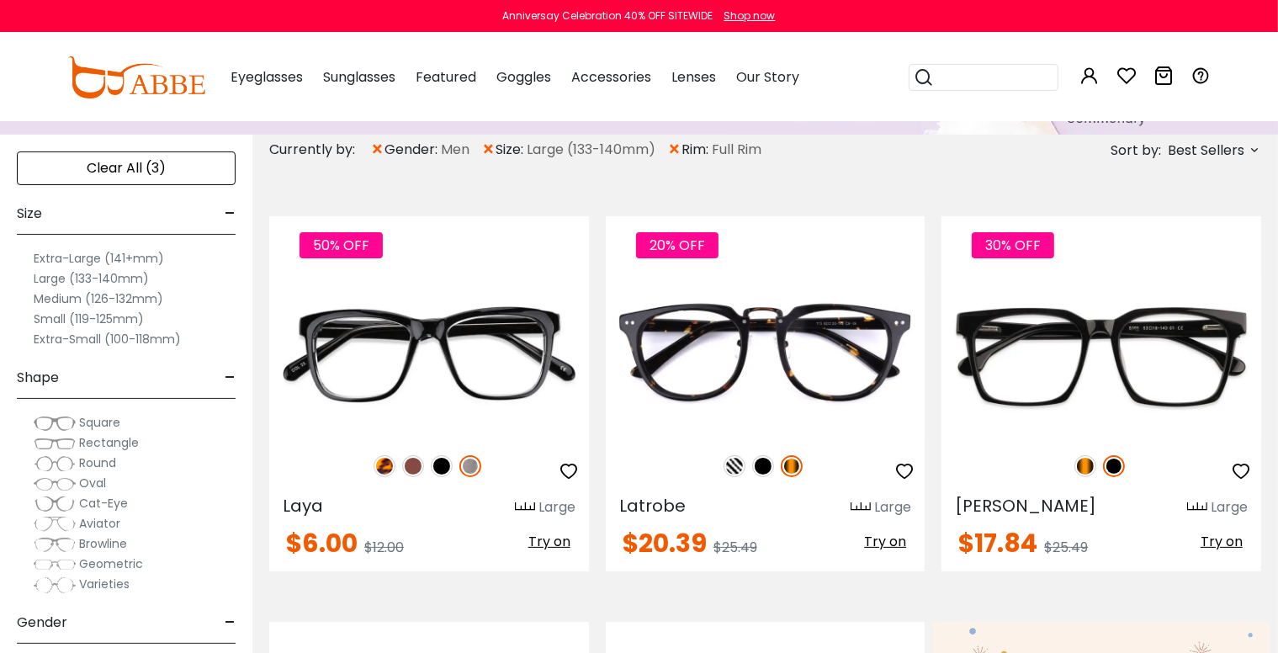
click at [79, 258] on label "Extra-Large (141+mm)" at bounding box center [99, 258] width 130 height 20
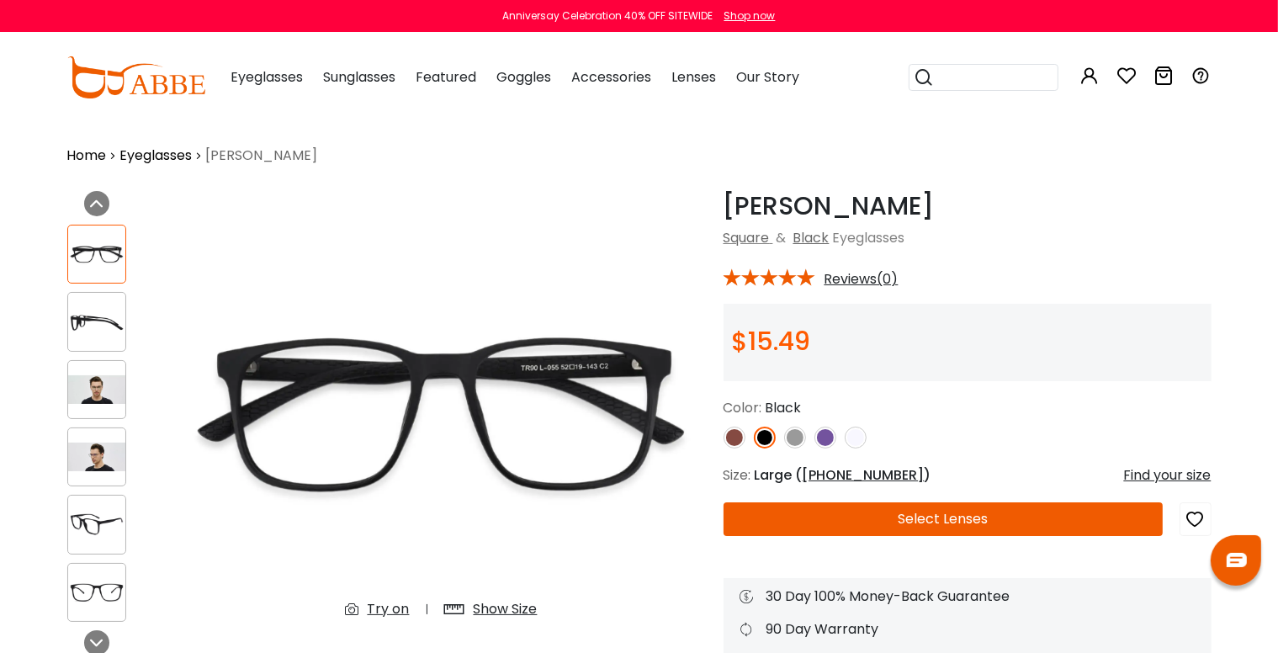
click at [111, 391] on img at bounding box center [96, 389] width 57 height 29
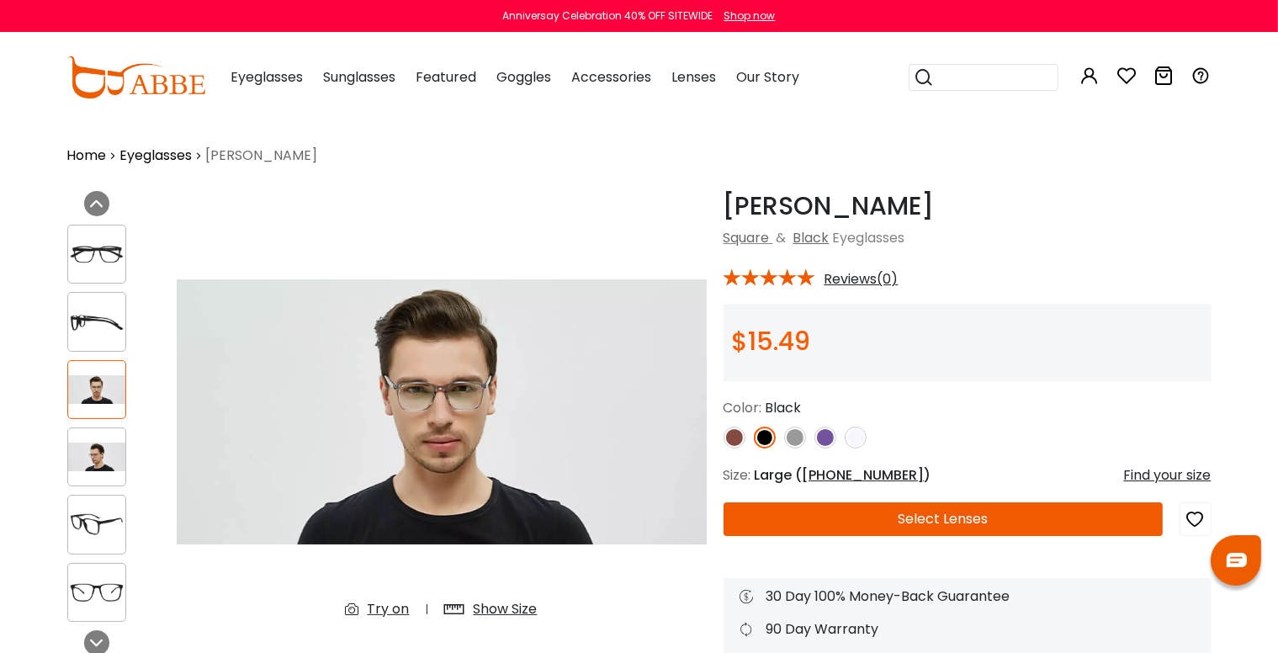
click at [94, 439] on div at bounding box center [96, 456] width 59 height 59
click at [87, 446] on img at bounding box center [96, 456] width 57 height 29
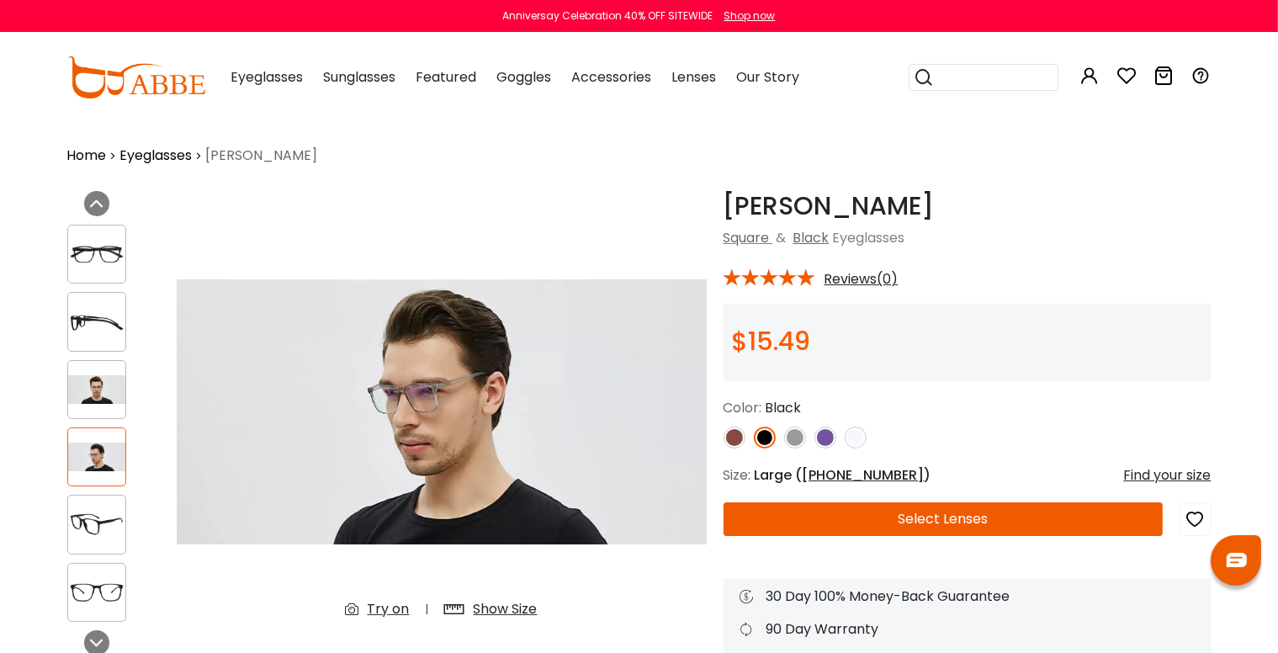
click at [766, 434] on img at bounding box center [765, 437] width 22 height 22
click at [851, 474] on span "[PHONE_NUMBER]" at bounding box center [863, 474] width 122 height 19
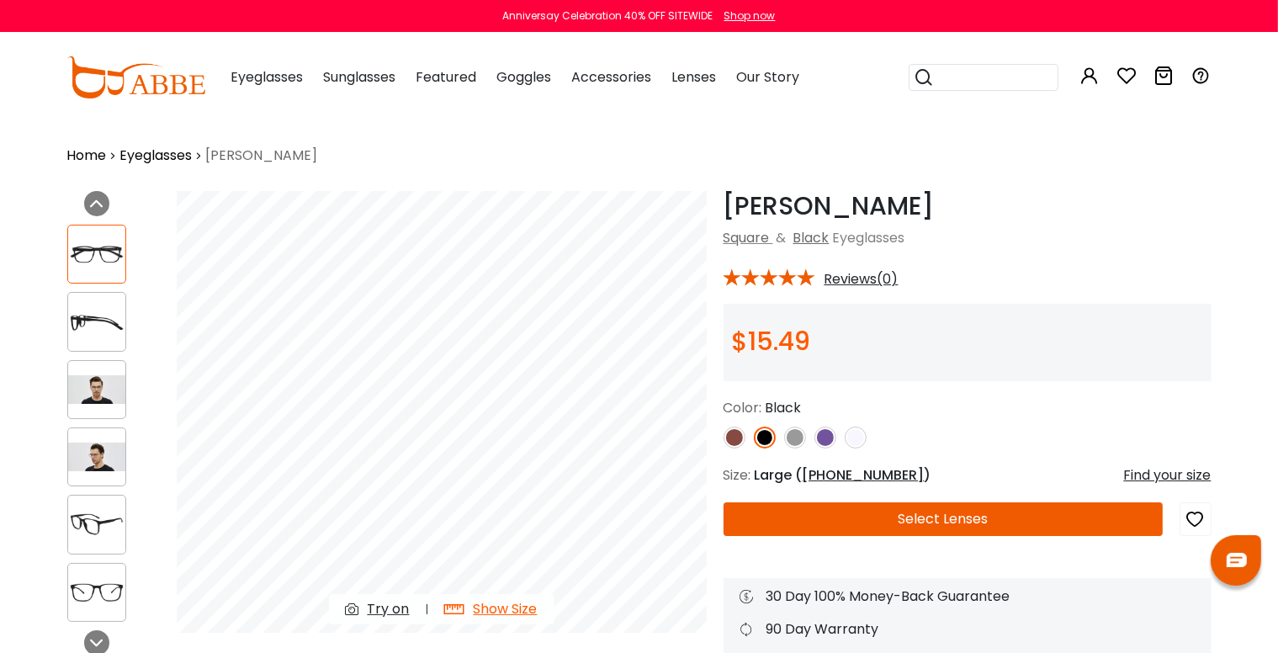
click at [87, 579] on img at bounding box center [96, 592] width 57 height 29
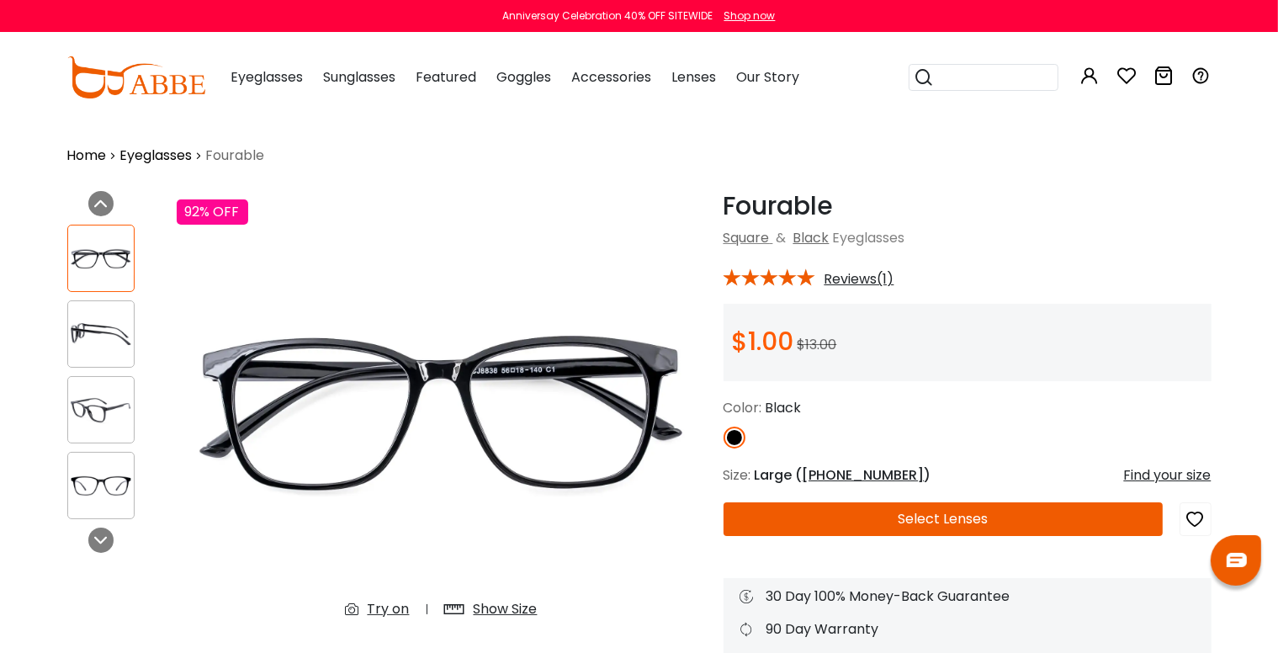
click at [91, 484] on img at bounding box center [101, 485] width 66 height 33
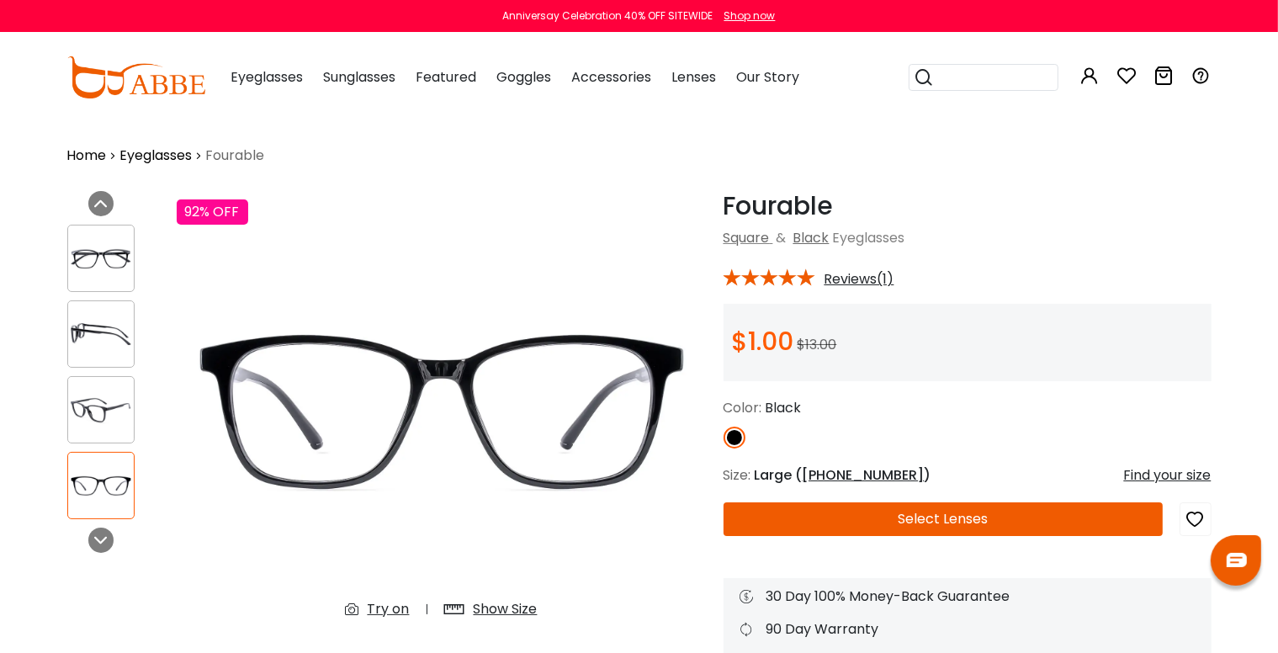
scroll to position [140, 0]
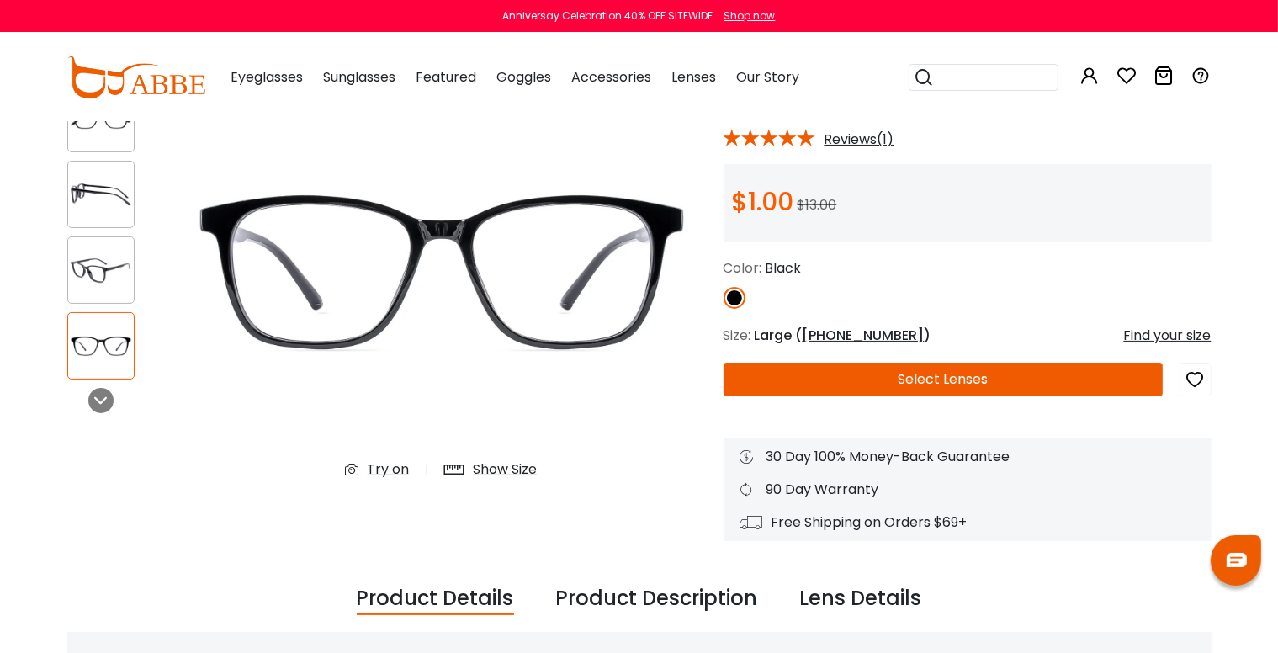
click at [495, 469] on div "Show Size" at bounding box center [506, 469] width 64 height 20
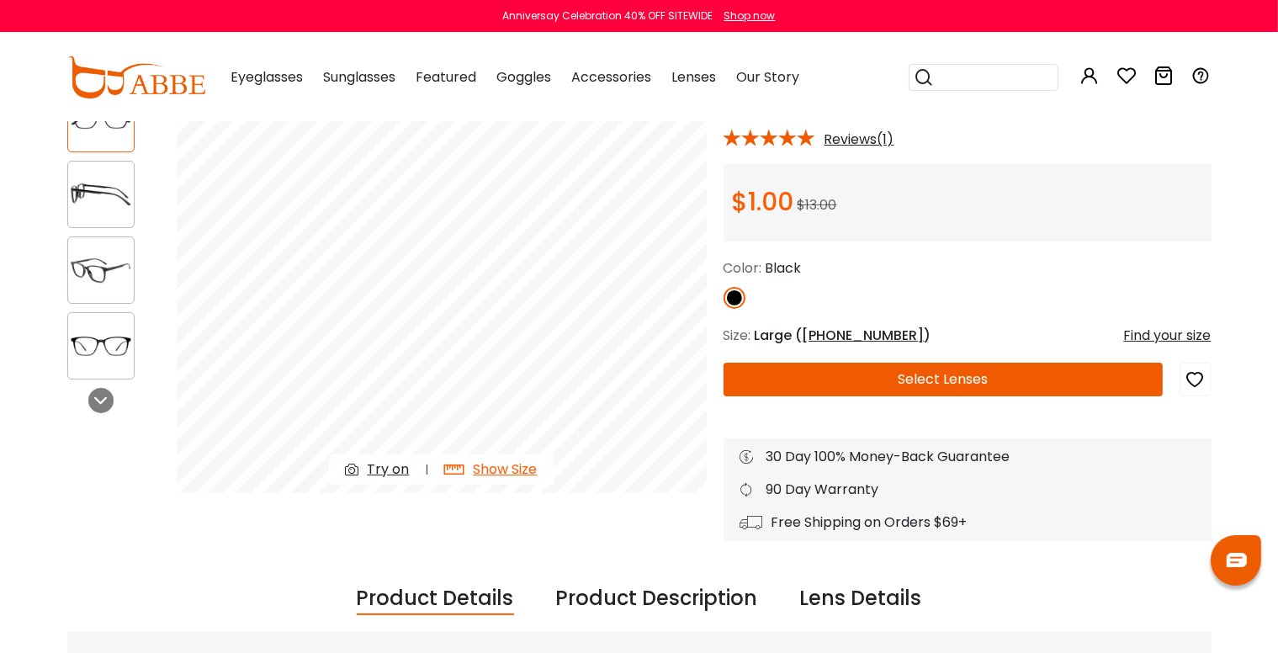
click at [93, 343] on img at bounding box center [101, 346] width 66 height 33
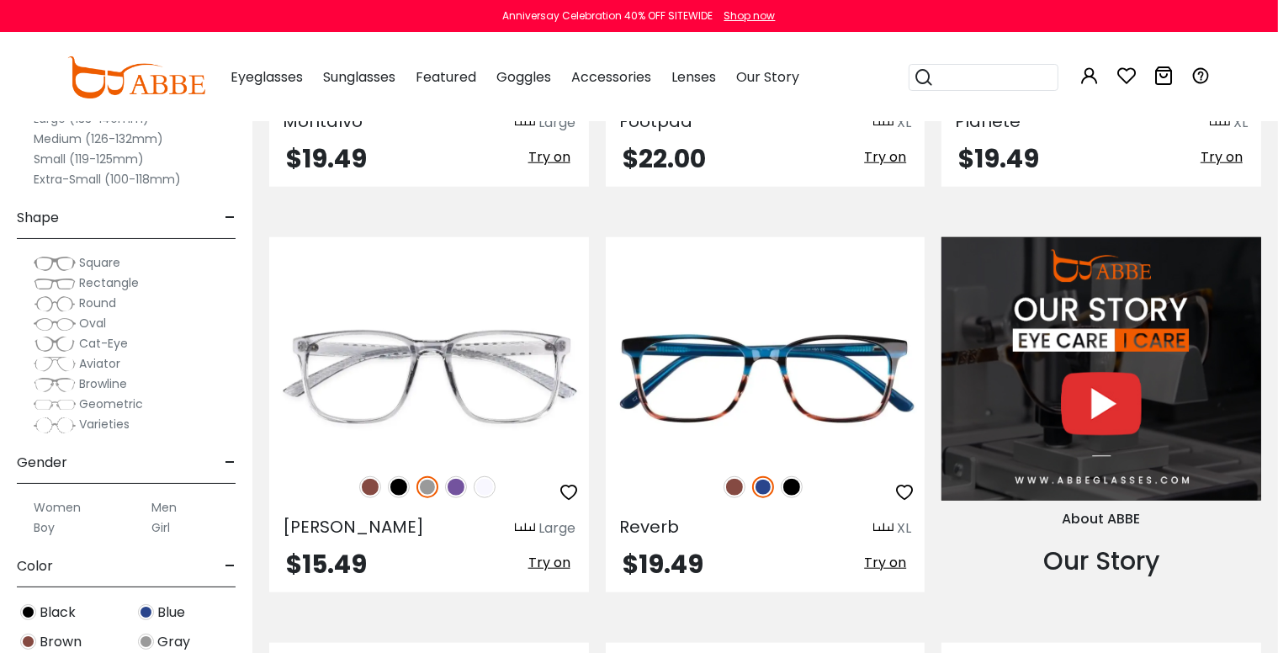
scroll to position [1682, 0]
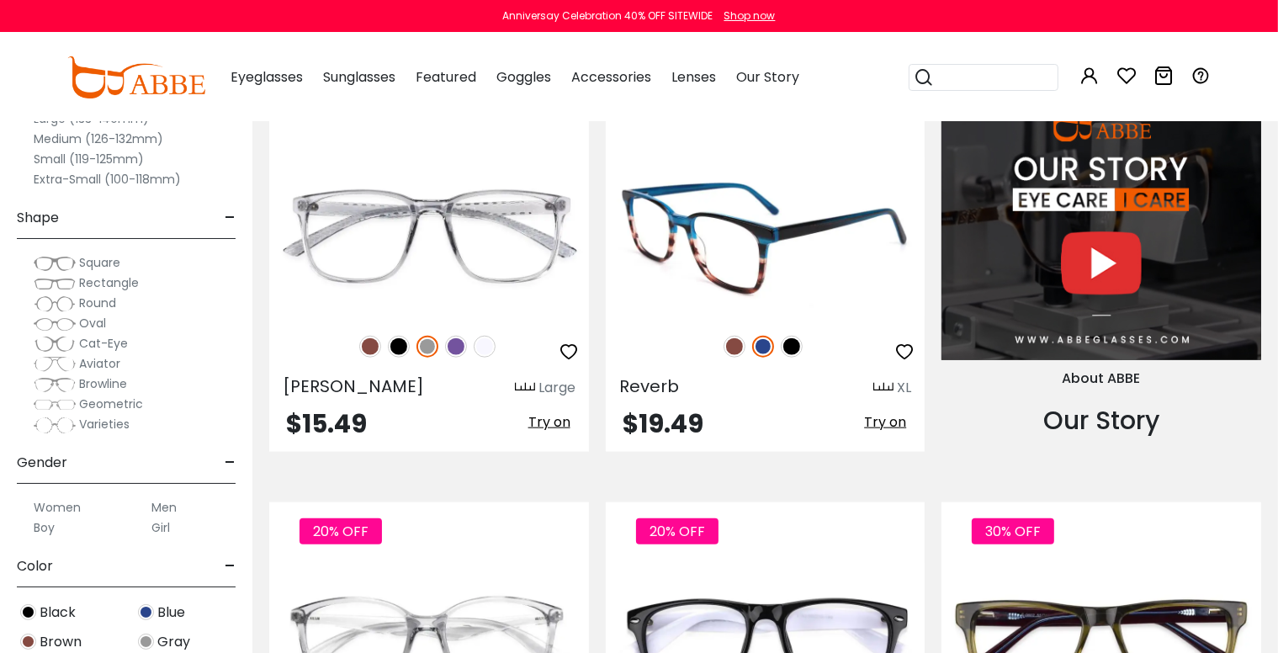
click at [792, 342] on img at bounding box center [792, 347] width 22 height 22
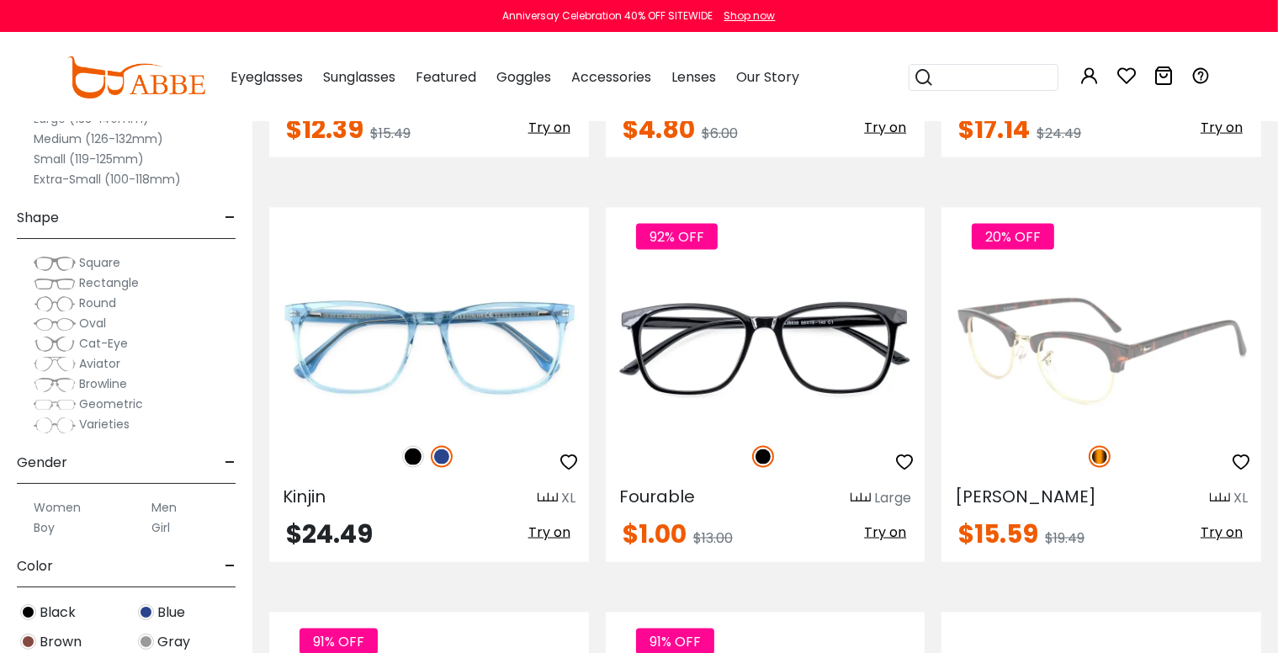
scroll to position [2383, 0]
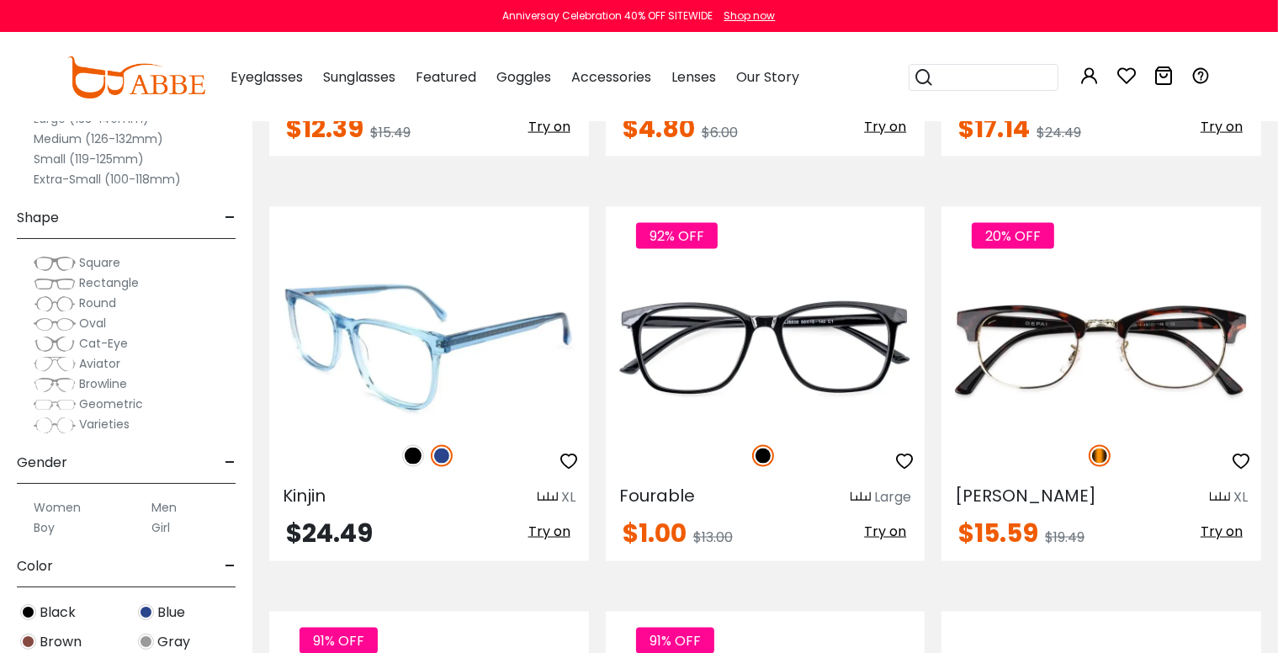
click at [408, 451] on img at bounding box center [413, 456] width 22 height 22
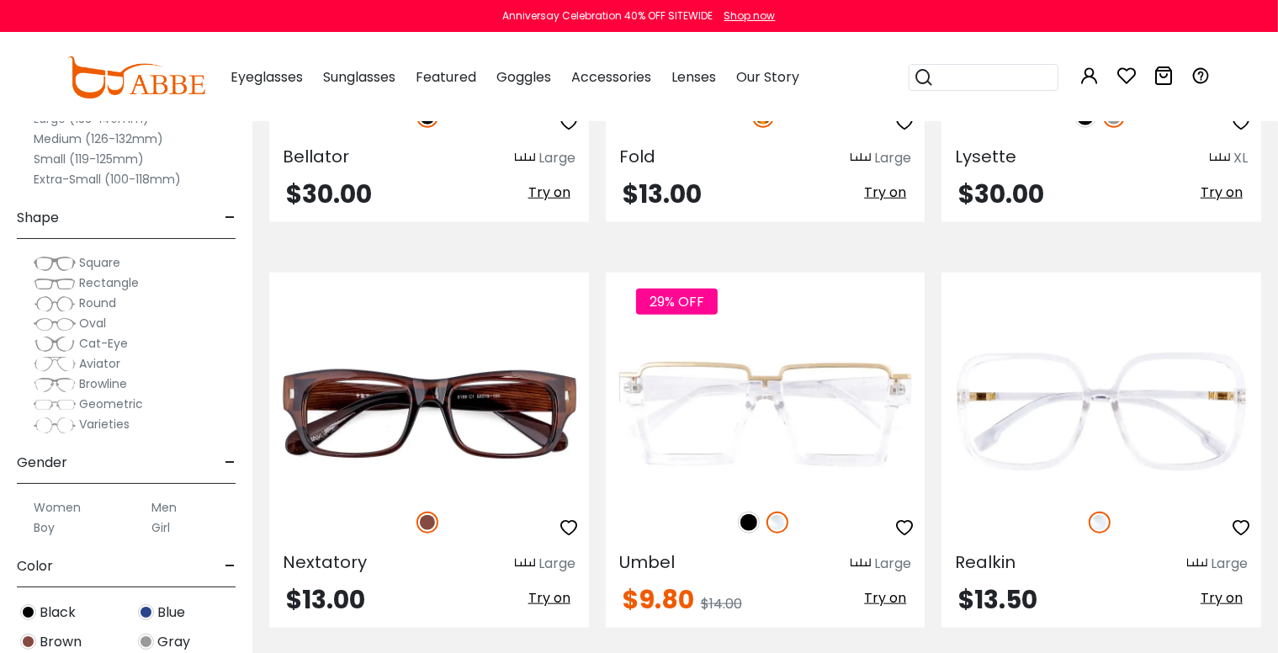
scroll to position [8411, 0]
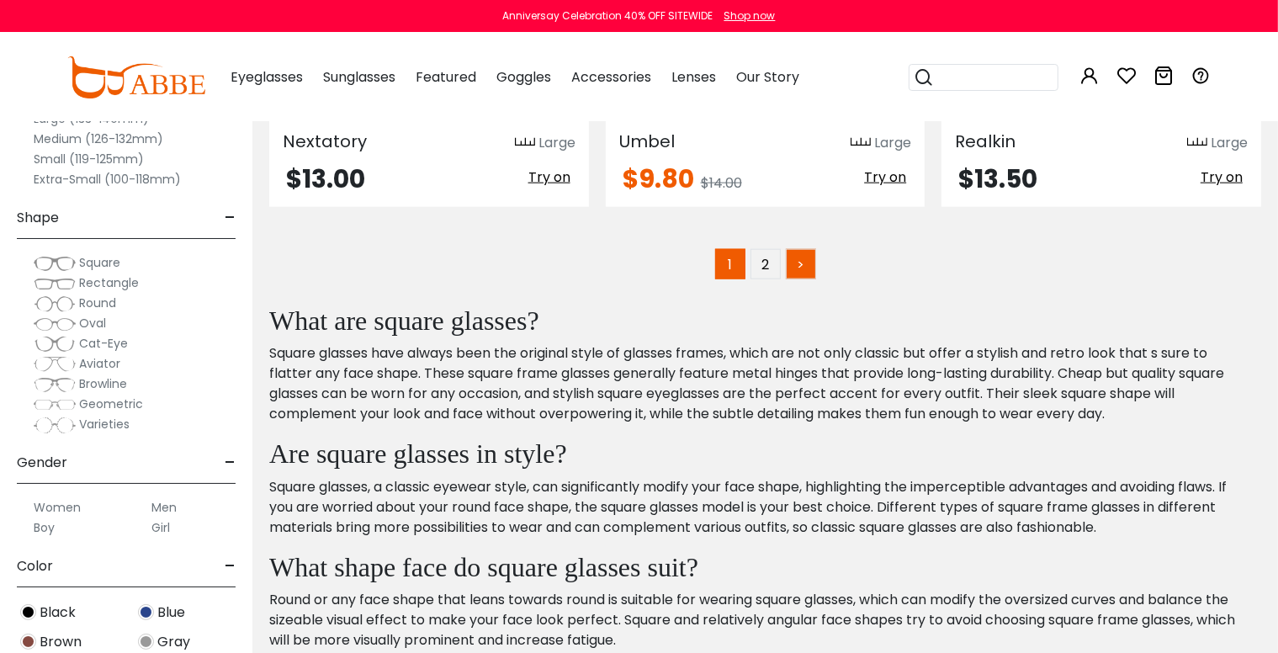
click at [806, 254] on link ">" at bounding box center [801, 264] width 30 height 30
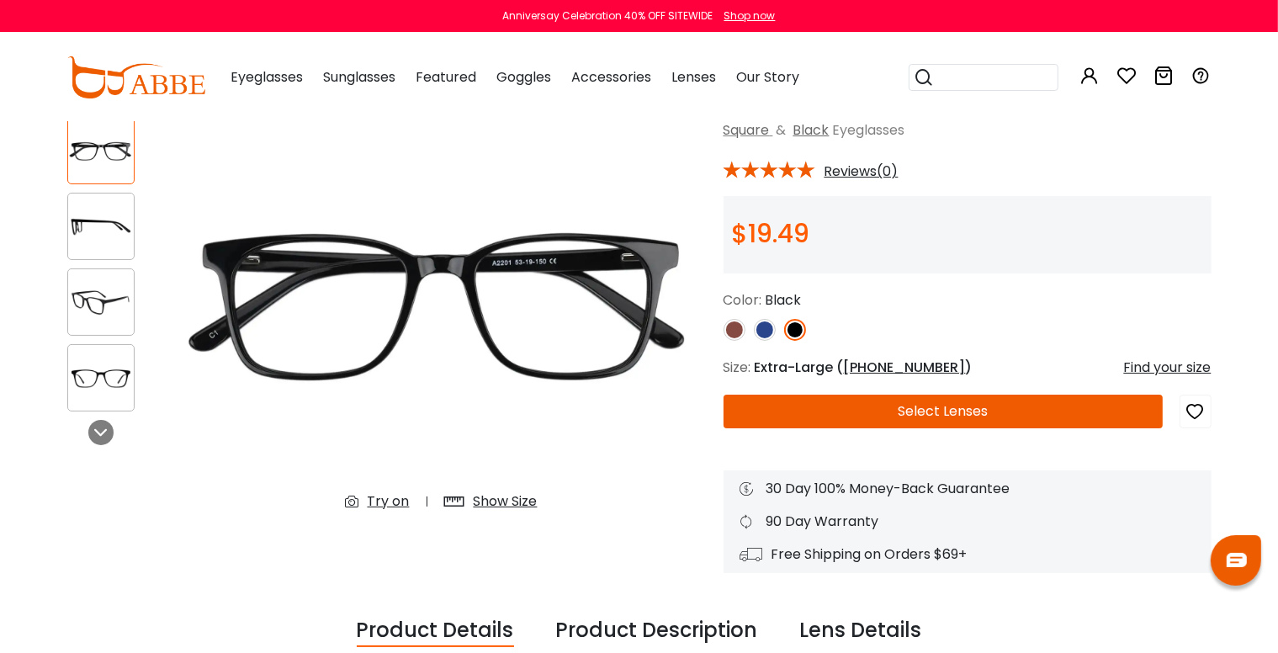
scroll to position [140, 0]
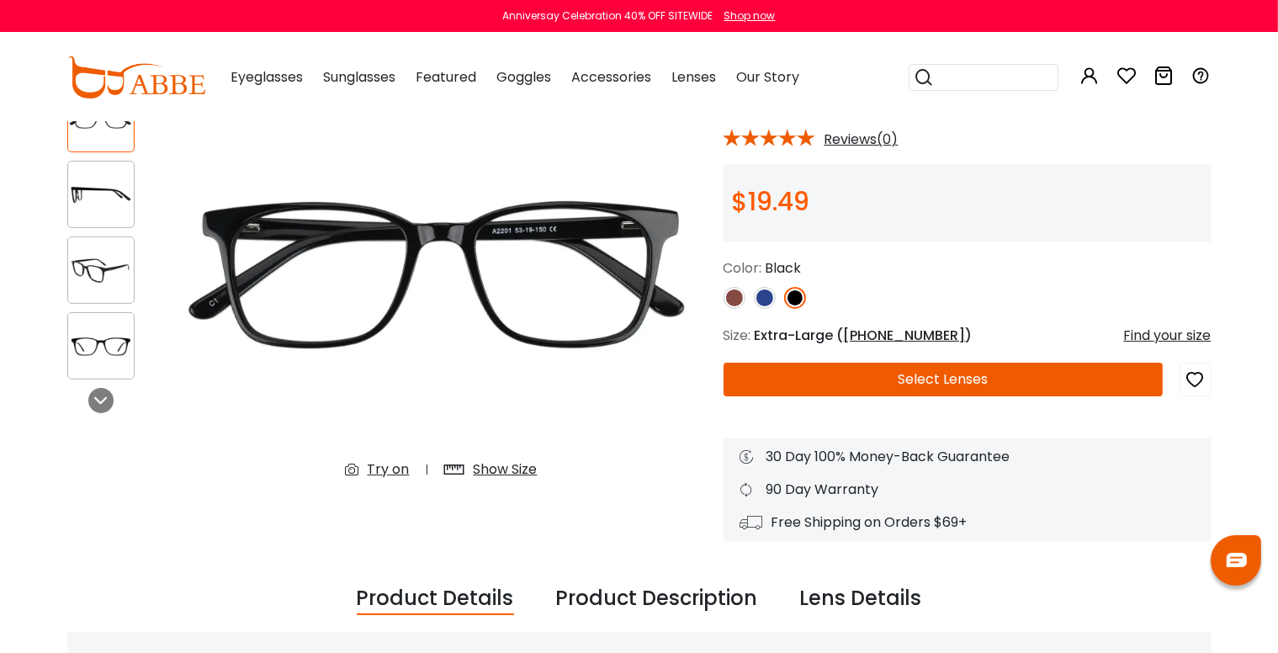
click at [85, 345] on img at bounding box center [101, 346] width 66 height 33
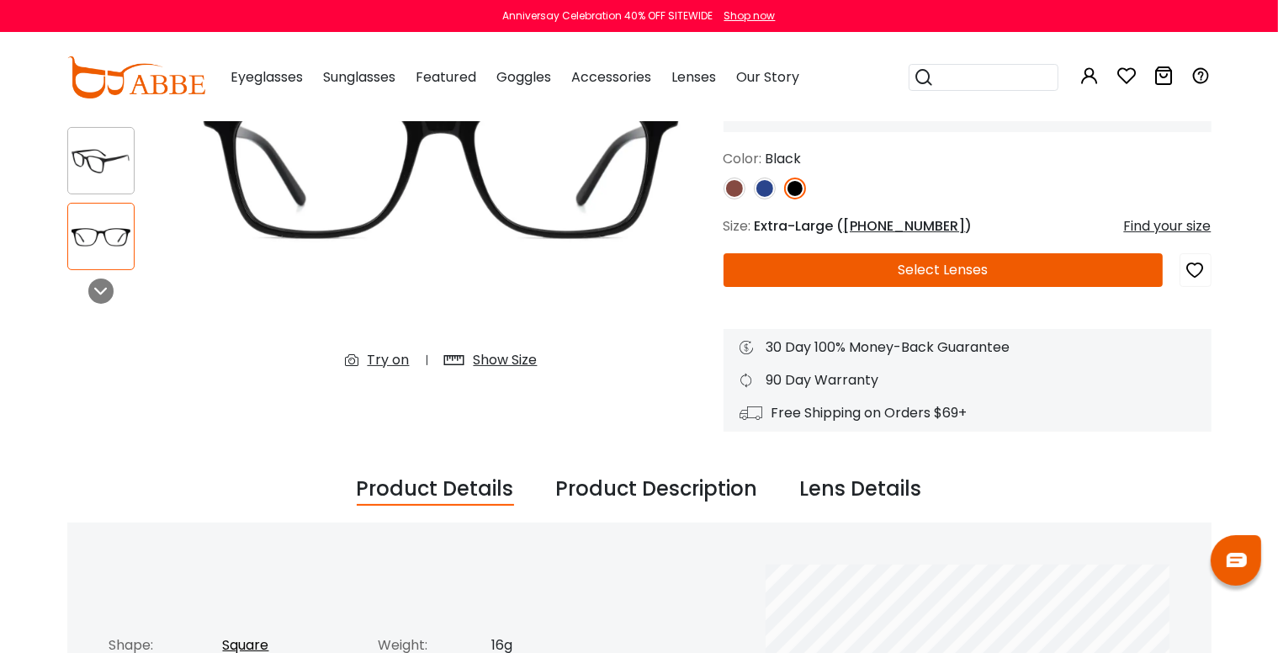
scroll to position [280, 0]
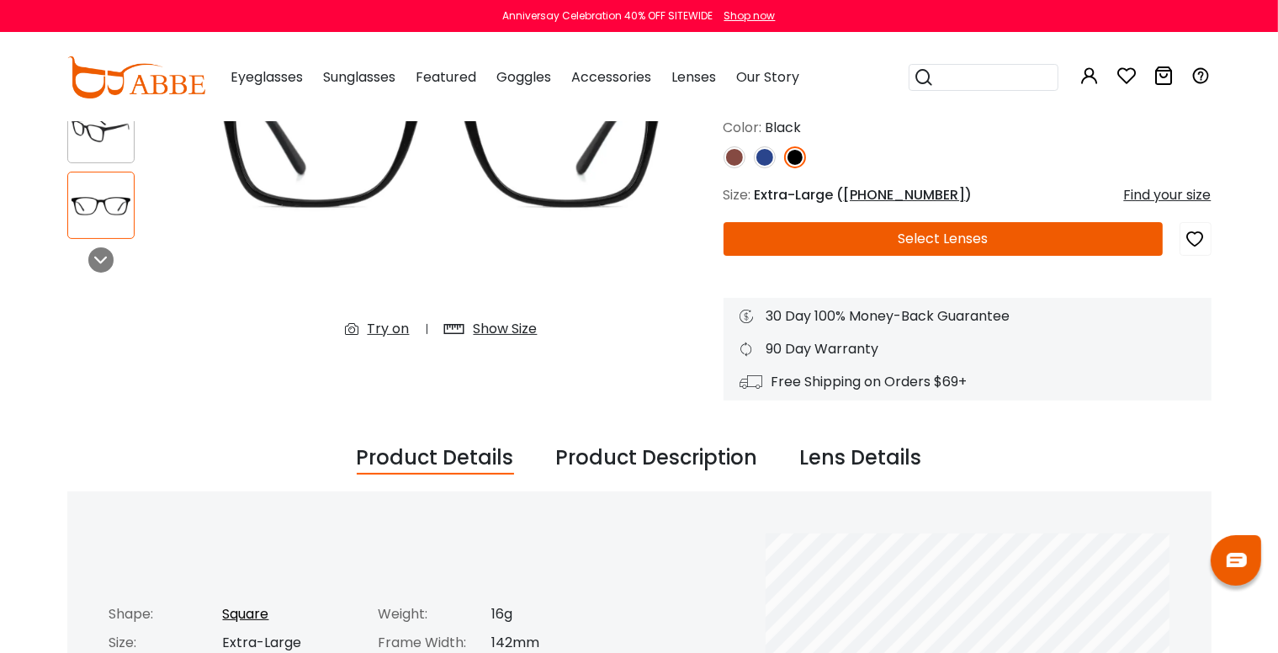
click at [505, 330] on div "Show Size" at bounding box center [506, 329] width 64 height 20
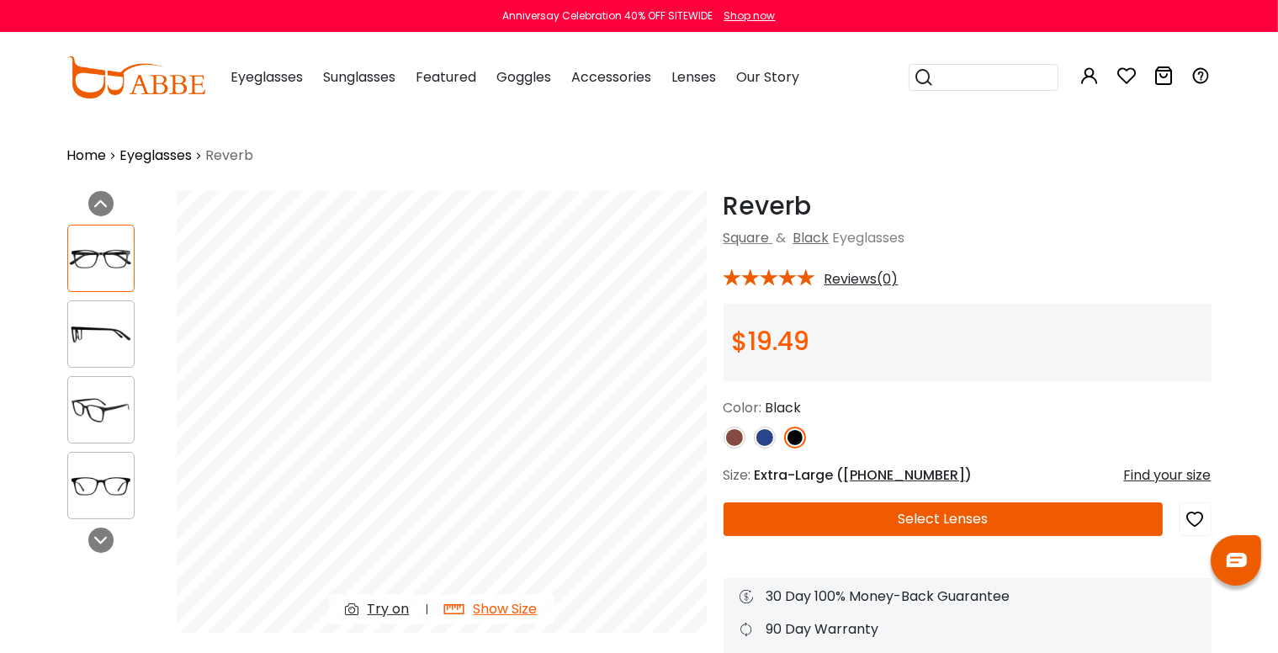
scroll to position [140, 0]
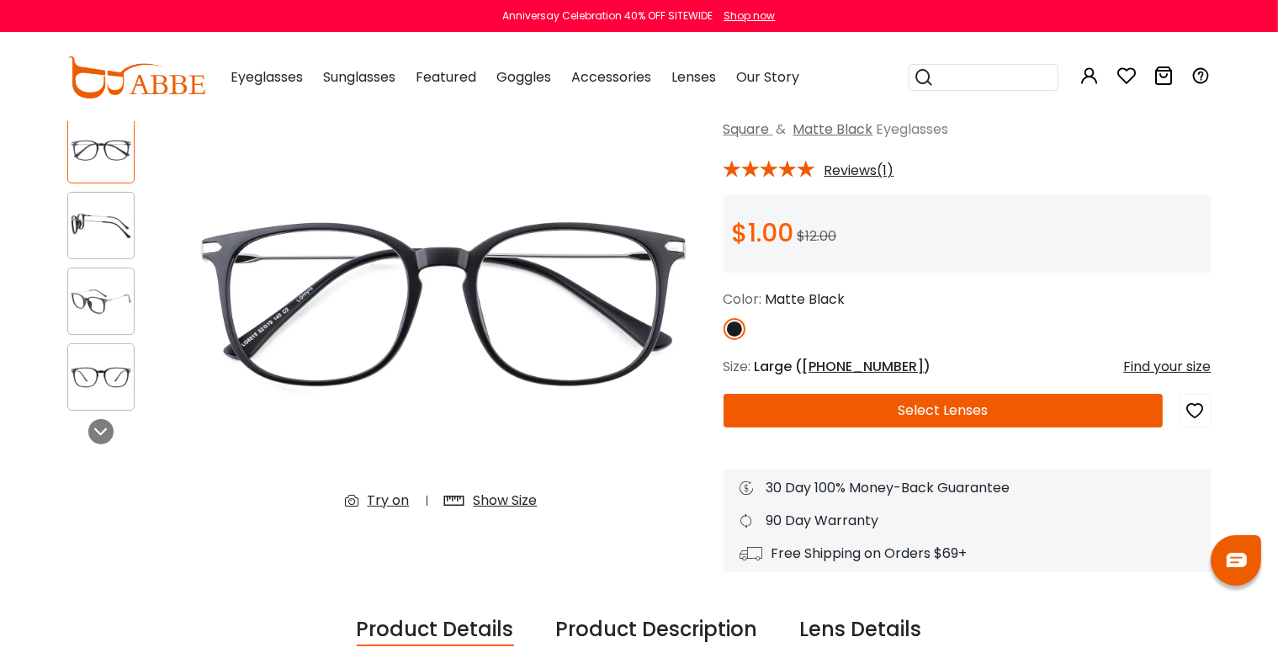
scroll to position [140, 0]
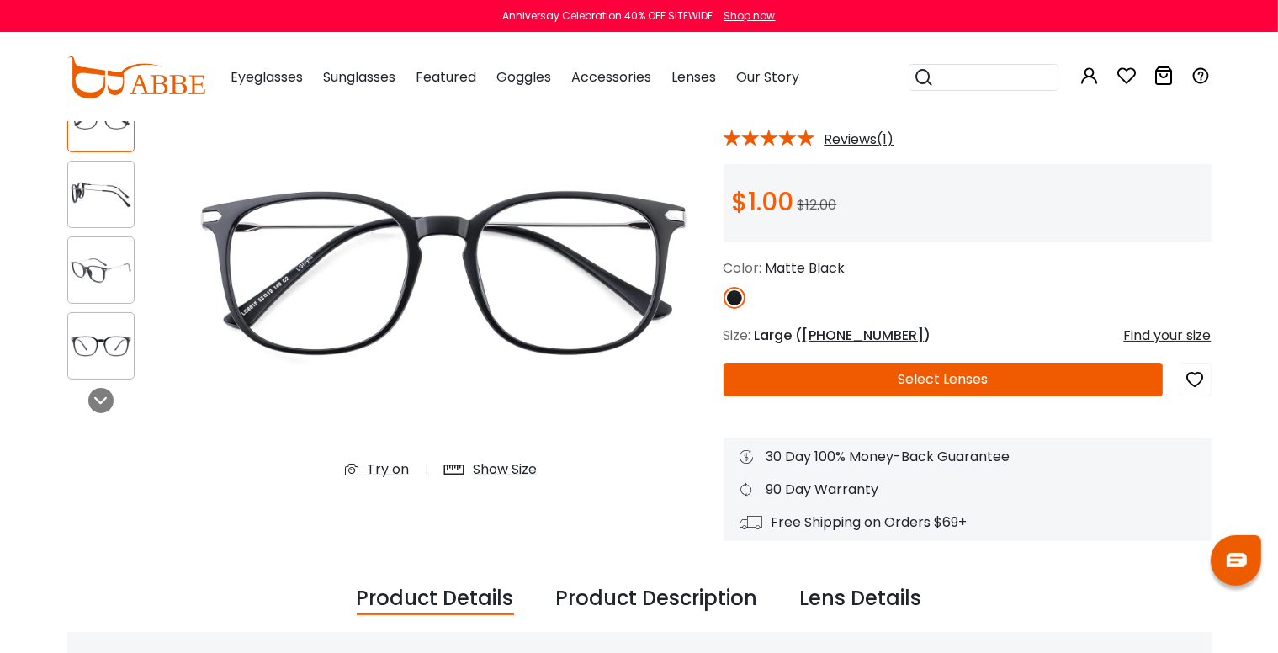
click at [105, 275] on img at bounding box center [101, 270] width 66 height 33
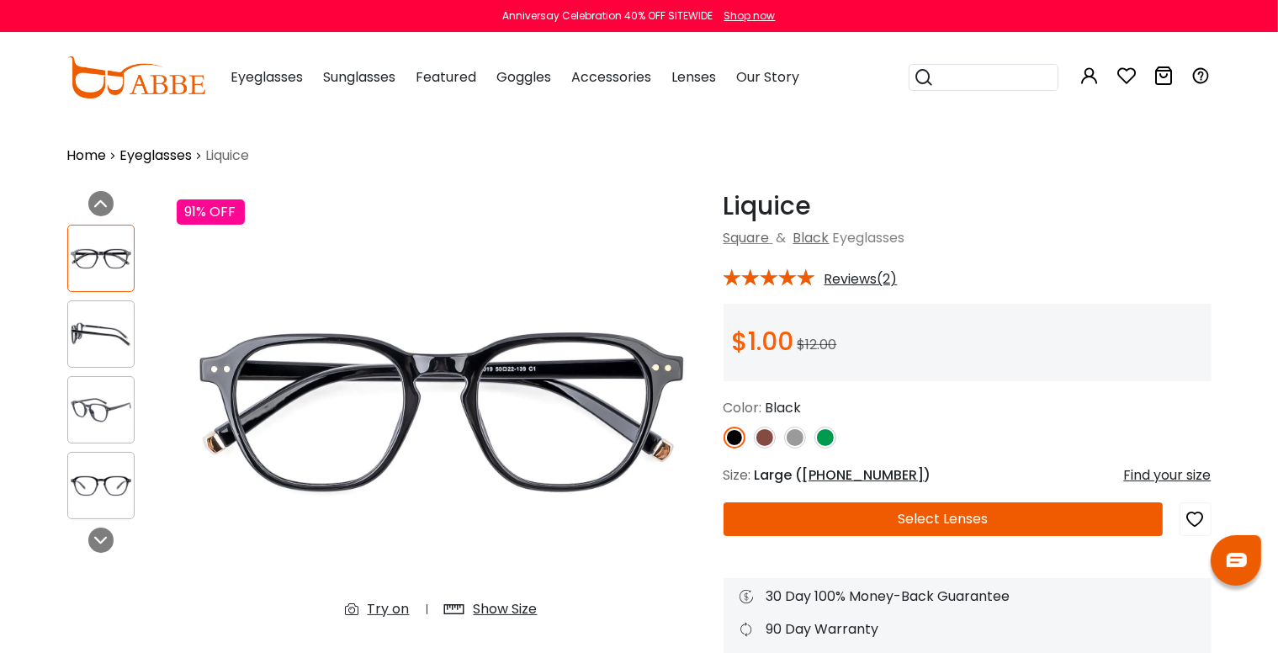
click at [732, 439] on img at bounding box center [734, 437] width 22 height 22
click at [82, 478] on img at bounding box center [101, 485] width 66 height 33
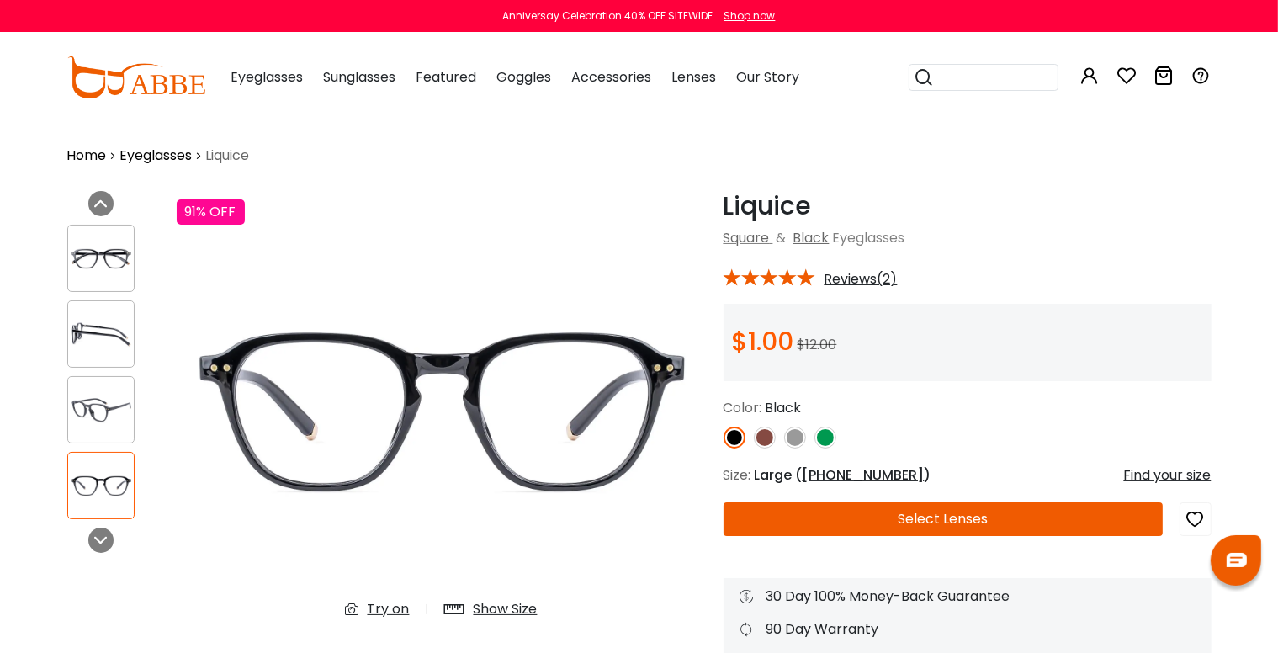
click at [90, 421] on img at bounding box center [101, 410] width 66 height 33
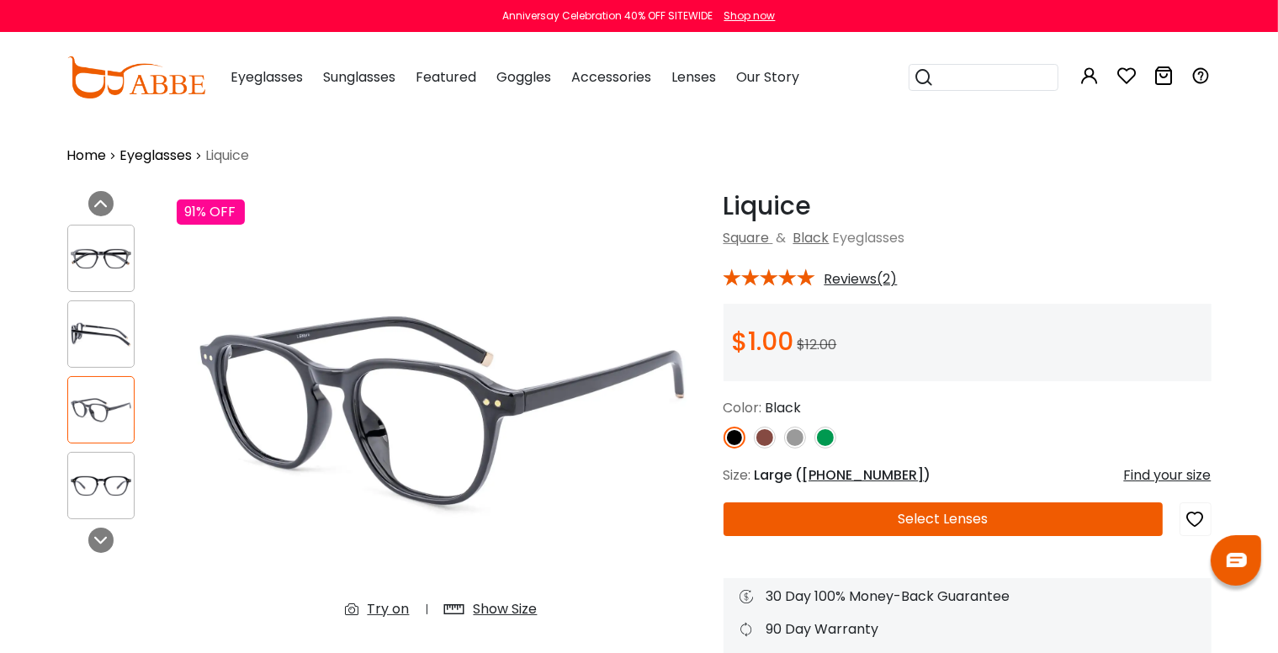
click at [89, 267] on img at bounding box center [101, 258] width 66 height 33
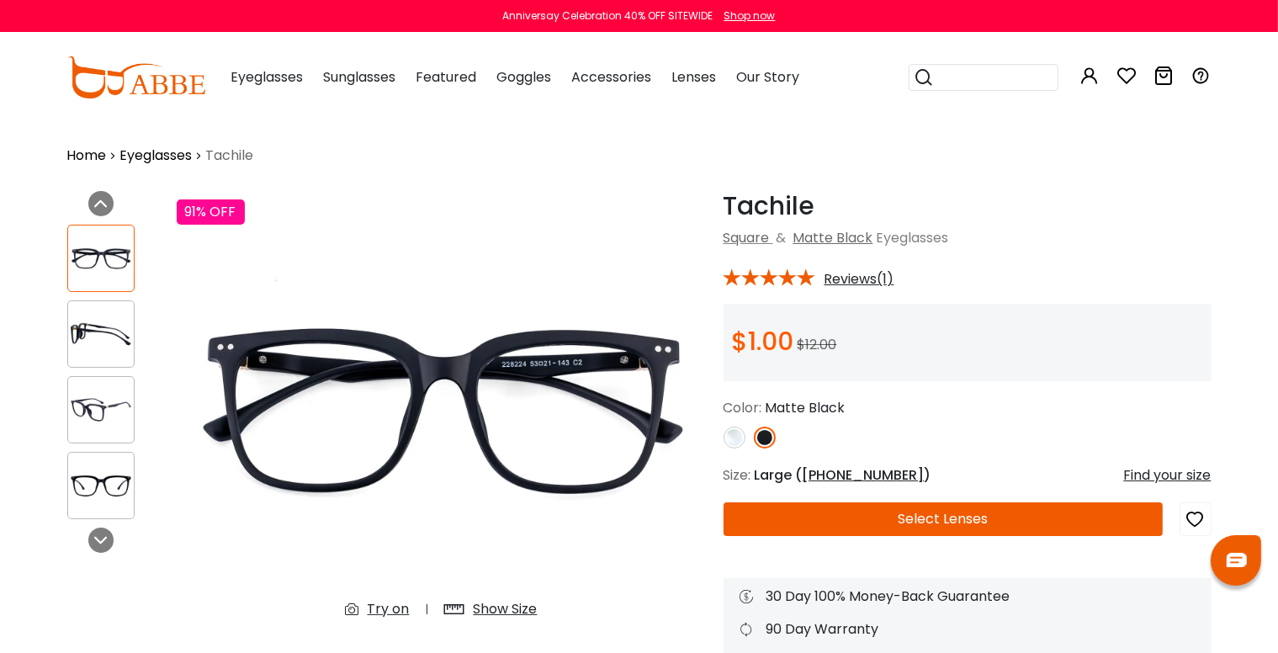
click at [97, 406] on img at bounding box center [101, 410] width 66 height 33
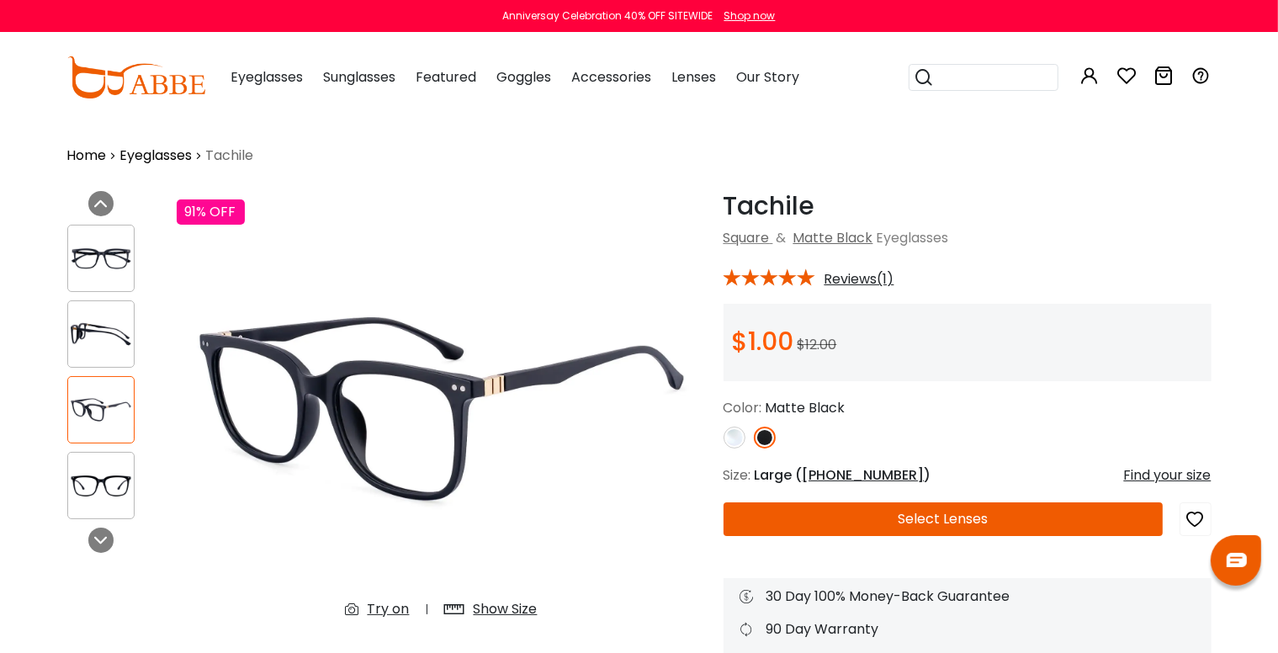
click at [99, 326] on img at bounding box center [101, 334] width 66 height 33
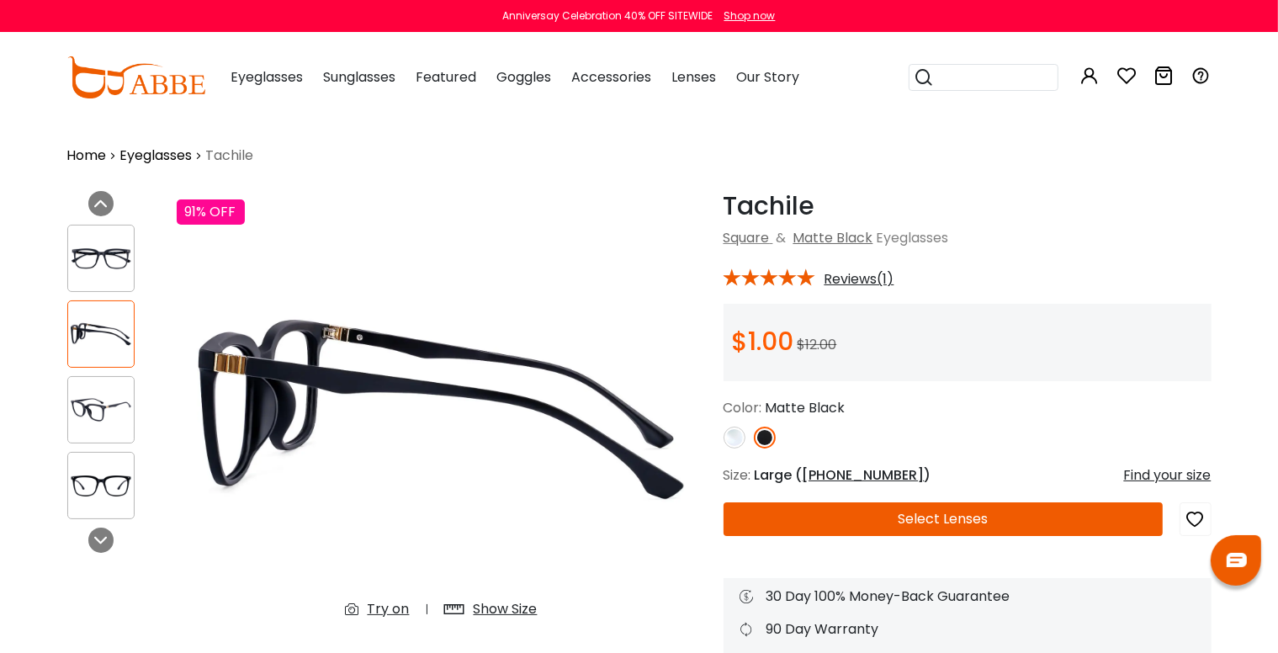
click at [87, 276] on div at bounding box center [100, 258] width 67 height 67
click at [90, 253] on img at bounding box center [101, 258] width 66 height 33
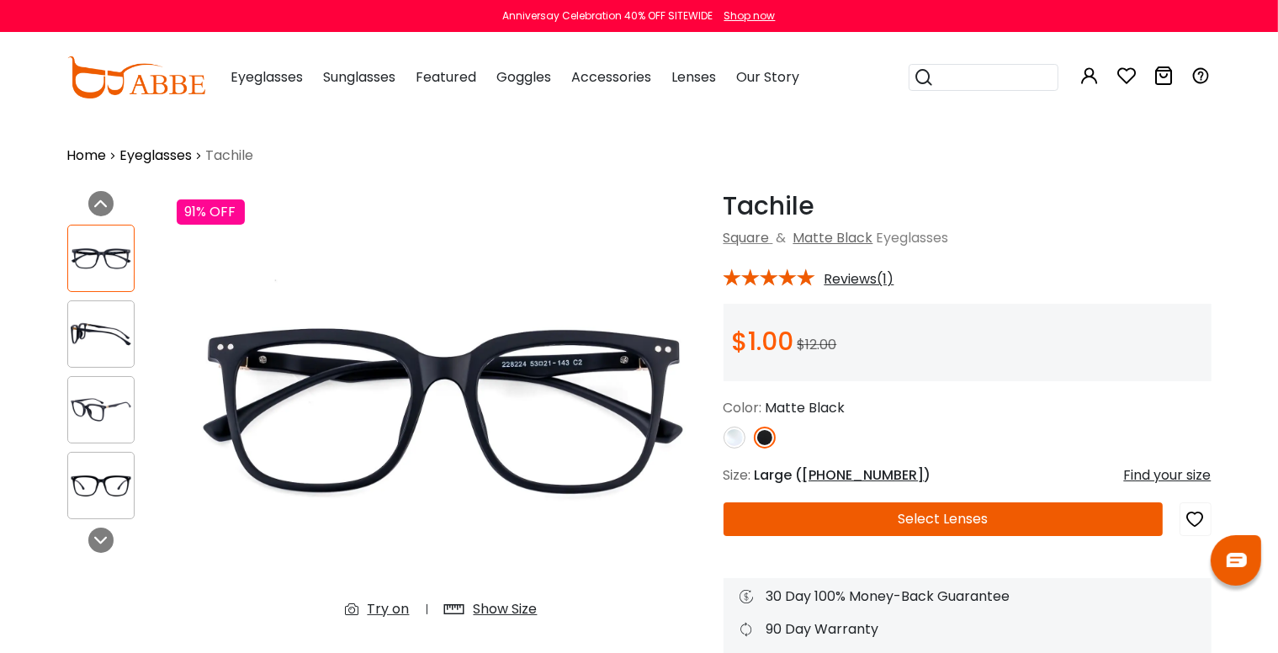
click at [114, 488] on img at bounding box center [101, 485] width 66 height 33
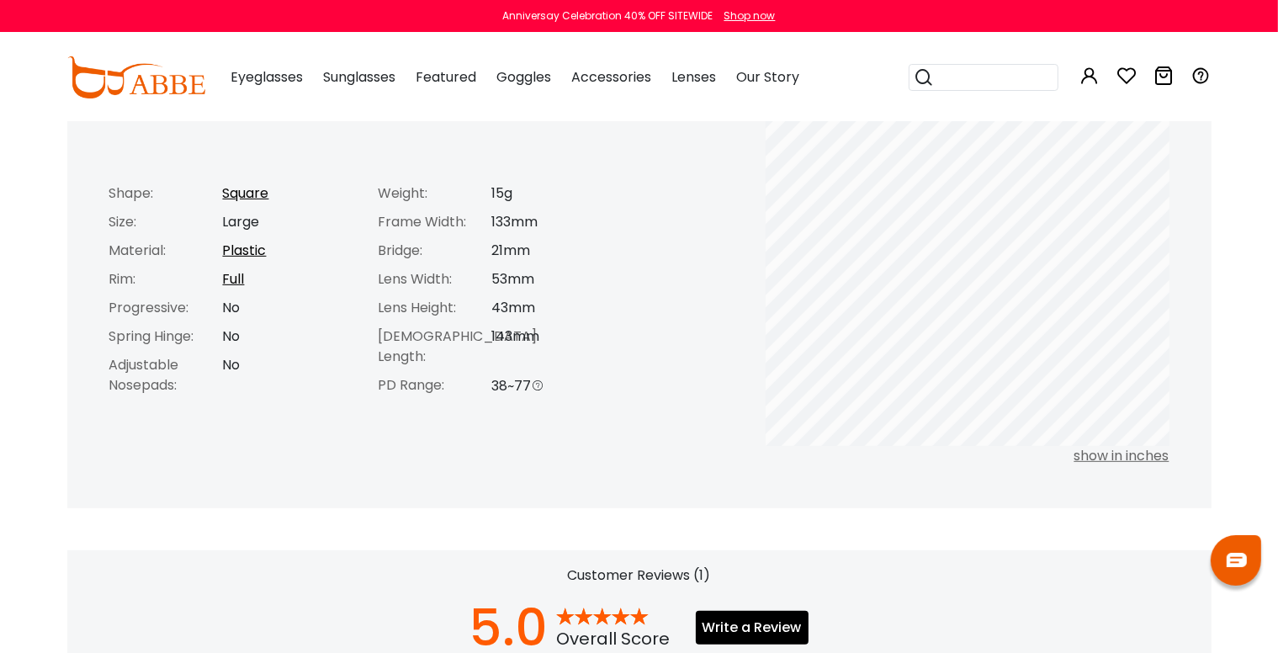
scroll to position [560, 0]
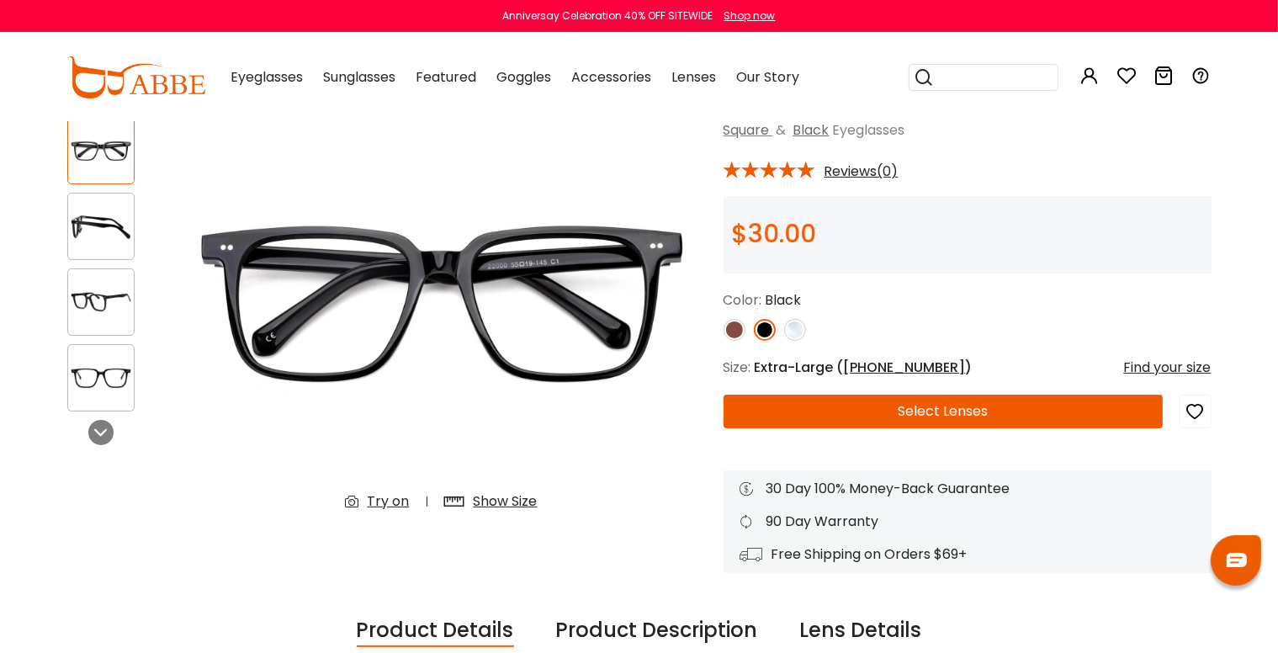
scroll to position [140, 0]
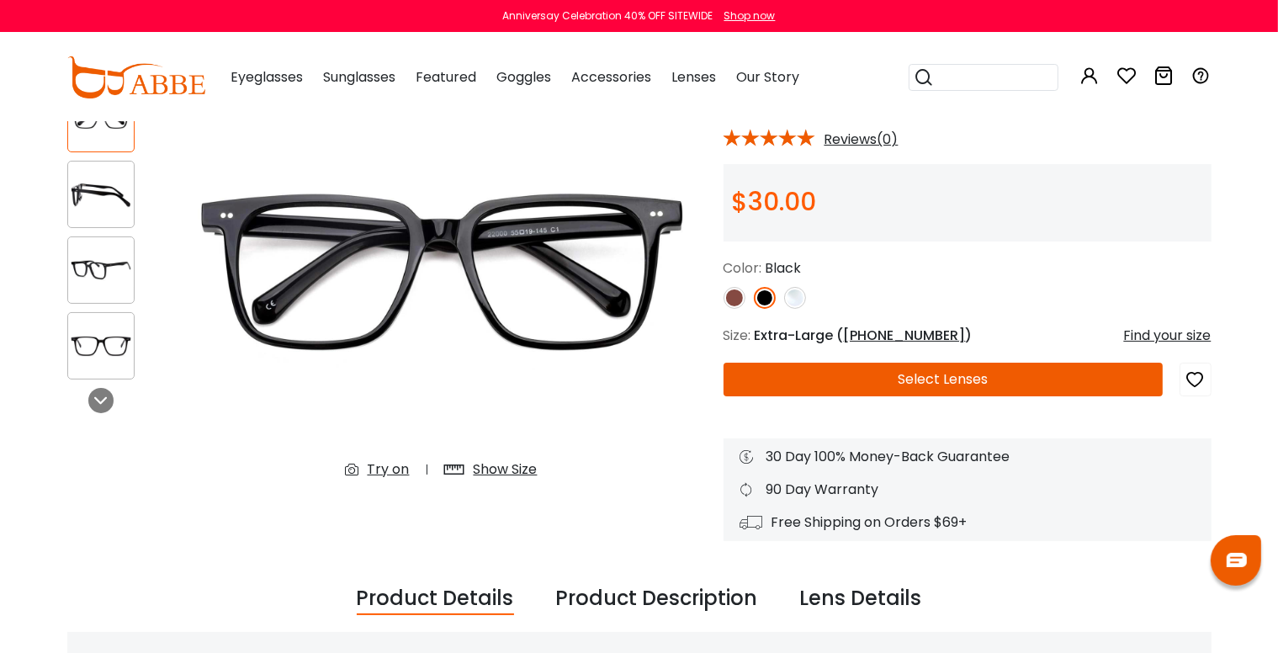
click at [490, 472] on div "Show Size" at bounding box center [506, 469] width 64 height 20
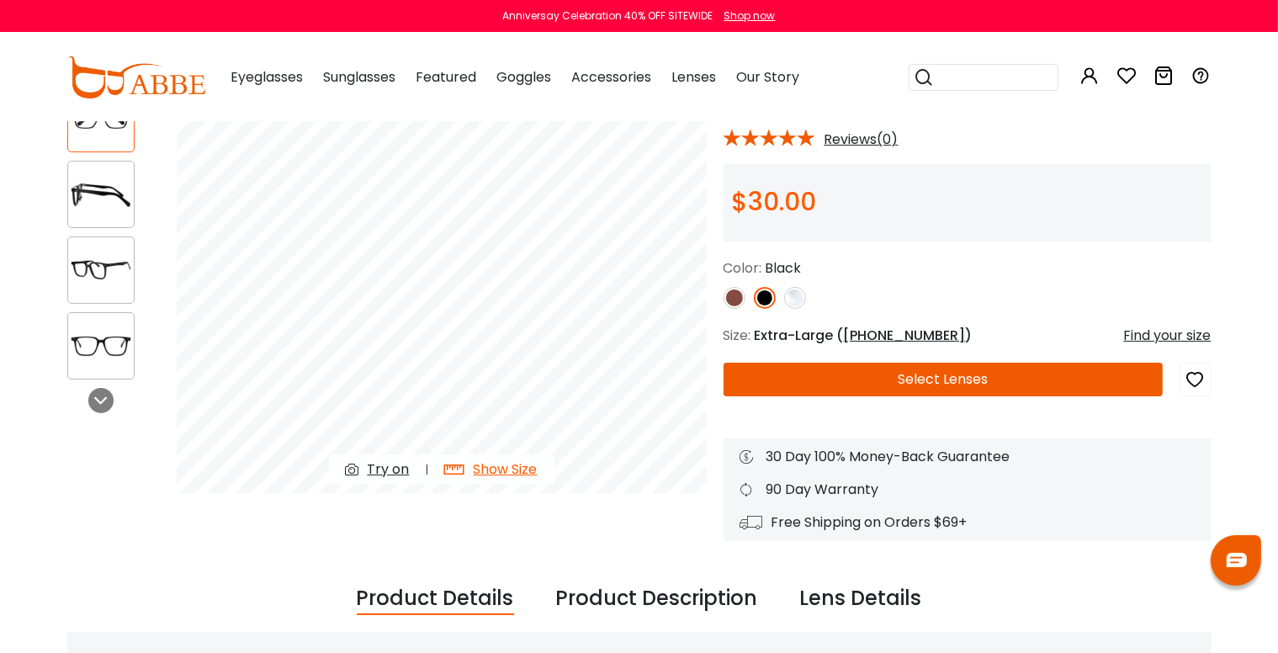
click at [102, 337] on img at bounding box center [101, 346] width 66 height 33
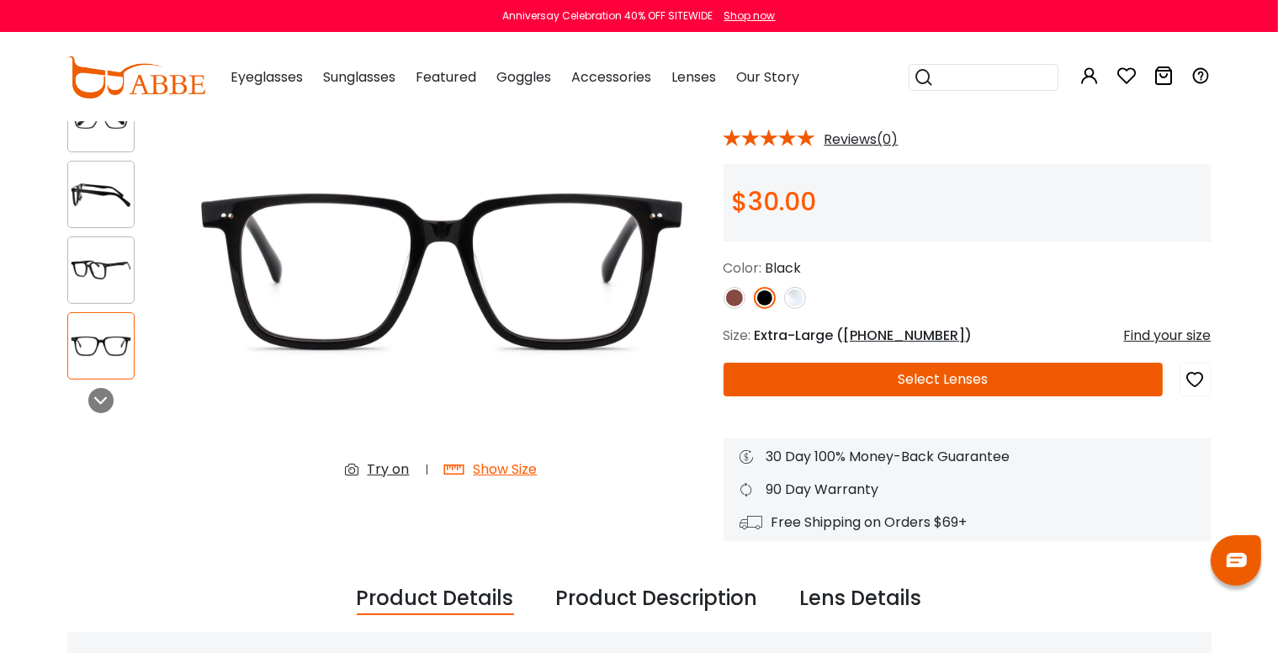
click at [95, 260] on img at bounding box center [101, 270] width 66 height 33
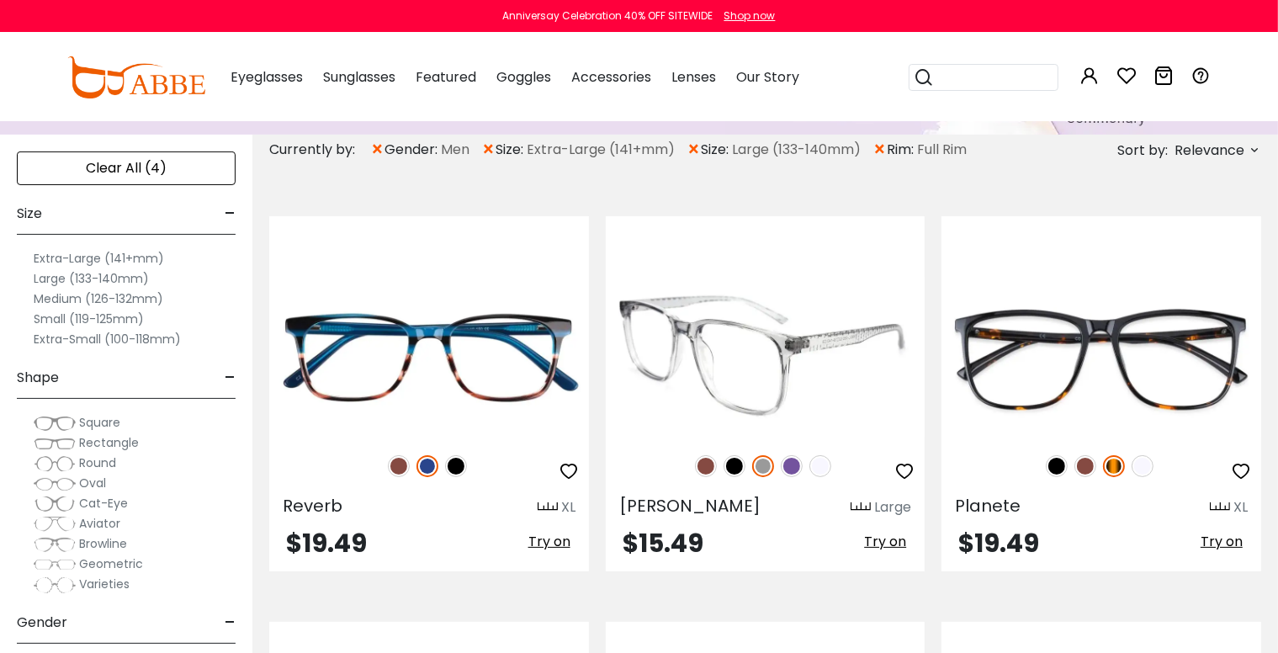
click at [733, 461] on img at bounding box center [734, 466] width 22 height 22
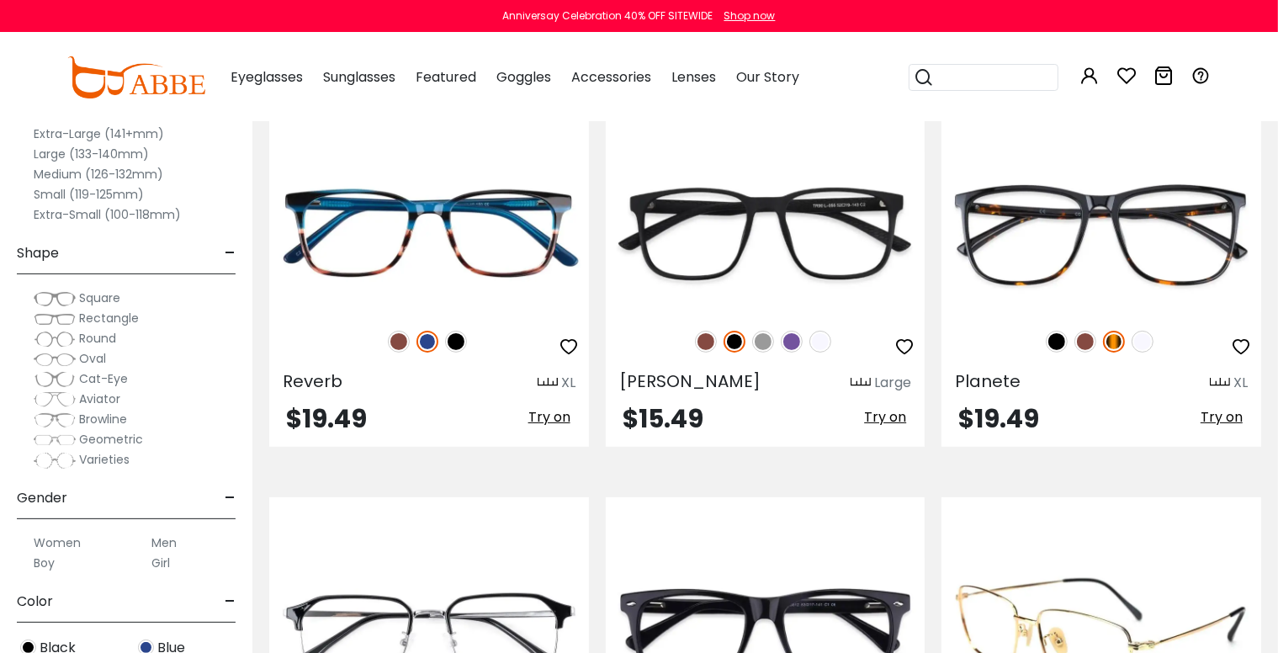
scroll to position [280, 0]
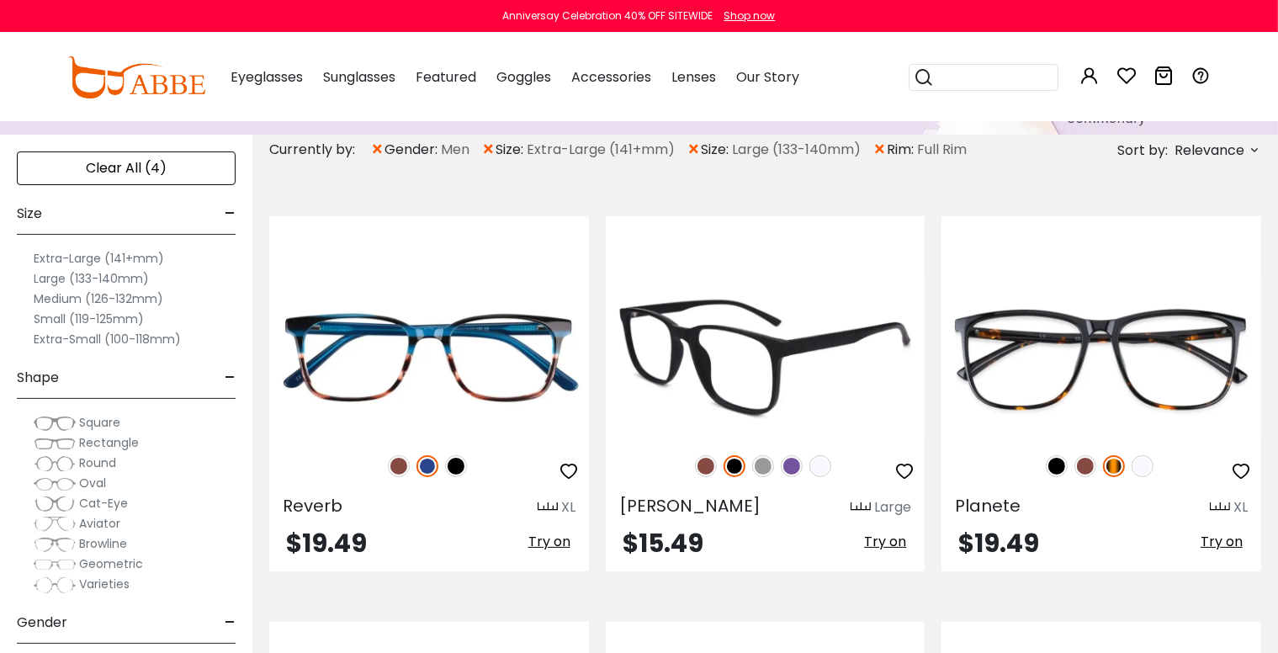
click at [755, 400] on img at bounding box center [766, 357] width 320 height 160
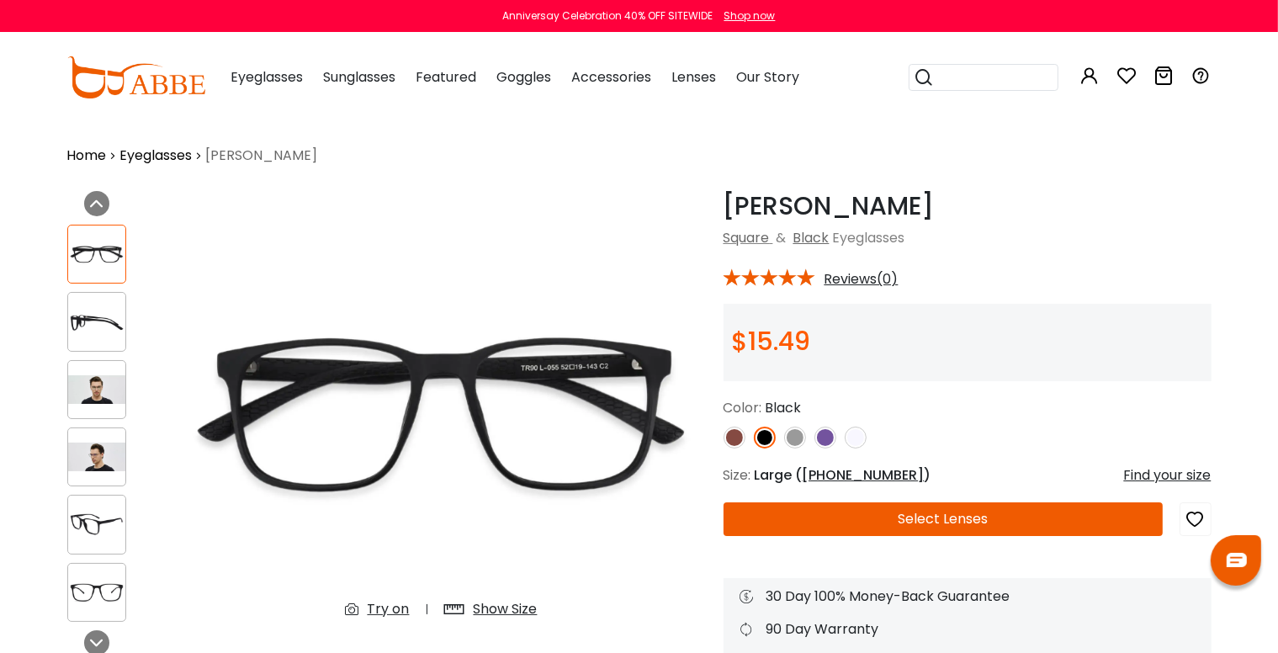
click at [98, 386] on img at bounding box center [96, 389] width 57 height 29
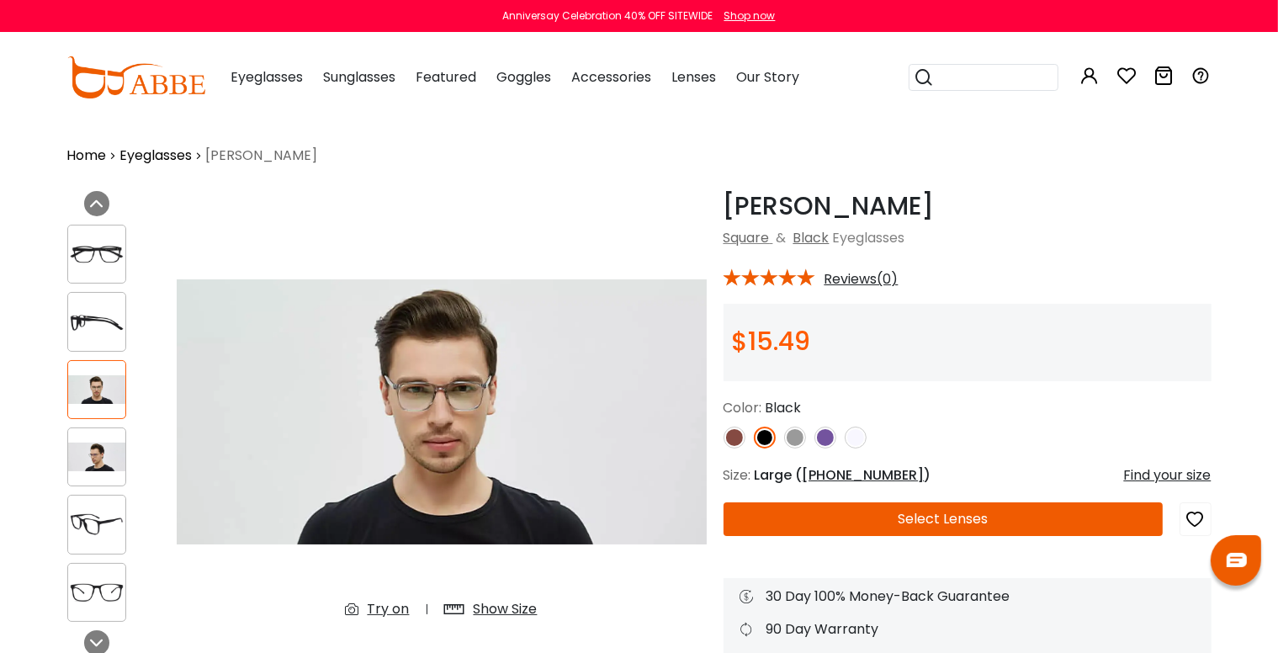
click at [94, 442] on img at bounding box center [96, 456] width 57 height 29
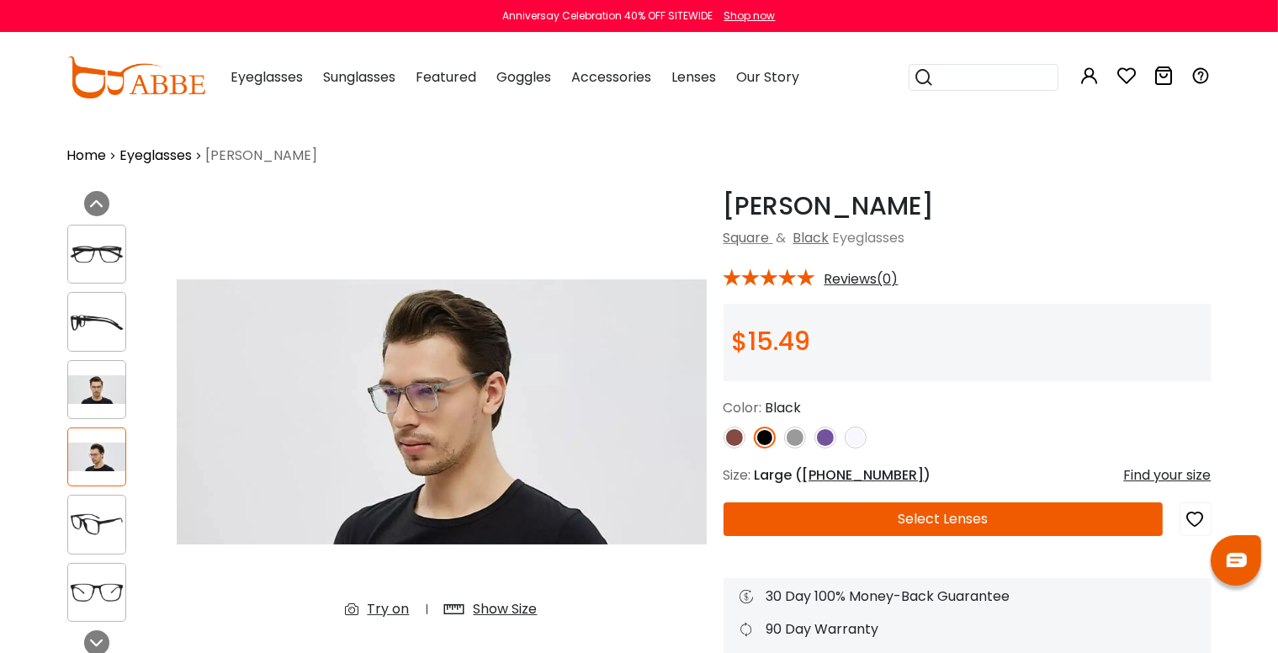
click at [83, 384] on img at bounding box center [96, 389] width 57 height 29
